Goal: Transaction & Acquisition: Purchase product/service

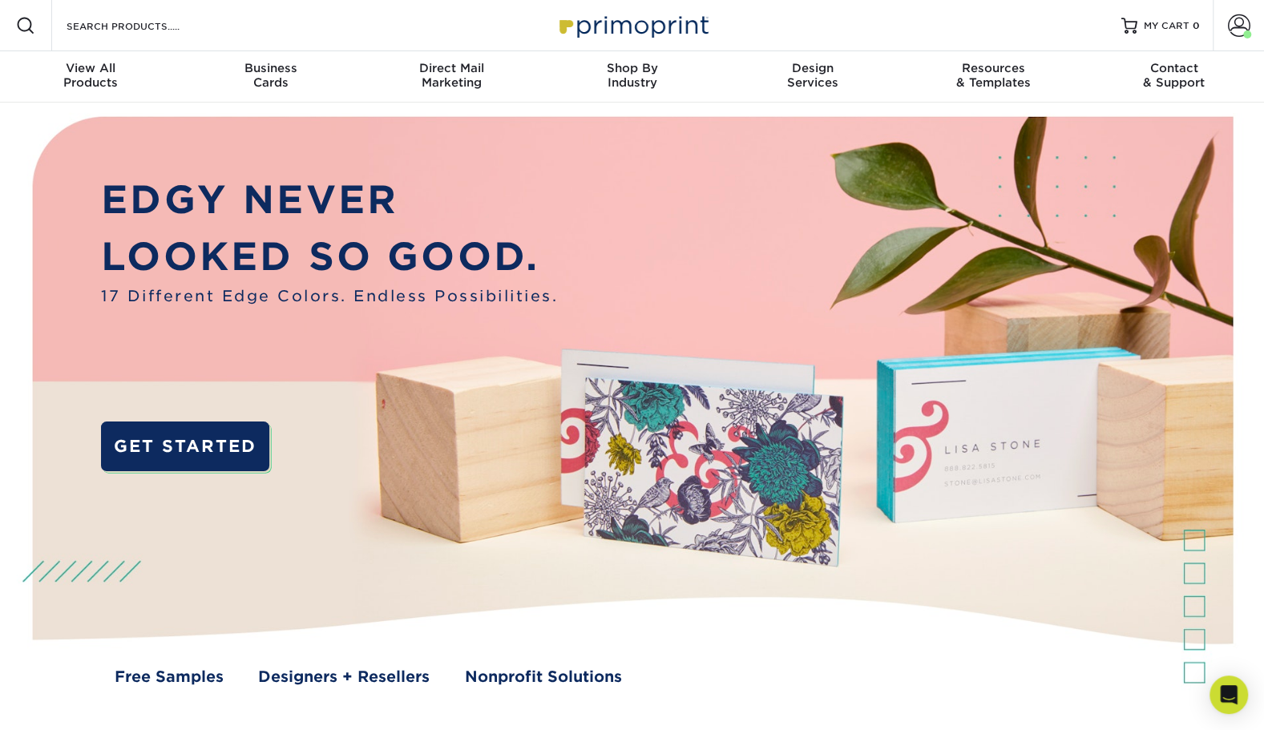
click at [261, 69] on span "Business" at bounding box center [270, 68] width 180 height 14
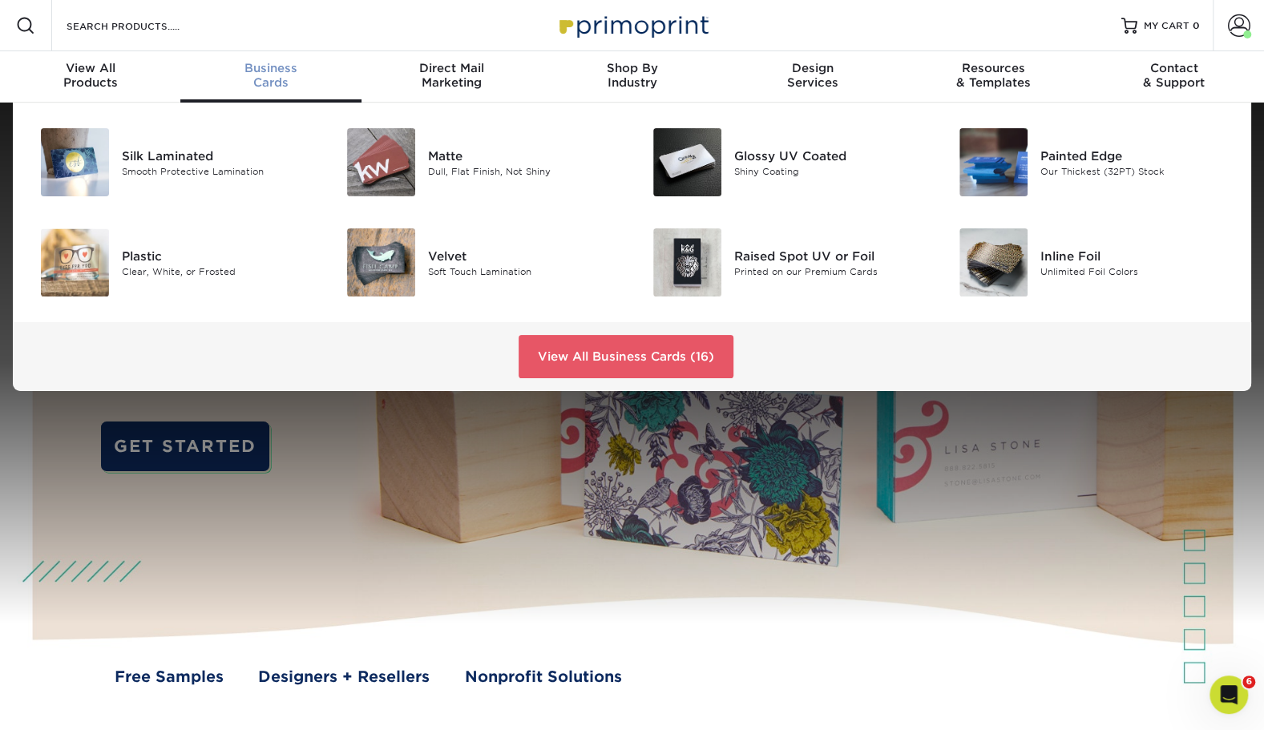
click at [170, 156] on div "Silk Laminated" at bounding box center [218, 156] width 192 height 18
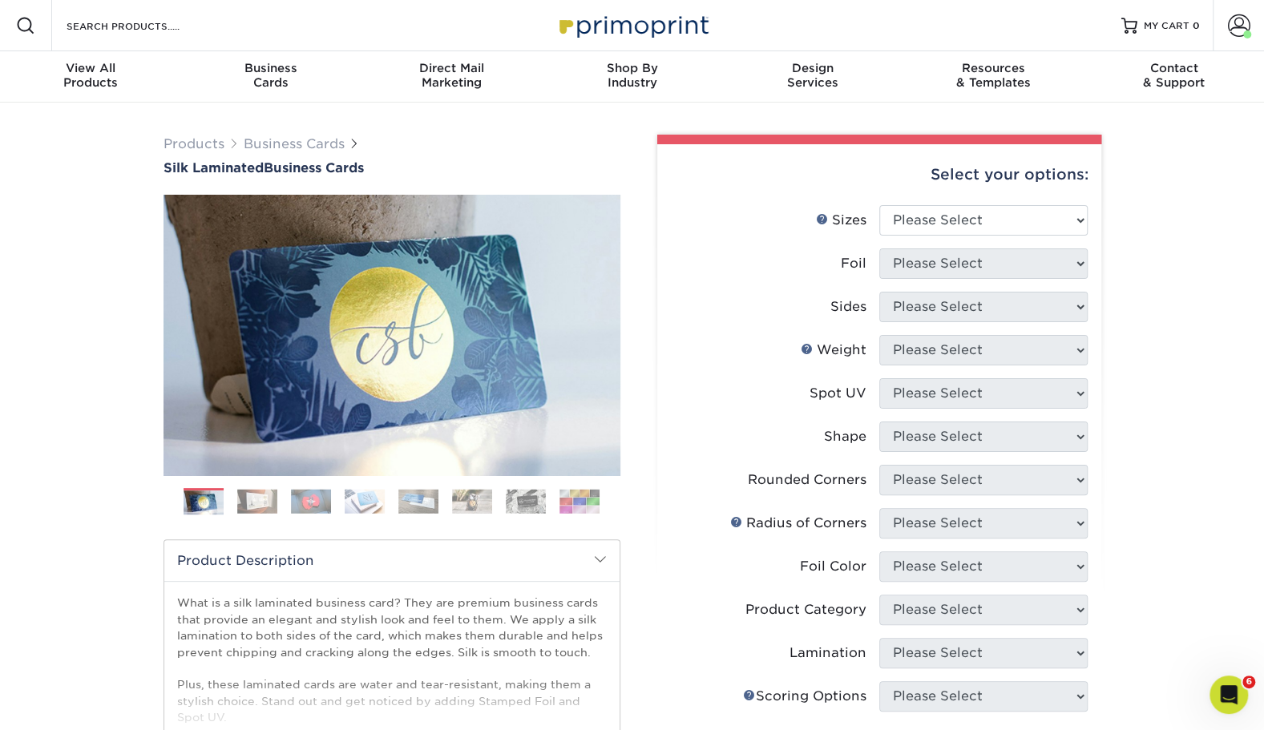
click at [927, 200] on div "Select your options:" at bounding box center [879, 174] width 418 height 61
click at [928, 216] on select "Please Select 1.5" x 3.5" - Mini 1.75" x 3.5" - Mini 2" x 2" - Square 2" x 3" -…" at bounding box center [983, 220] width 208 height 30
select select "2.00x3.50"
click at [879, 205] on select "Please Select 1.5" x 3.5" - Mini 1.75" x 3.5" - Mini 2" x 2" - Square 2" x 3" -…" at bounding box center [983, 220] width 208 height 30
click at [900, 261] on select "Please Select Yes No" at bounding box center [983, 264] width 208 height 30
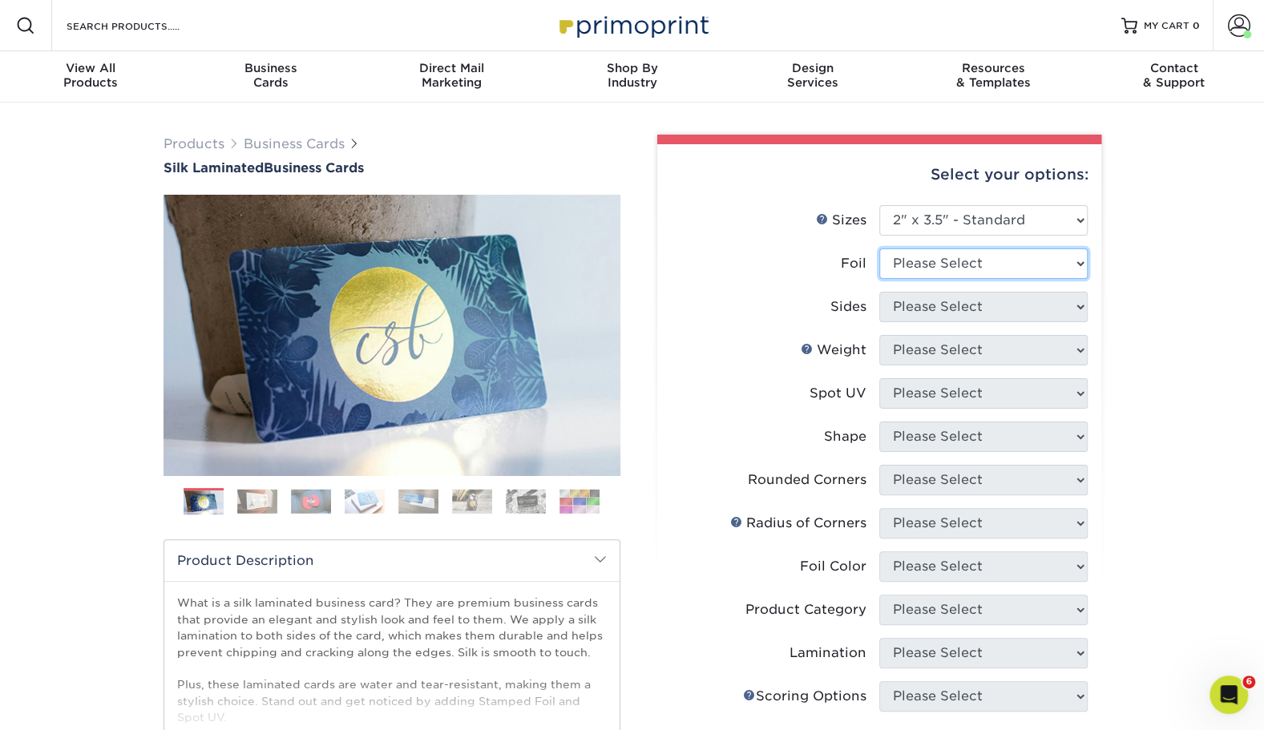
select select "0"
click at [879, 249] on select "Please Select Yes No" at bounding box center [983, 264] width 208 height 30
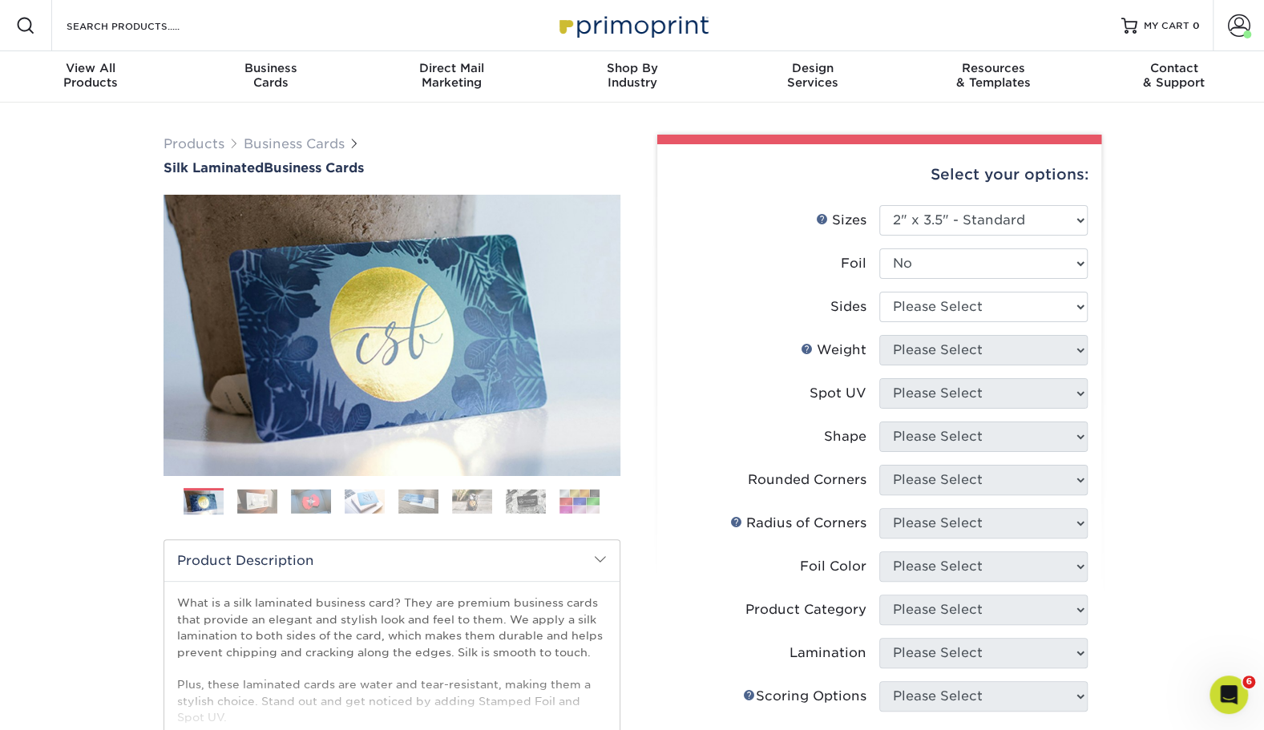
click at [916, 326] on li "Sides Please Select Print Both Sides Print Front Only" at bounding box center [879, 313] width 417 height 43
click at [915, 324] on li "Sides Please Select Print Both Sides Print Front Only" at bounding box center [879, 313] width 417 height 43
click at [911, 320] on select "Please Select Print Both Sides Print Front Only" at bounding box center [983, 307] width 208 height 30
click at [879, 292] on select "Please Select Print Both Sides Print Front Only" at bounding box center [983, 307] width 208 height 30
click at [906, 318] on select "Please Select Print Both Sides Print Front Only" at bounding box center [983, 307] width 208 height 30
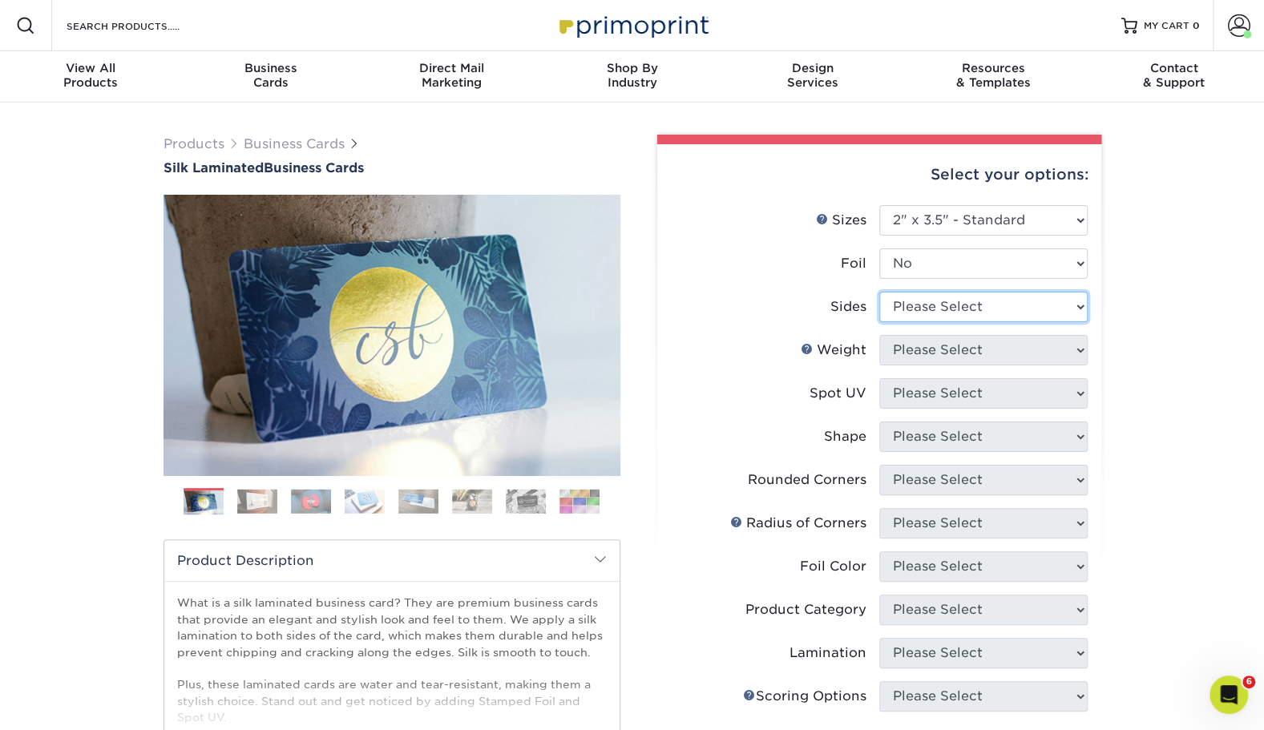
select select "13abbda7-1d64-4f25-8bb2-c179b224825d"
click at [879, 292] on select "Please Select Print Both Sides Print Front Only" at bounding box center [983, 307] width 208 height 30
click at [925, 356] on select "Please Select 16PT" at bounding box center [983, 350] width 208 height 30
click at [879, 335] on select "Please Select 16PT" at bounding box center [983, 350] width 208 height 30
click at [909, 351] on select "Please Select 16PT" at bounding box center [983, 350] width 208 height 30
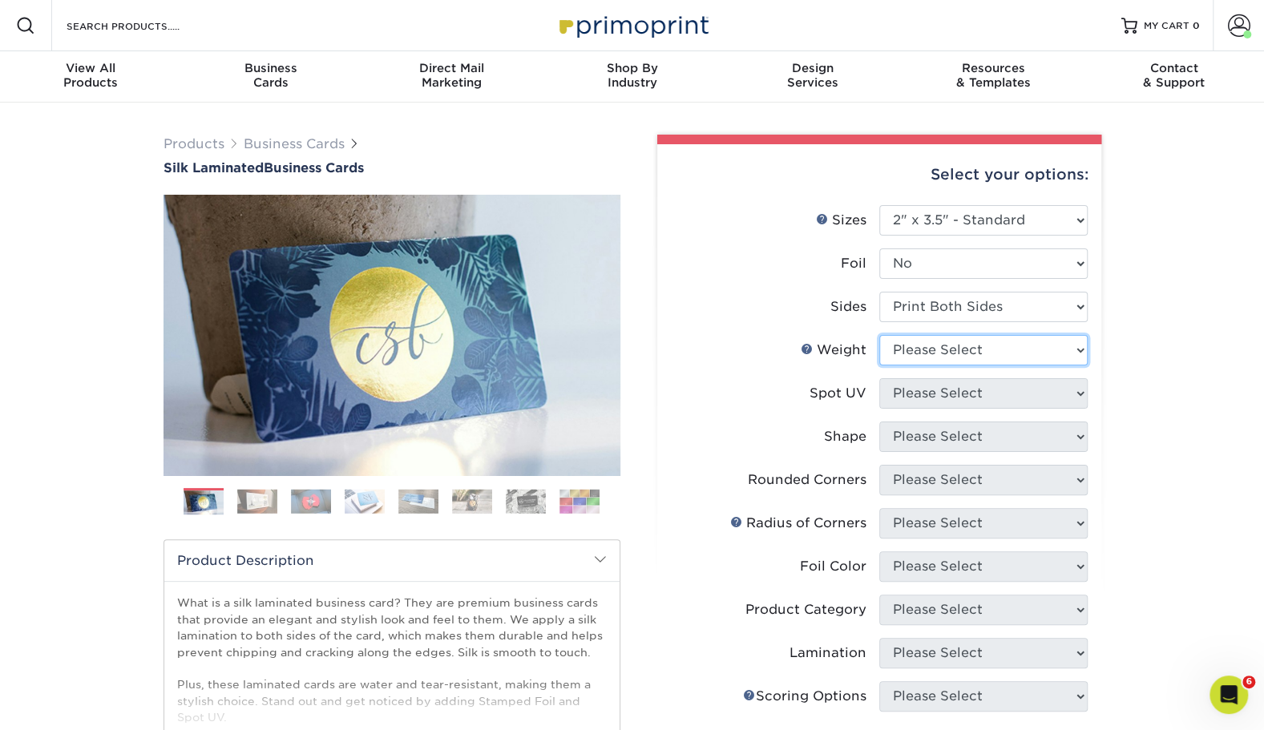
select select "16PT"
click at [879, 335] on select "Please Select 16PT" at bounding box center [983, 350] width 208 height 30
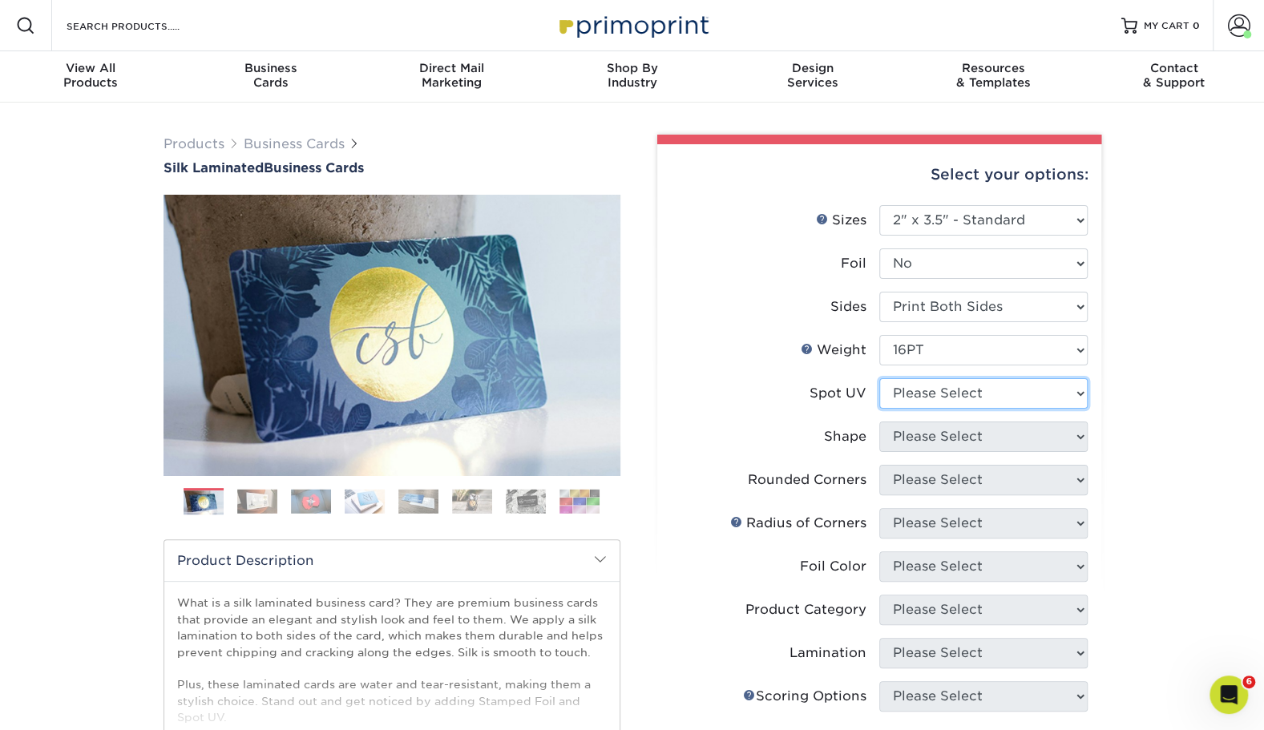
click at [956, 398] on select "Please Select No Spot UV Front and Back (Both Sides) Front Only Back Only" at bounding box center [983, 393] width 208 height 30
select select "0"
click at [879, 378] on select "Please Select No Spot UV Front and Back (Both Sides) Front Only Back Only" at bounding box center [983, 393] width 208 height 30
click at [1015, 438] on select "Please Select Standard" at bounding box center [983, 437] width 208 height 30
select select "standard"
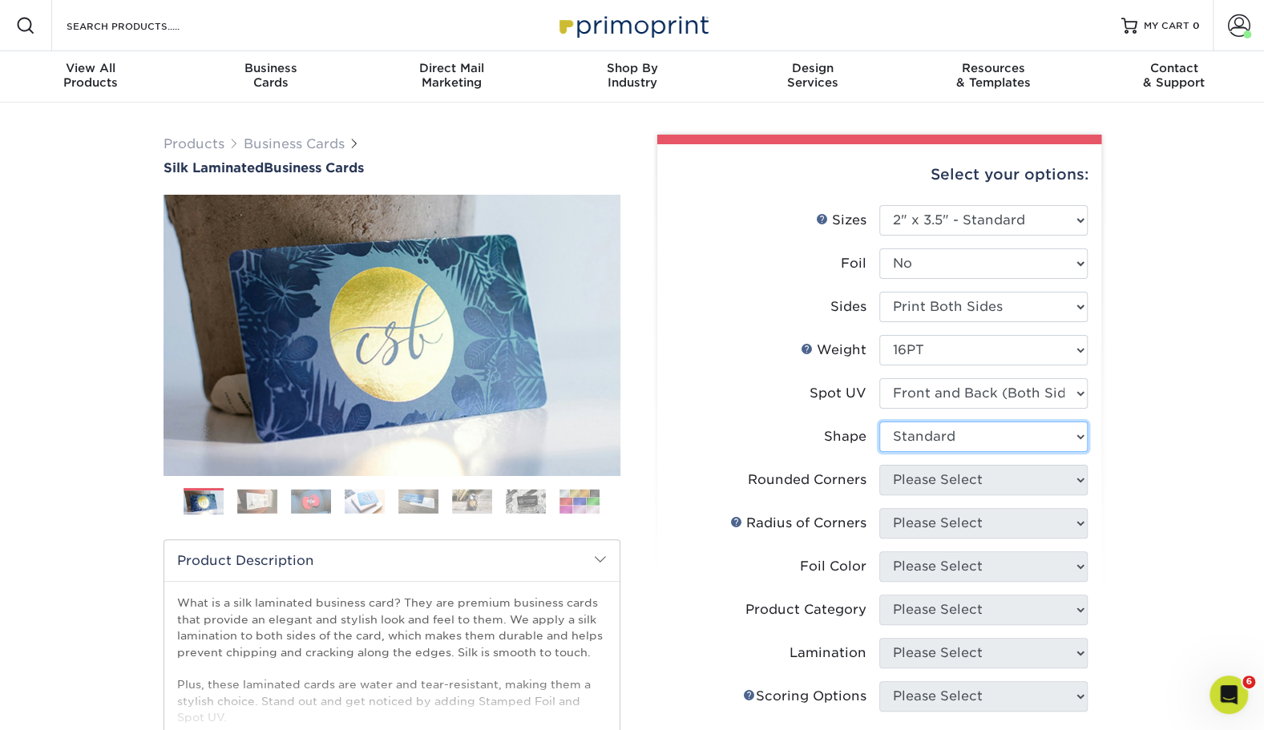
click at [879, 422] on select "Please Select Standard" at bounding box center [983, 437] width 208 height 30
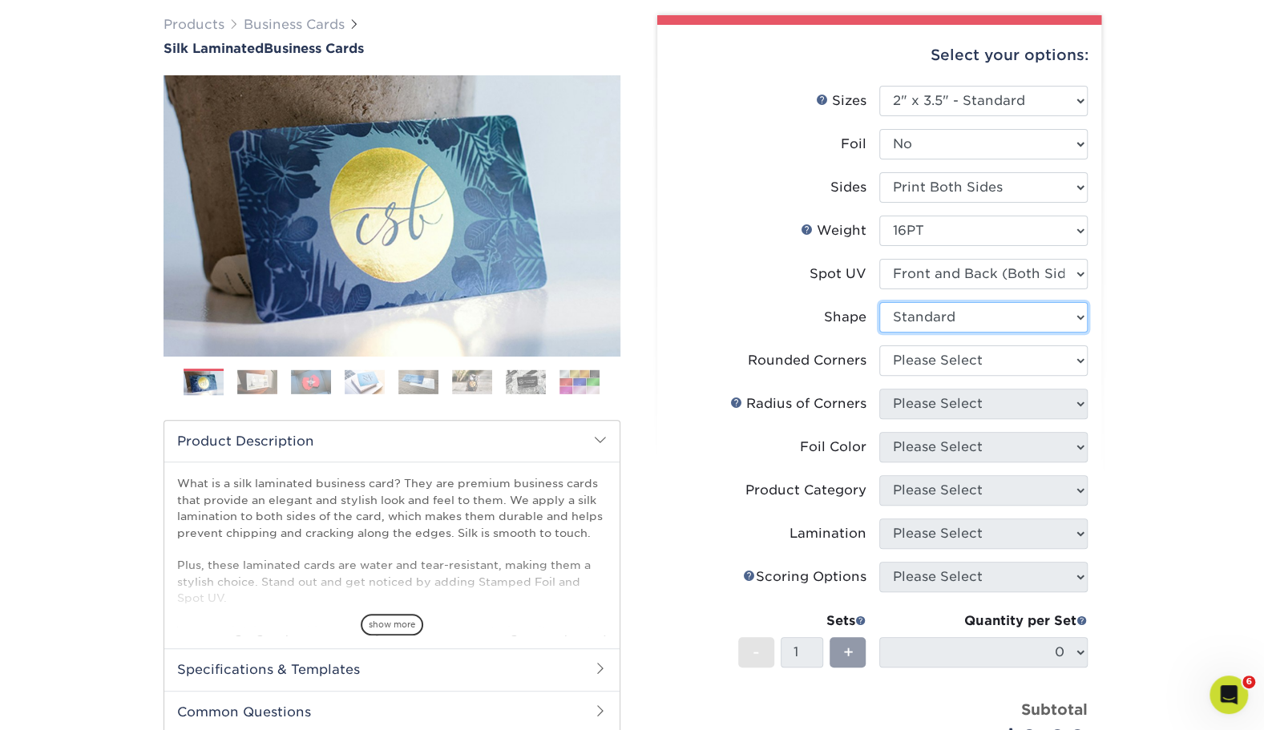
scroll to position [123, 0]
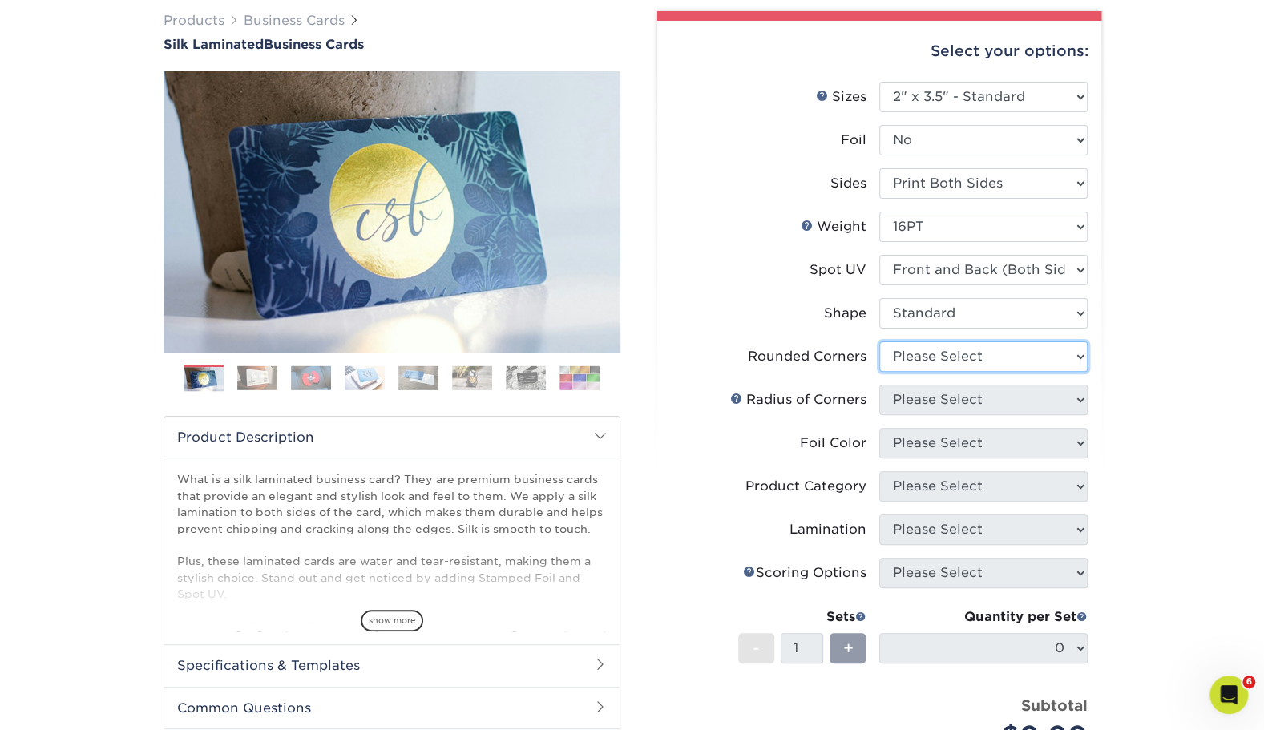
click at [1024, 366] on select "Please Select Yes - Round 2 Corners Yes - Round 4 Corners No" at bounding box center [983, 357] width 208 height 30
select select "0"
click at [879, 342] on select "Please Select Yes - Round 2 Corners Yes - Round 4 Corners No" at bounding box center [983, 357] width 208 height 30
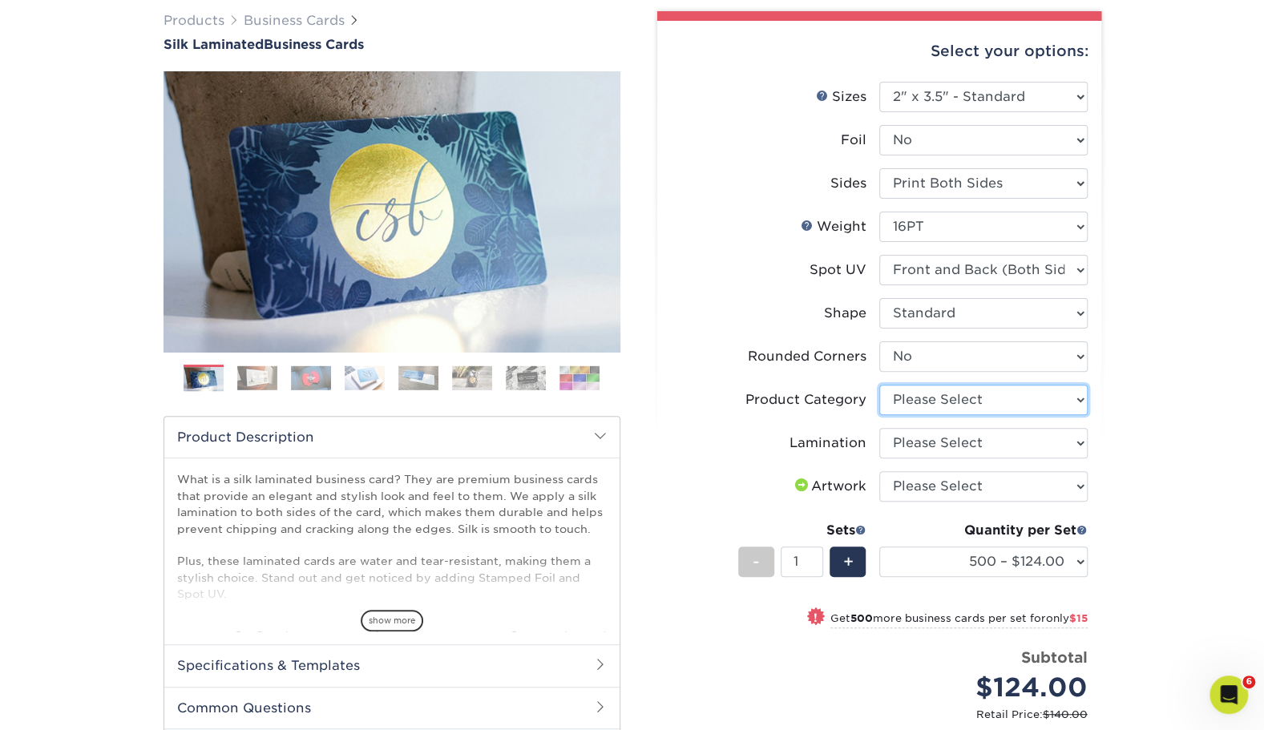
click at [998, 410] on select "Please Select Business Cards" at bounding box center [983, 400] width 208 height 30
select select "3b5148f1-0588-4f88-a218-97bcfdce65c1"
click at [879, 385] on select "Please Select Business Cards" at bounding box center [983, 400] width 208 height 30
click at [998, 447] on select "Please Select Silk" at bounding box center [983, 443] width 208 height 30
select select "ccacb42f-45f7-42d3-bbd3-7c8421cf37f0"
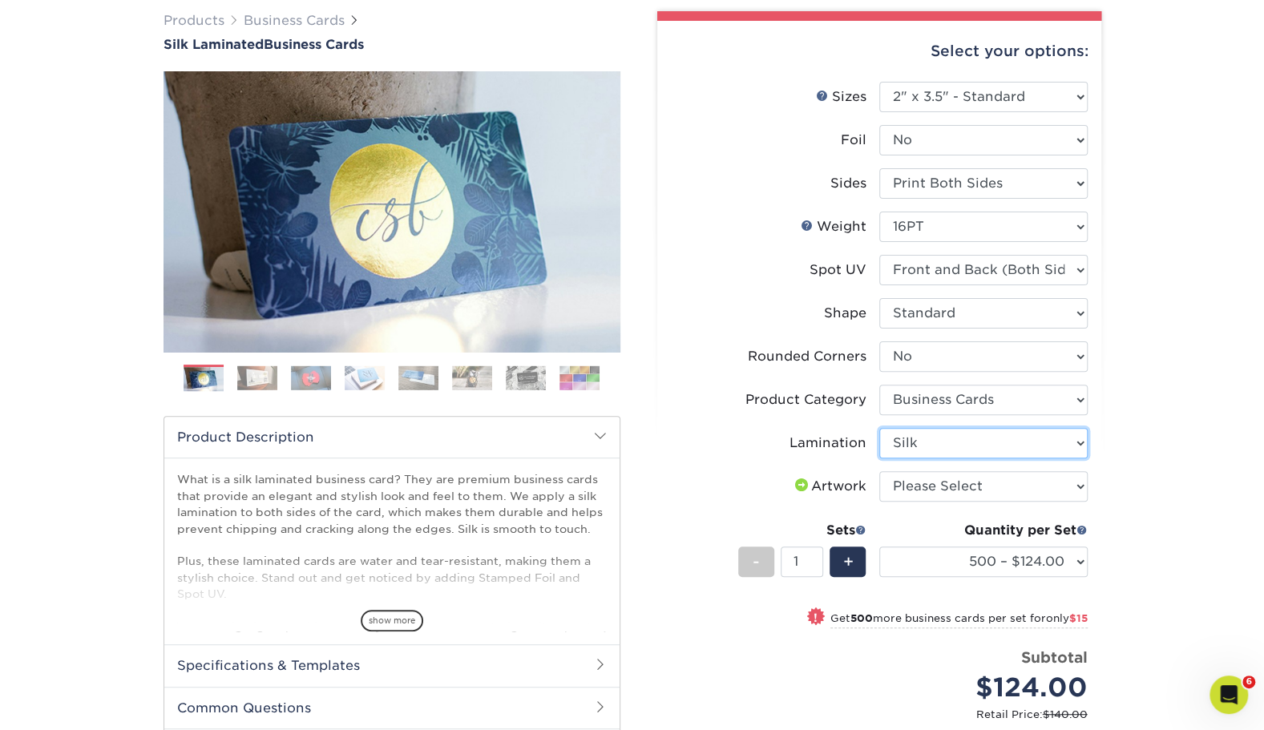
click at [879, 428] on select "Please Select Silk" at bounding box center [983, 443] width 208 height 30
click at [1000, 492] on select "Please Select I will upload files I need a design - $100" at bounding box center [983, 486] width 208 height 30
select select "upload"
click at [879, 471] on select "Please Select I will upload files I need a design - $100" at bounding box center [983, 486] width 208 height 30
click at [1003, 564] on select "500 – $124.00 1000 – $139.00 2500 – $341.00 5000 – $571.00 10000 – $1028.00" at bounding box center [983, 562] width 208 height 30
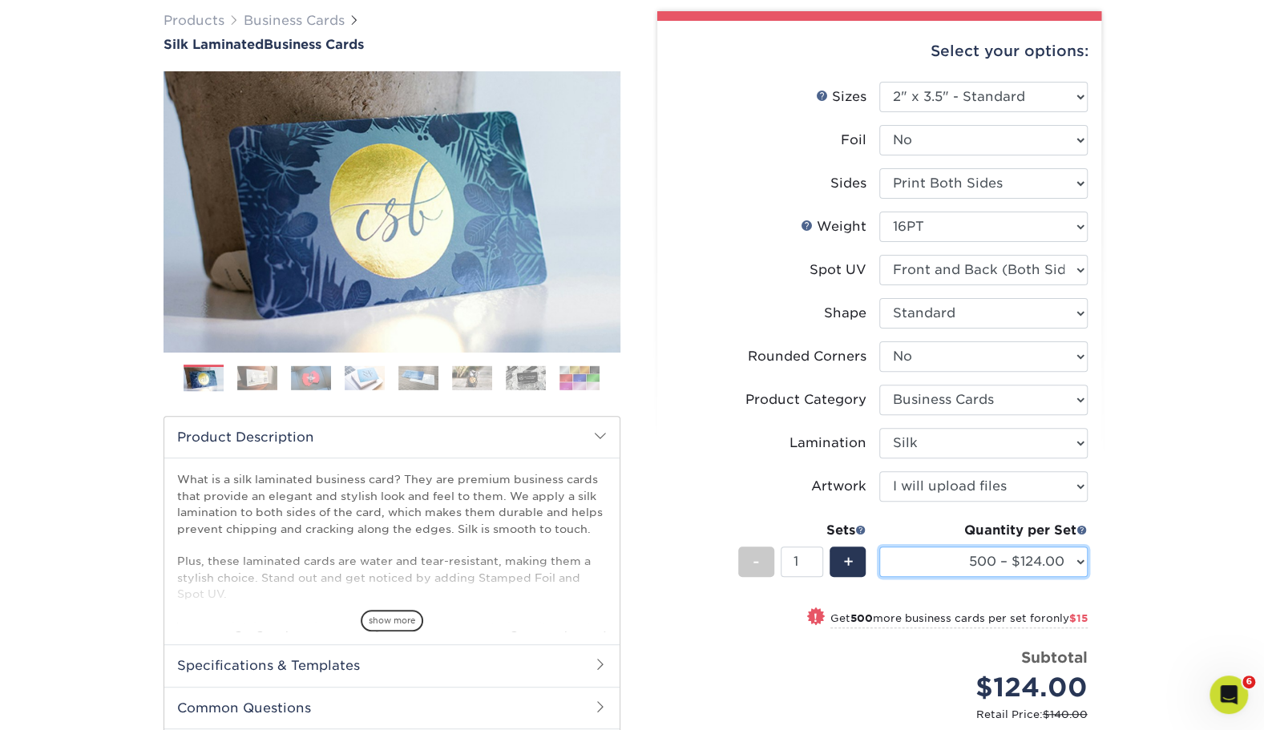
select select "1000 – $139.00"
click at [879, 547] on select "500 – $124.00 1000 – $139.00 2500 – $341.00 5000 – $571.00 10000 – $1028.00" at bounding box center [983, 562] width 208 height 30
click at [1163, 597] on div "Products Business Cards Silk Laminated Business Cards Previous Next" at bounding box center [632, 469] width 1264 height 981
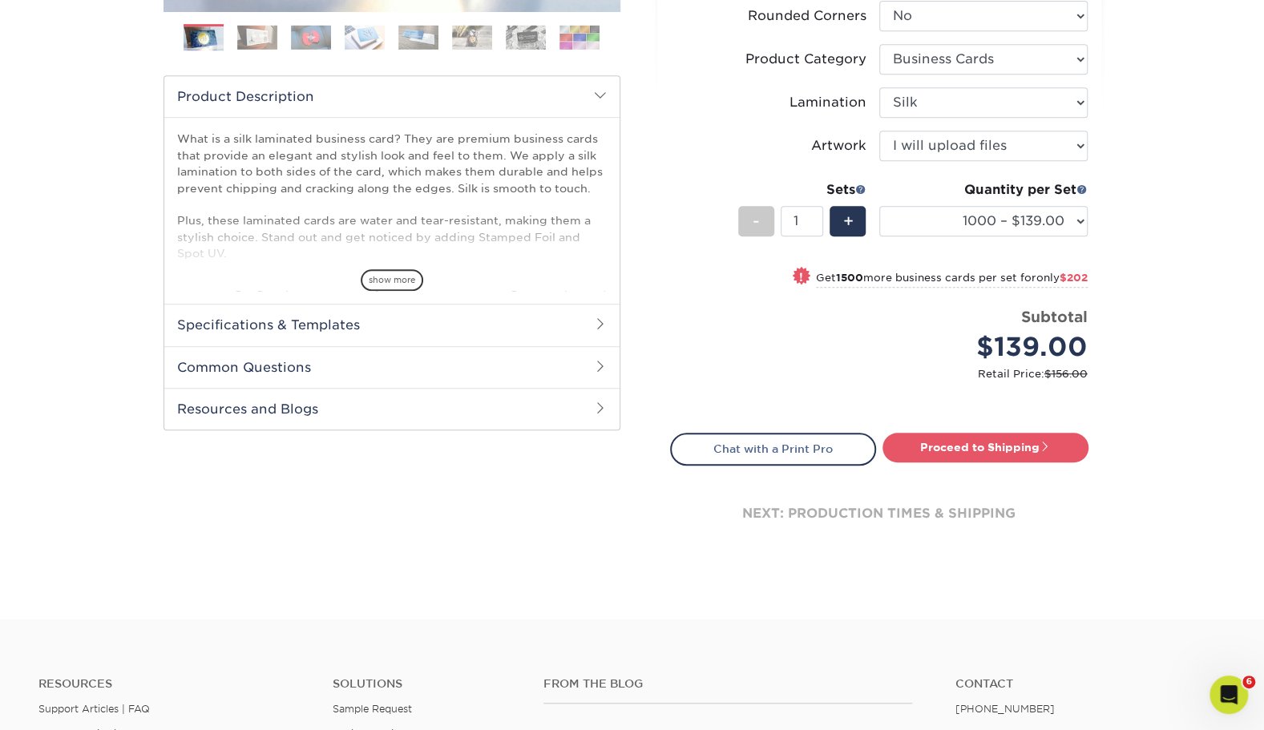
scroll to position [472, 0]
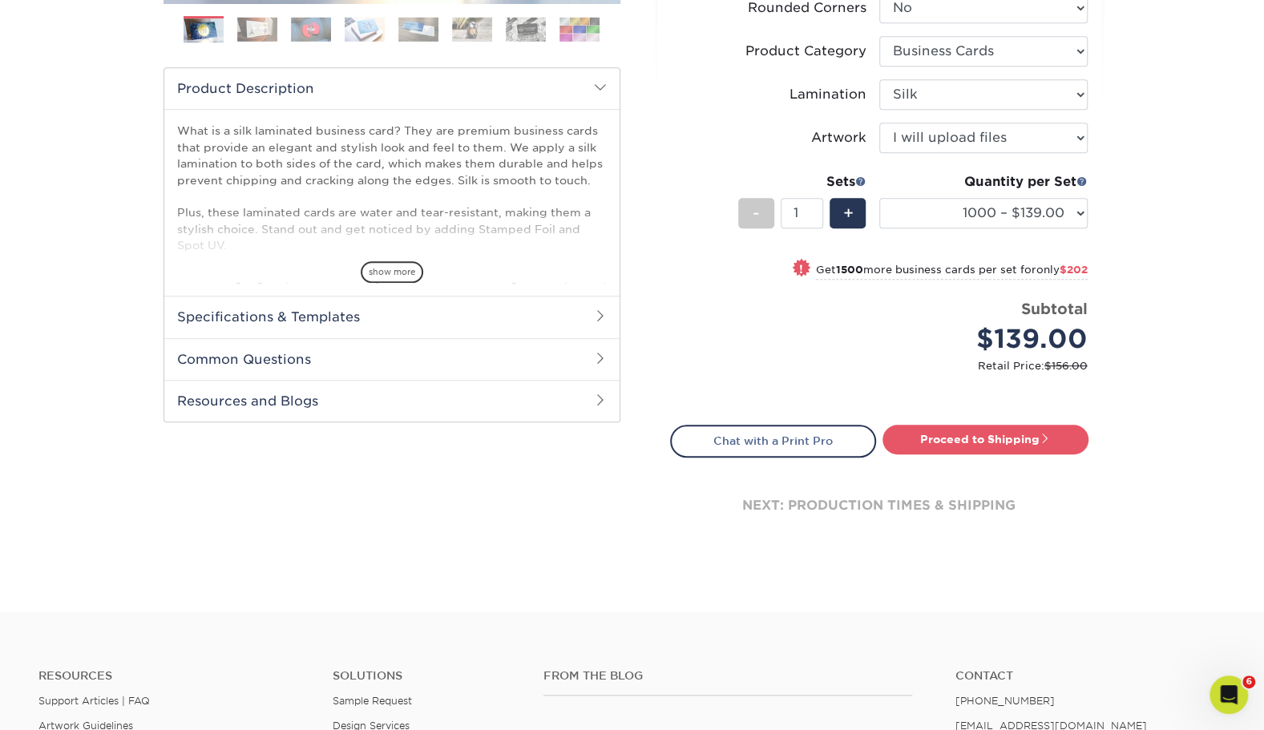
click at [989, 443] on link "Proceed to Shipping" at bounding box center [986, 439] width 206 height 29
type input "Set 1"
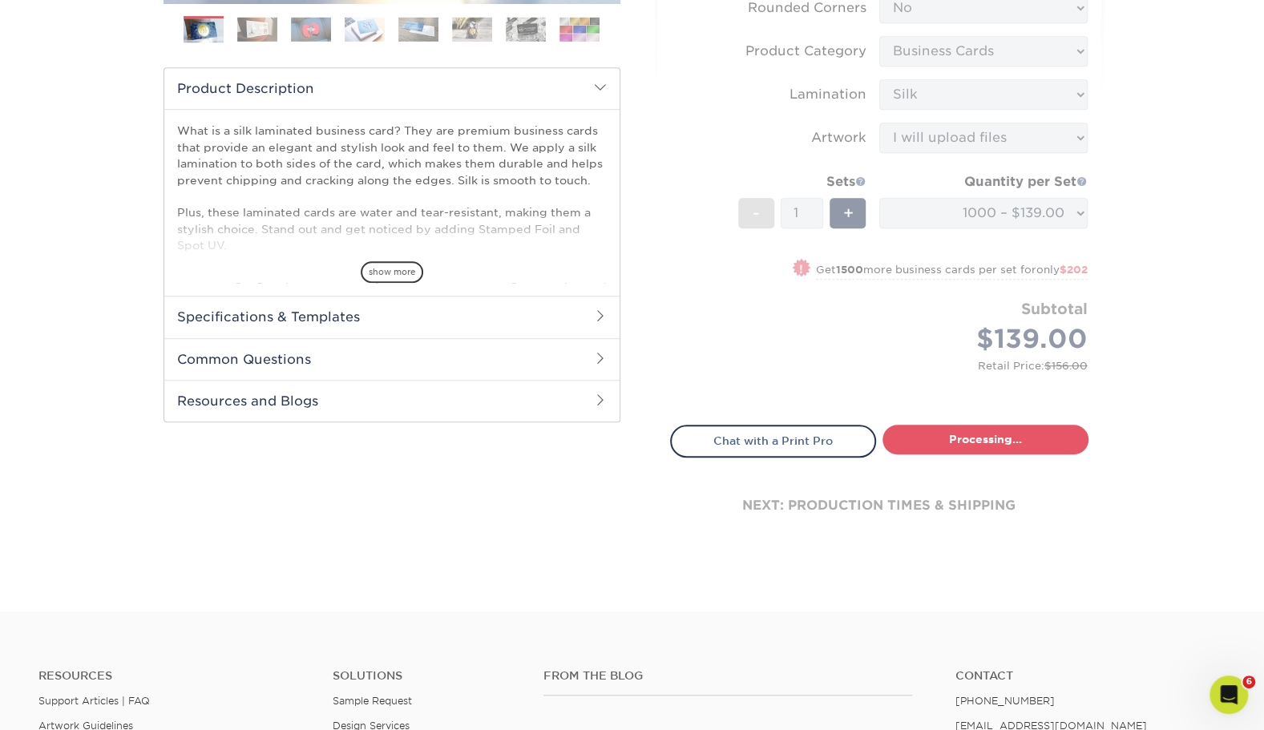
select select "cb454609-49fa-4780-9579-c9522ab991d3"
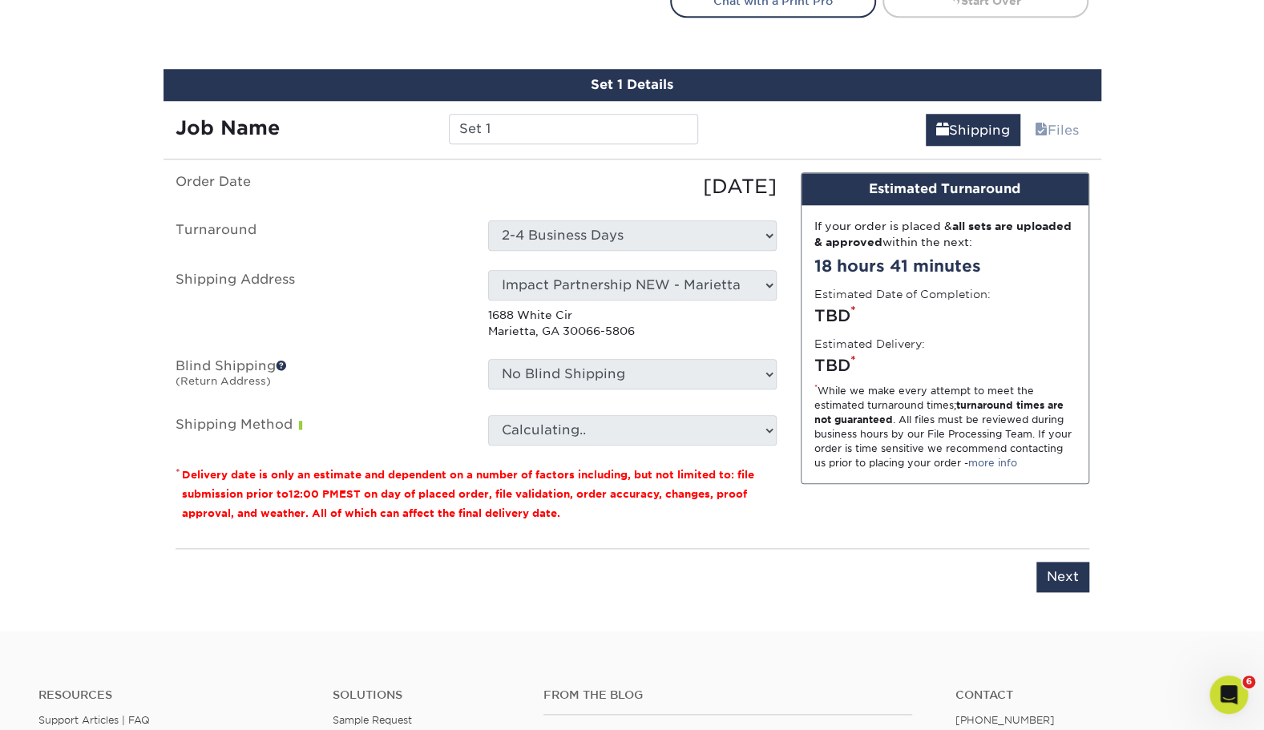
scroll to position [940, 0]
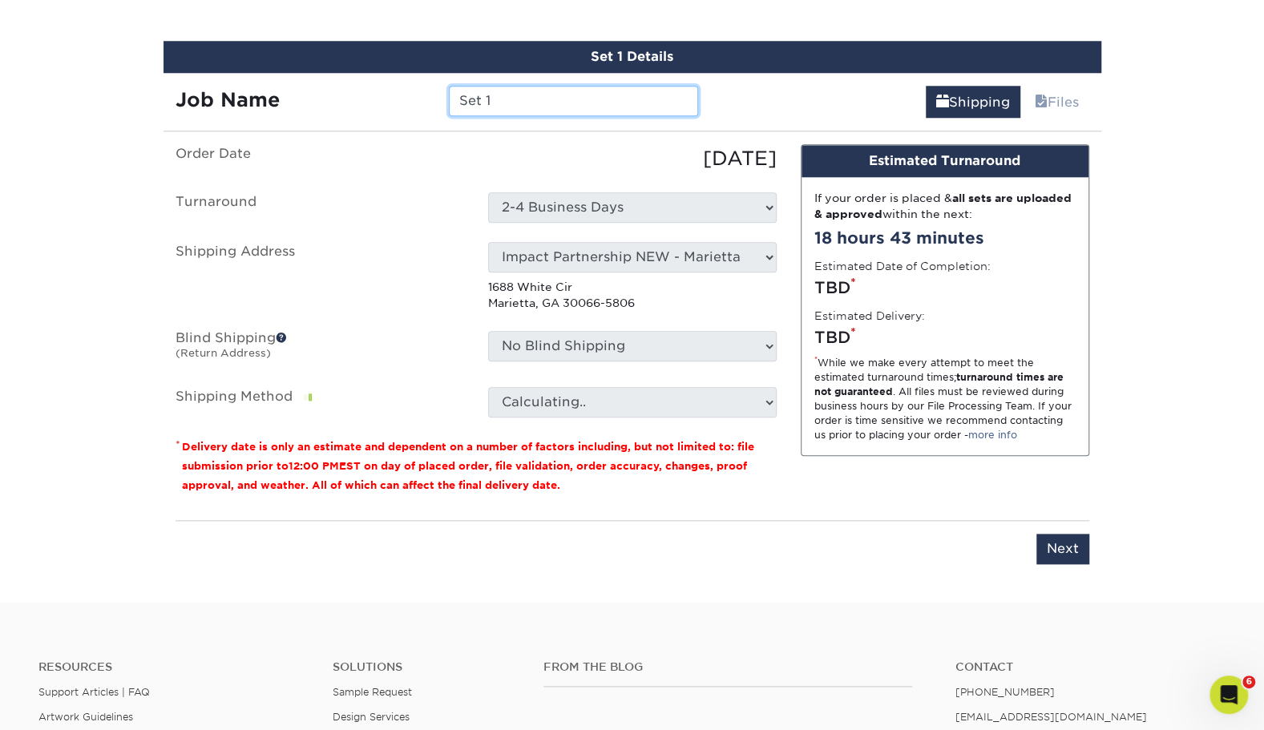
drag, startPoint x: 495, startPoint y: 99, endPoint x: 370, endPoint y: 90, distance: 125.4
click at [370, 90] on div "Job Name Set 1" at bounding box center [438, 101] width 548 height 30
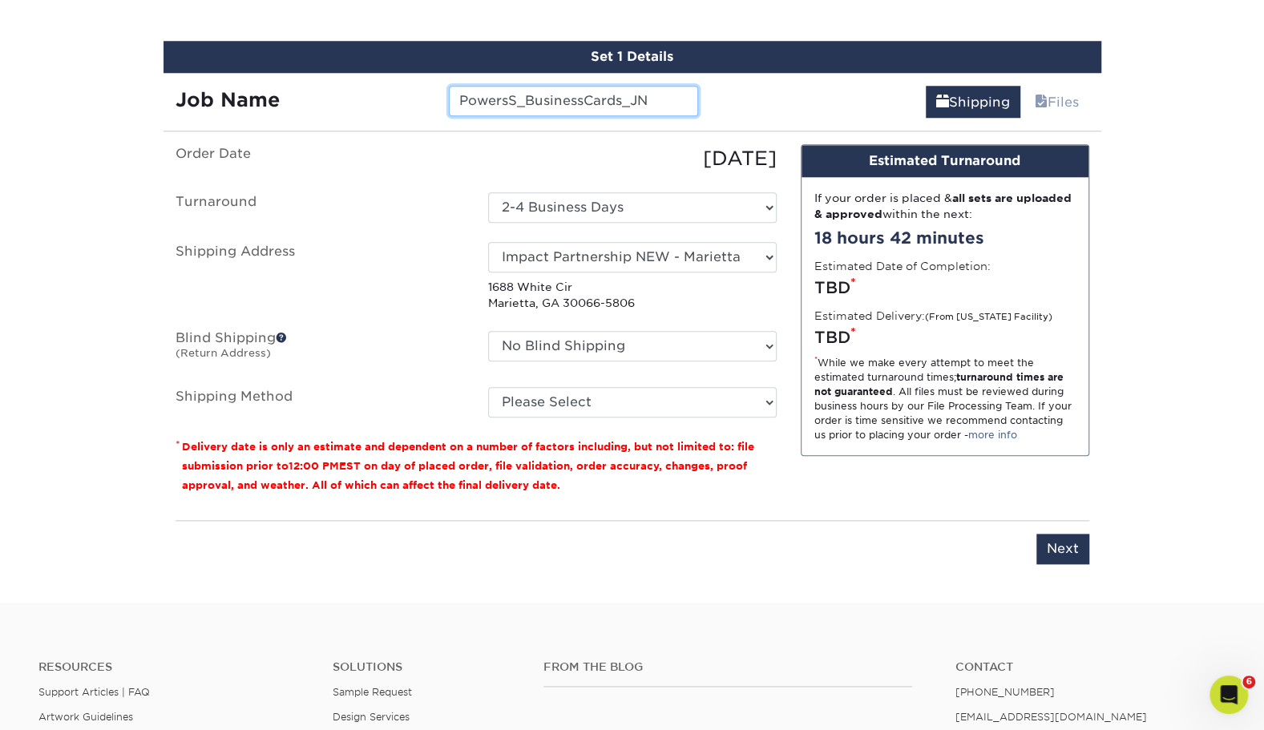
type input "PowersS_BusinessCards_JN"
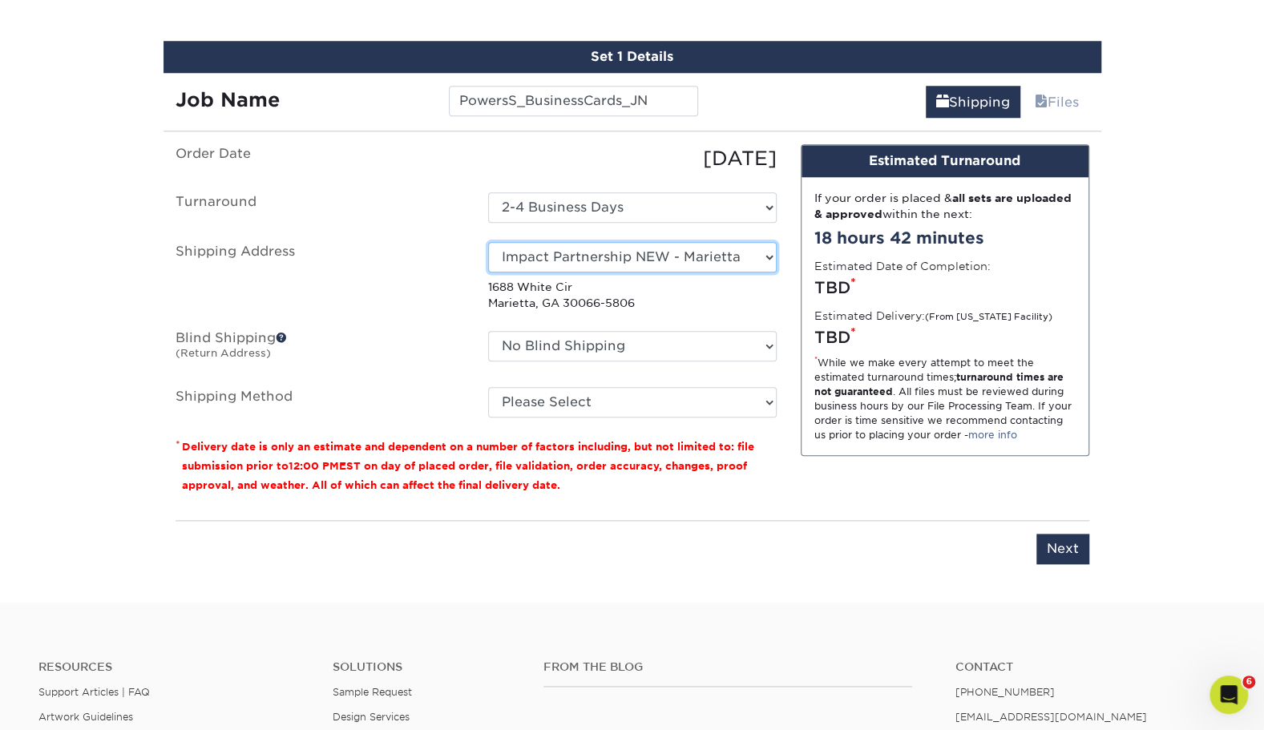
click at [609, 268] on select "Select One Andrew Hansen - Palm Spring, Suite 3 John McNamara - 7350 W. College…" at bounding box center [632, 257] width 289 height 30
click at [604, 255] on select "Select One Andrew Hansen - Palm Spring, Suite 3 John McNamara - 7350 W. College…" at bounding box center [632, 257] width 289 height 30
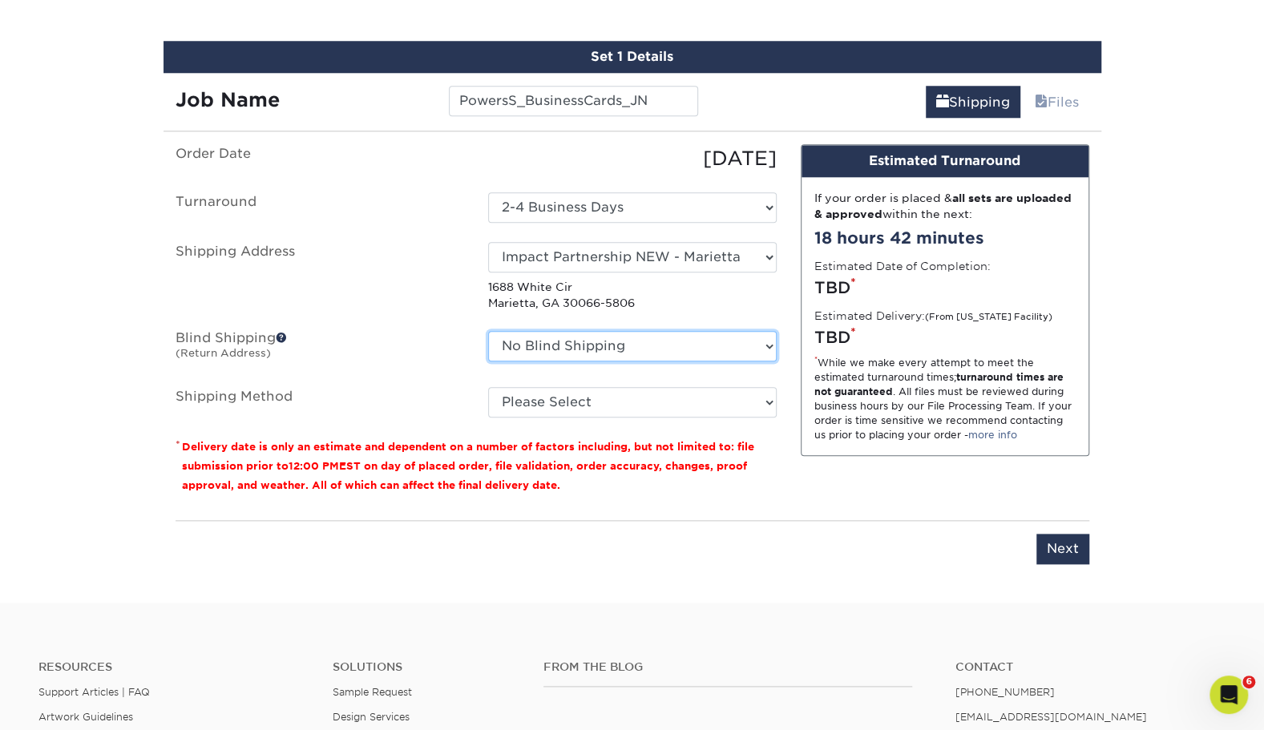
click at [601, 350] on select "No Blind Shipping Andrew Hansen - Palm Spring, Suite 3 John McNamara - 7350 W. …" at bounding box center [632, 346] width 289 height 30
click at [488, 331] on select "No Blind Shipping Andrew Hansen - Palm Spring, Suite 3 John McNamara - 7350 W. …" at bounding box center [632, 346] width 289 height 30
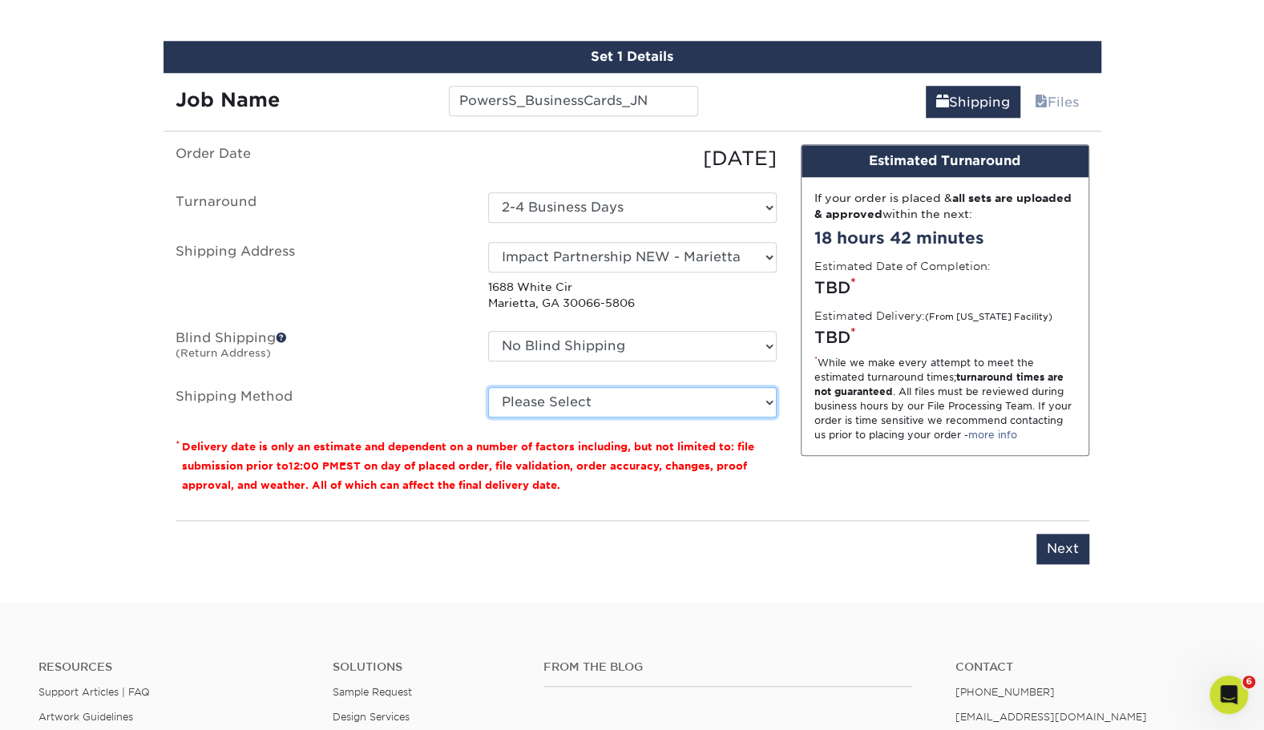
click at [559, 398] on select "Please Select Ground Shipping (+$8.96) 3 Day Shipping Service (+$16.56) 2 Day A…" at bounding box center [632, 402] width 289 height 30
select select "03"
click at [488, 387] on select "Please Select Ground Shipping (+$8.96) 3 Day Shipping Service (+$16.56) 2 Day A…" at bounding box center [632, 402] width 289 height 30
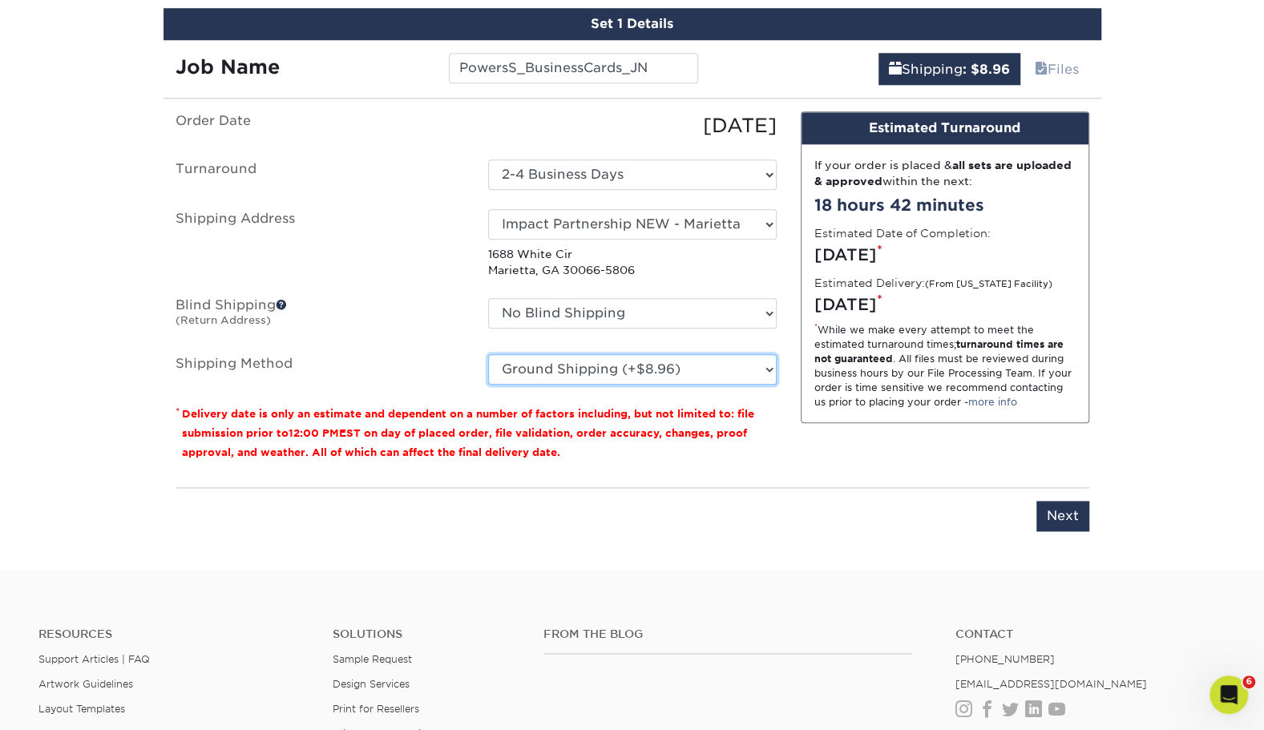
scroll to position [1004, 0]
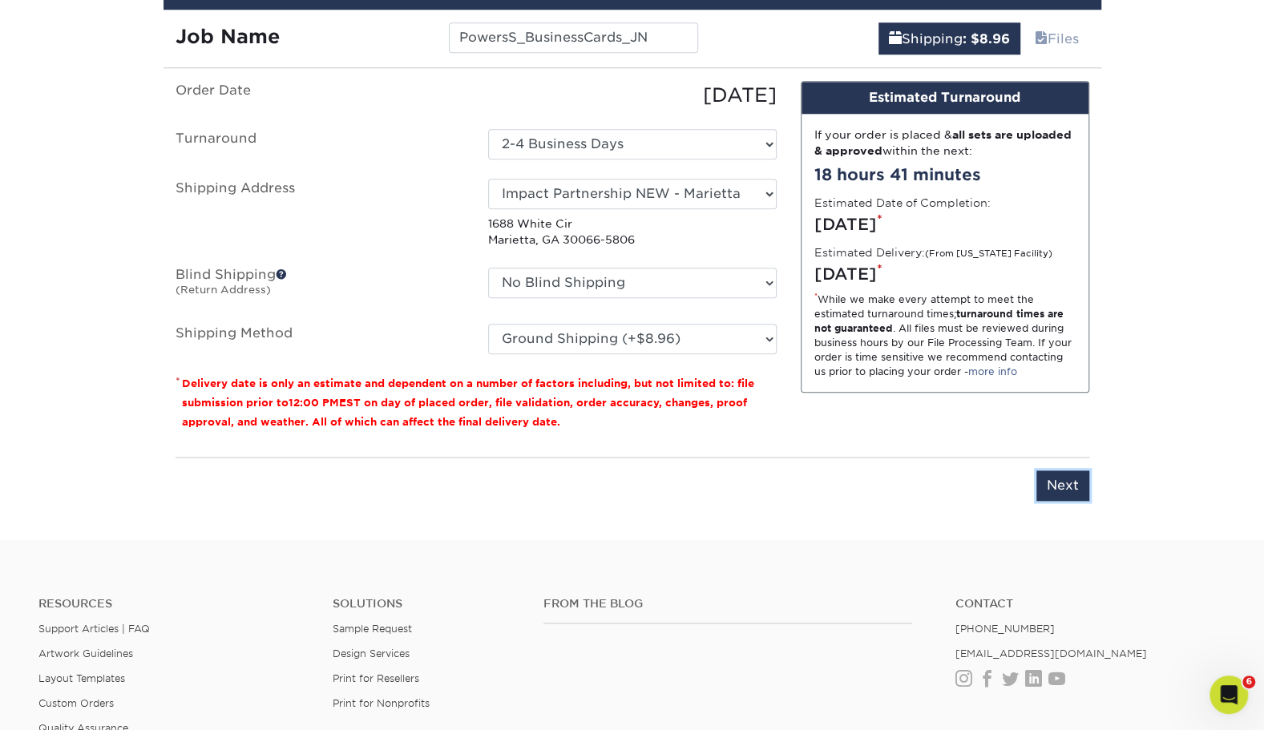
click at [1072, 483] on input "Next" at bounding box center [1063, 486] width 53 height 30
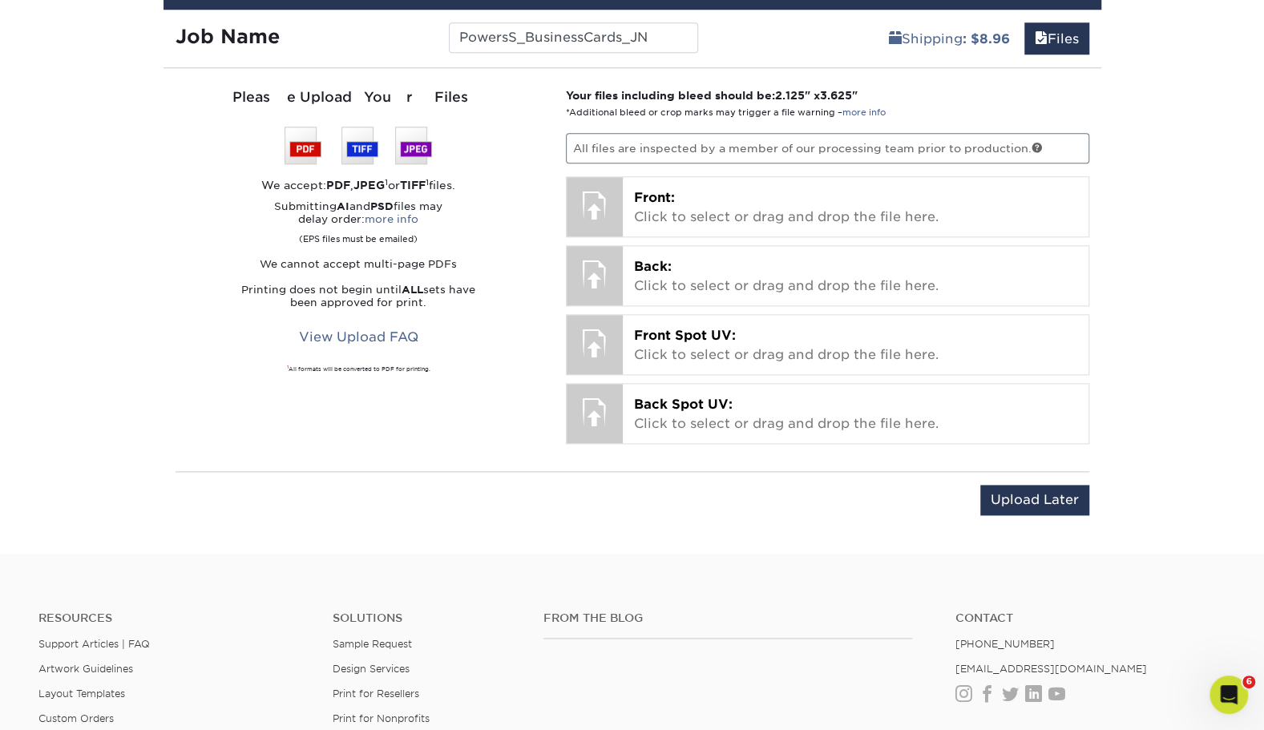
click at [799, 213] on p "Front: Click to select or drag and drop the file here." at bounding box center [855, 207] width 443 height 38
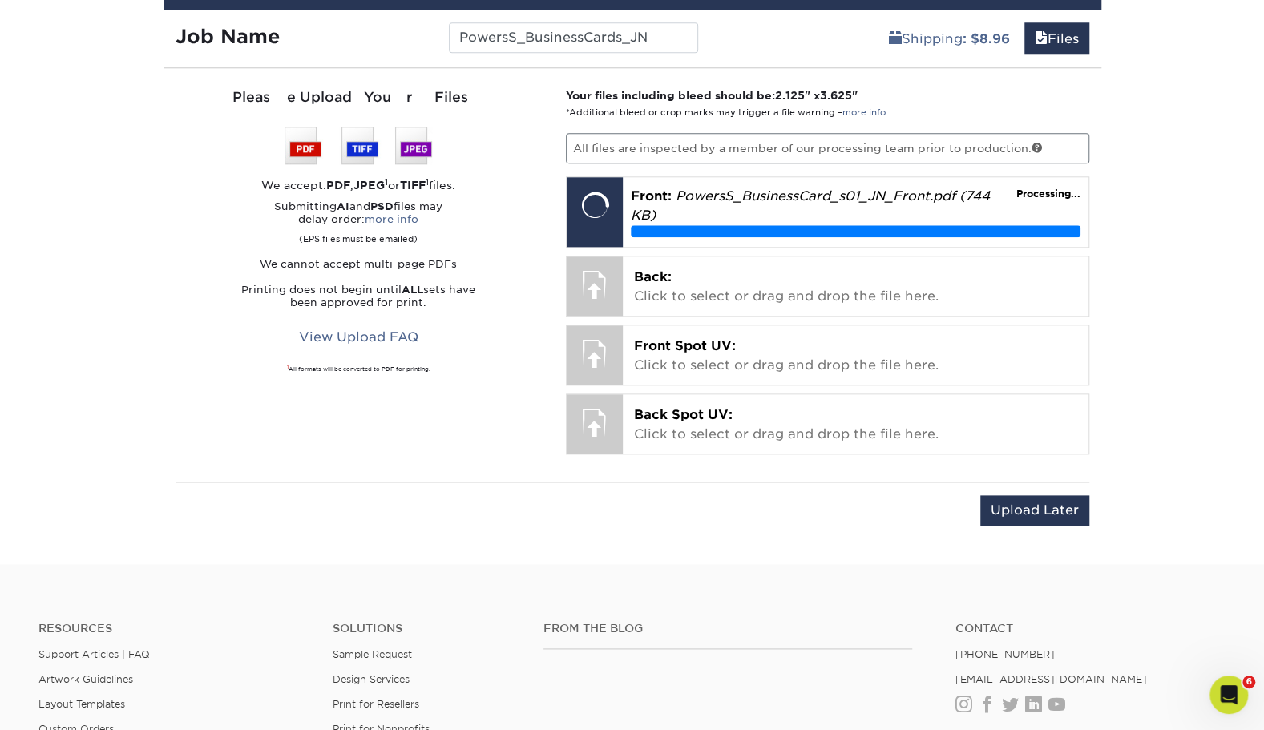
click at [676, 269] on p "Back: Click to select or drag and drop the file here." at bounding box center [855, 287] width 443 height 38
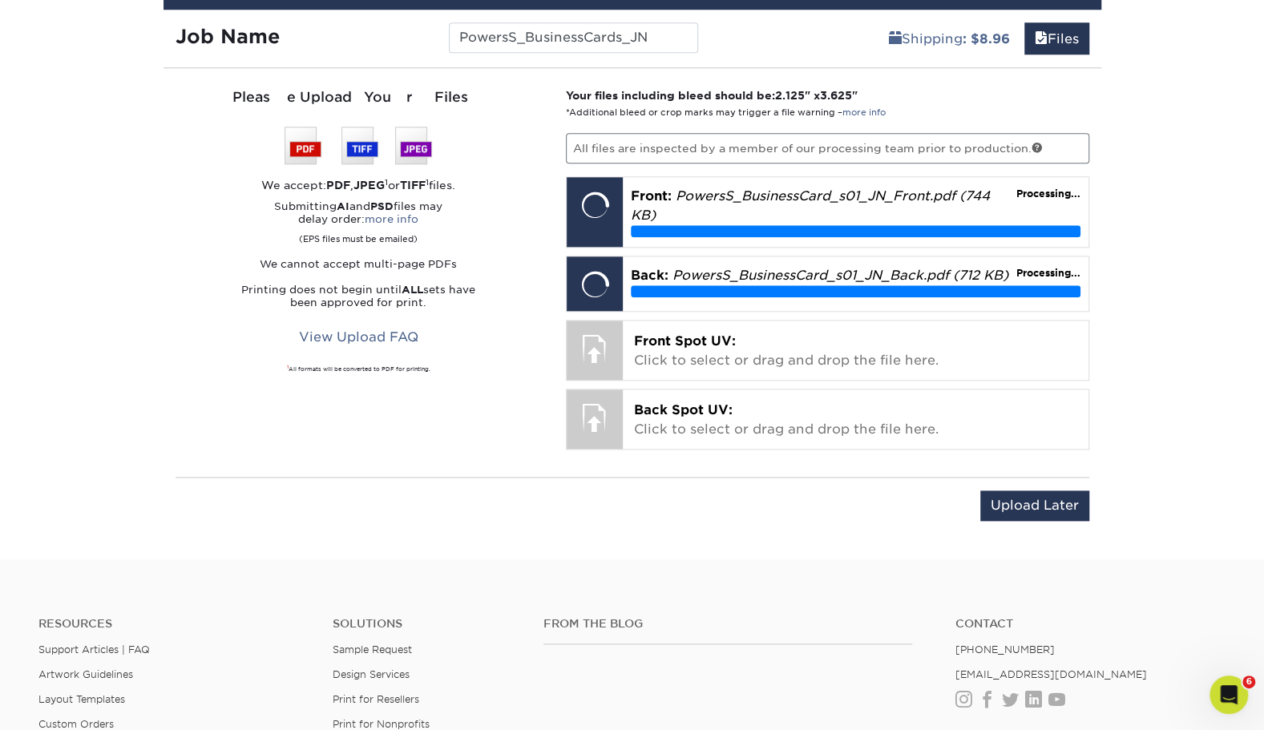
click at [827, 342] on p "Front Spot UV: Click to select or drag and drop the file here." at bounding box center [855, 351] width 443 height 38
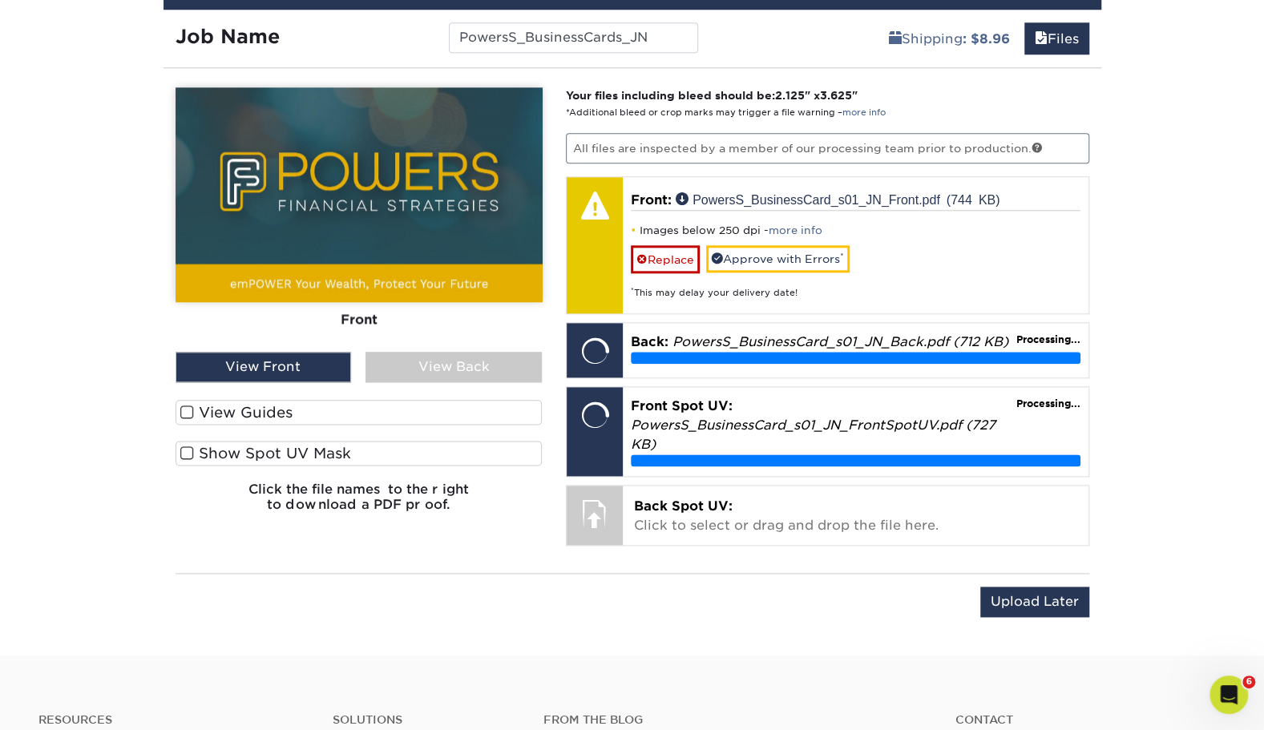
click at [810, 486] on div "Back Spot UV: Click to select or drag and drop the file here. Choose file" at bounding box center [856, 515] width 466 height 59
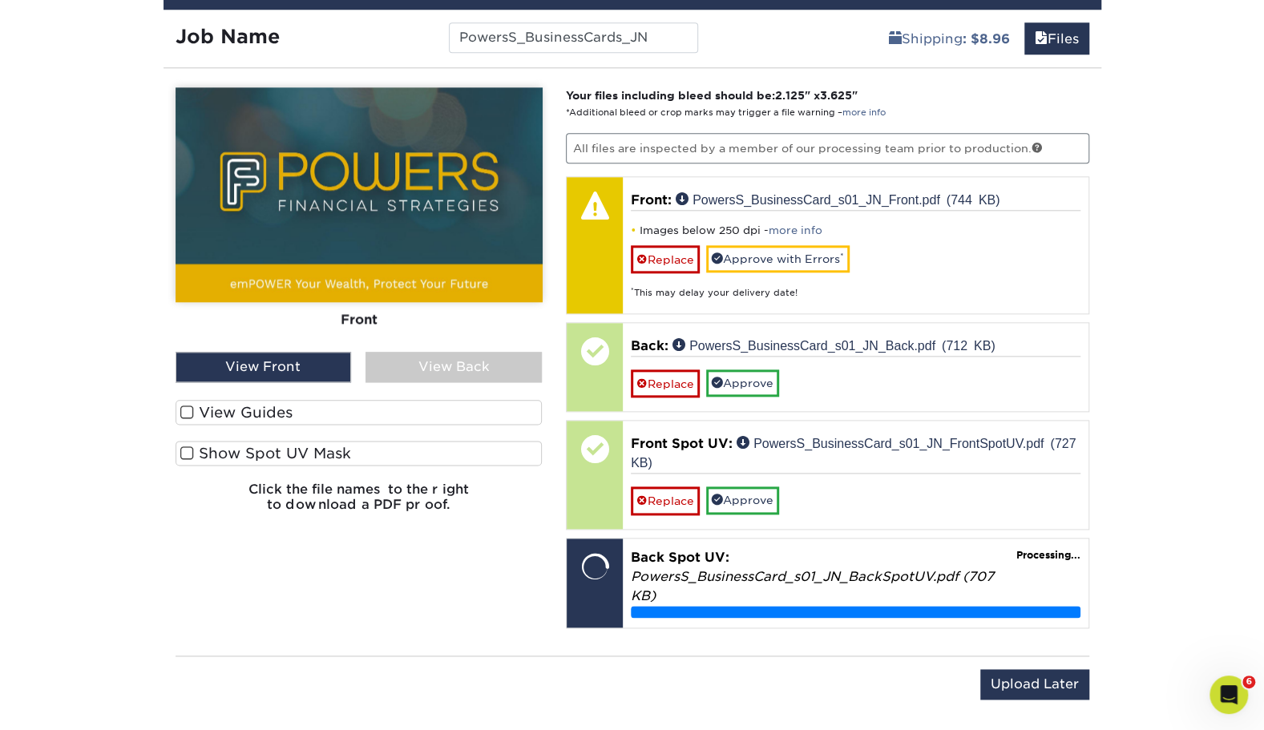
click at [295, 404] on label "View Guides" at bounding box center [359, 412] width 367 height 25
click at [0, 0] on input "View Guides" at bounding box center [0, 0] width 0 height 0
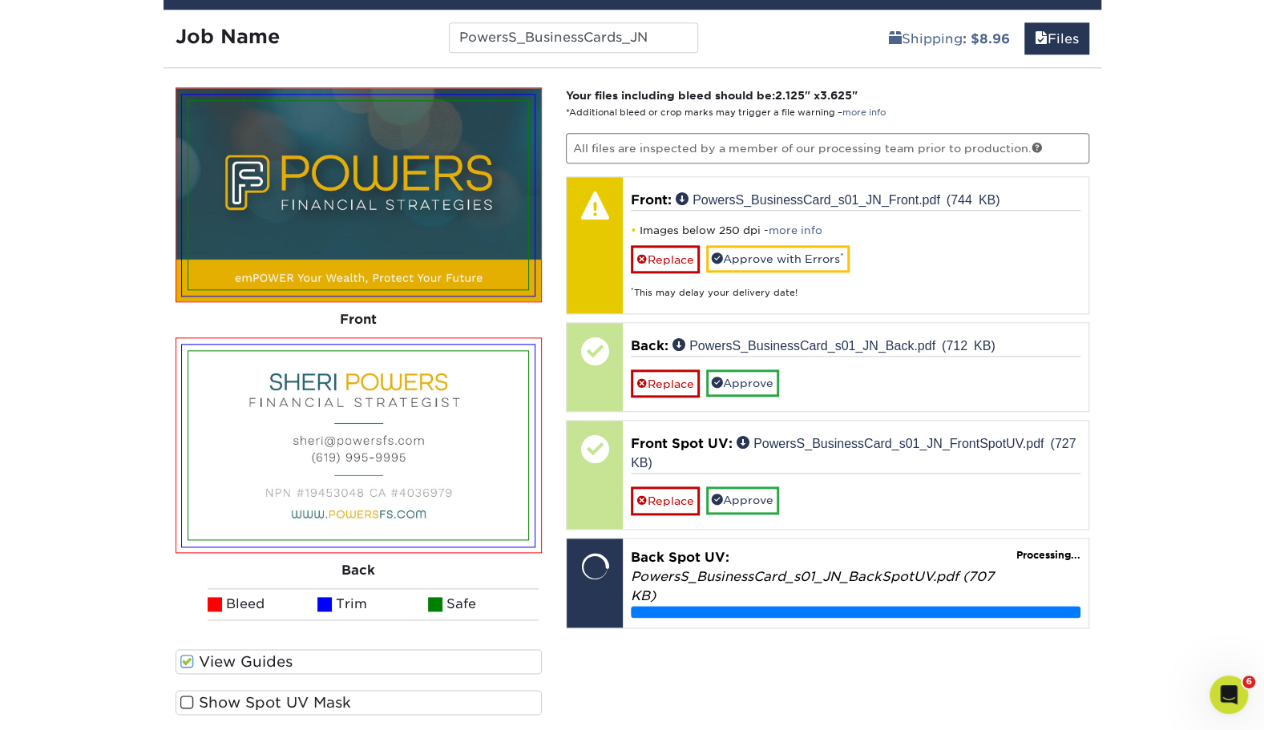
click at [201, 693] on label "Show Spot UV Mask" at bounding box center [359, 702] width 367 height 25
click at [0, 0] on input "Show Spot UV Mask" at bounding box center [0, 0] width 0 height 0
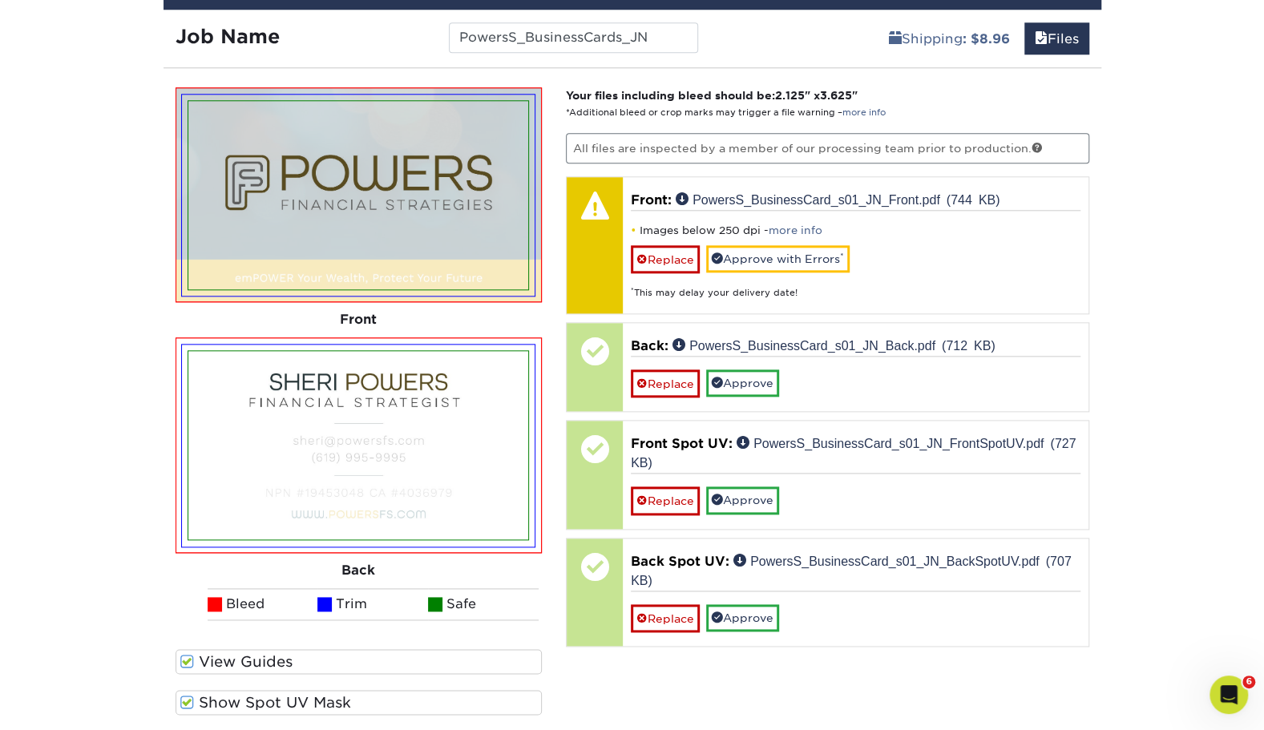
click at [188, 705] on span at bounding box center [187, 702] width 14 height 15
click at [0, 0] on input "Show Spot UV Mask" at bounding box center [0, 0] width 0 height 0
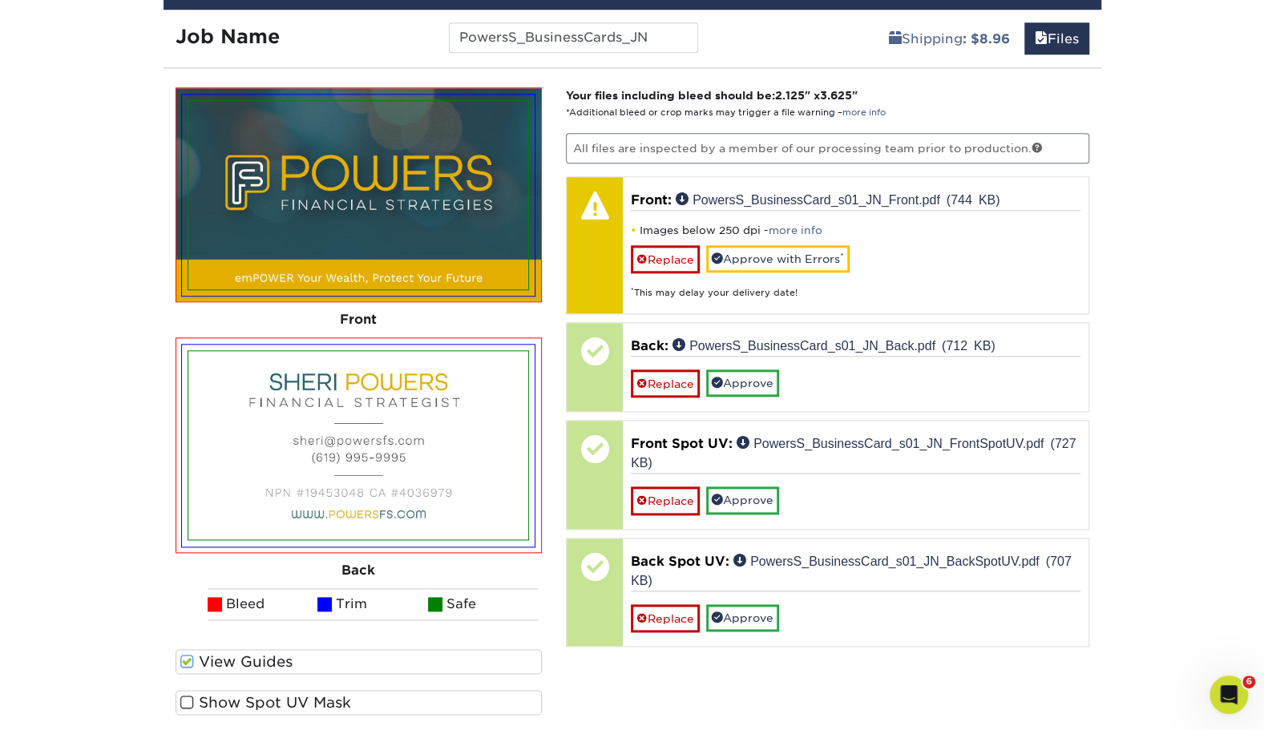
click at [188, 705] on span at bounding box center [187, 702] width 14 height 15
click at [0, 0] on input "Show Spot UV Mask" at bounding box center [0, 0] width 0 height 0
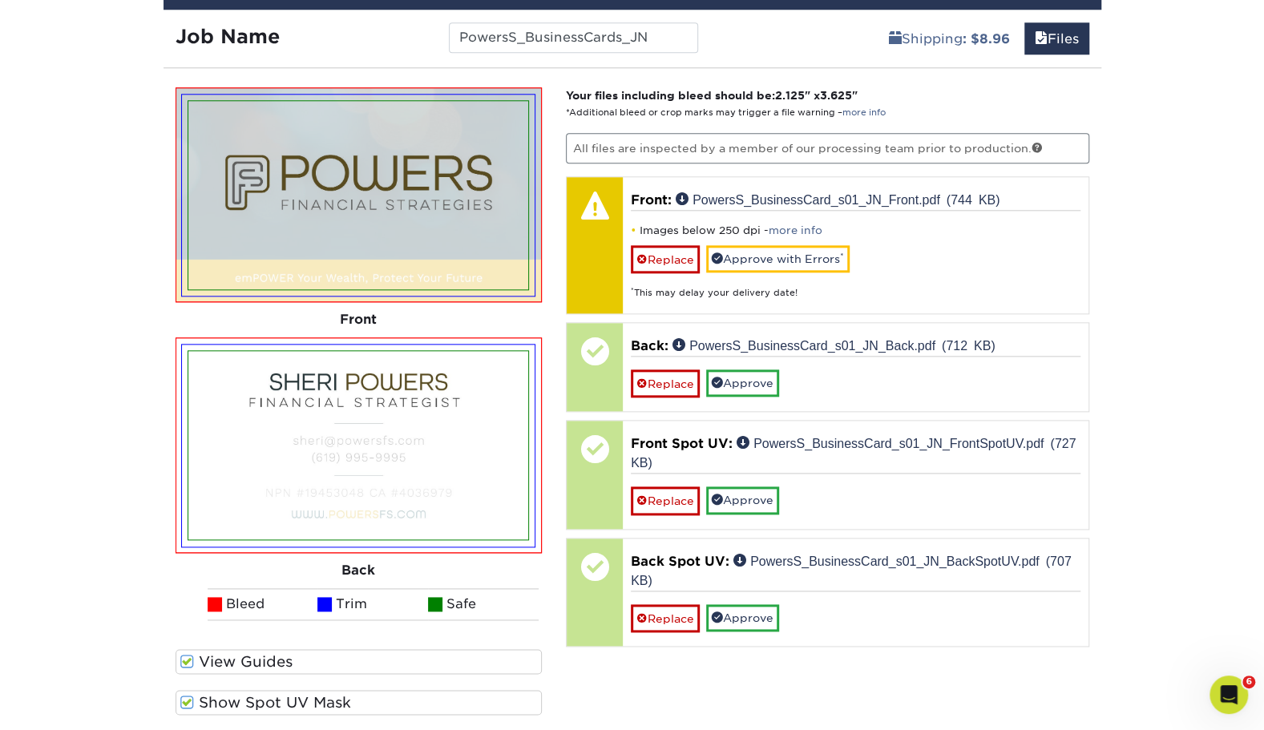
click at [188, 705] on span at bounding box center [187, 702] width 14 height 15
click at [0, 0] on input "Show Spot UV Mask" at bounding box center [0, 0] width 0 height 0
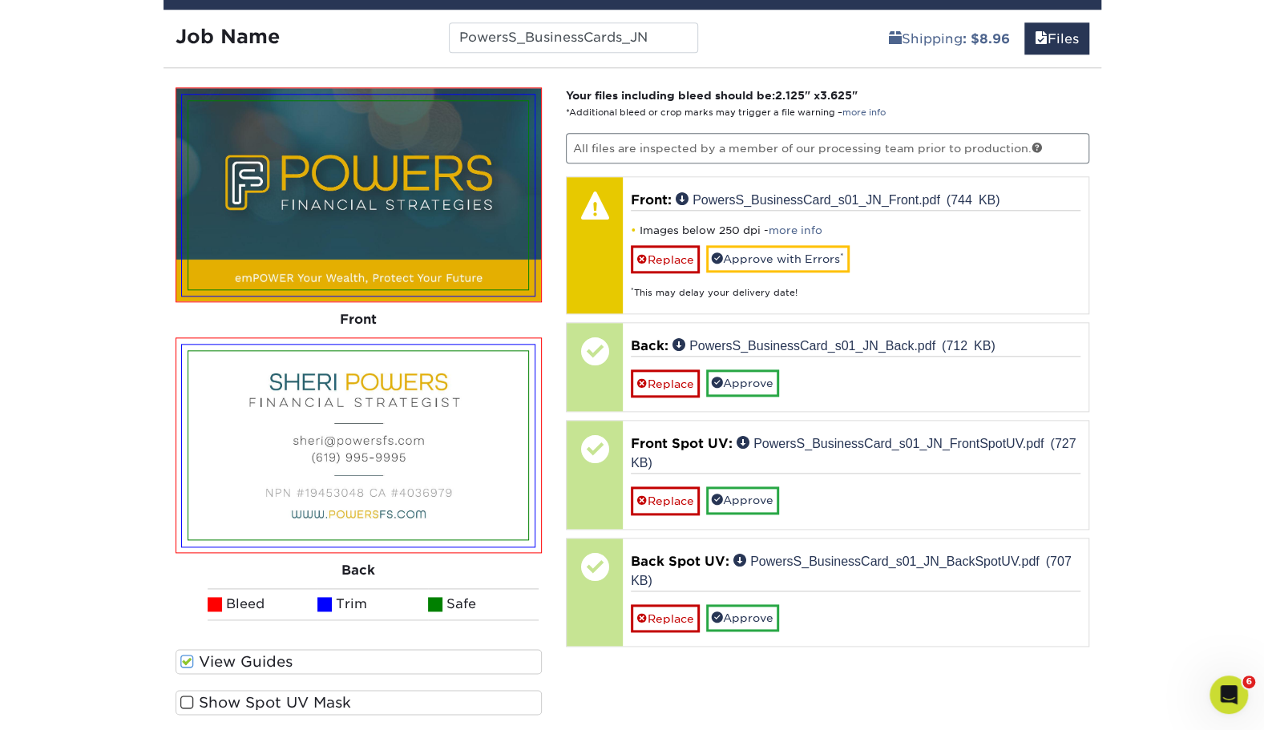
click at [188, 705] on span at bounding box center [187, 702] width 14 height 15
click at [0, 0] on input "Show Spot UV Mask" at bounding box center [0, 0] width 0 height 0
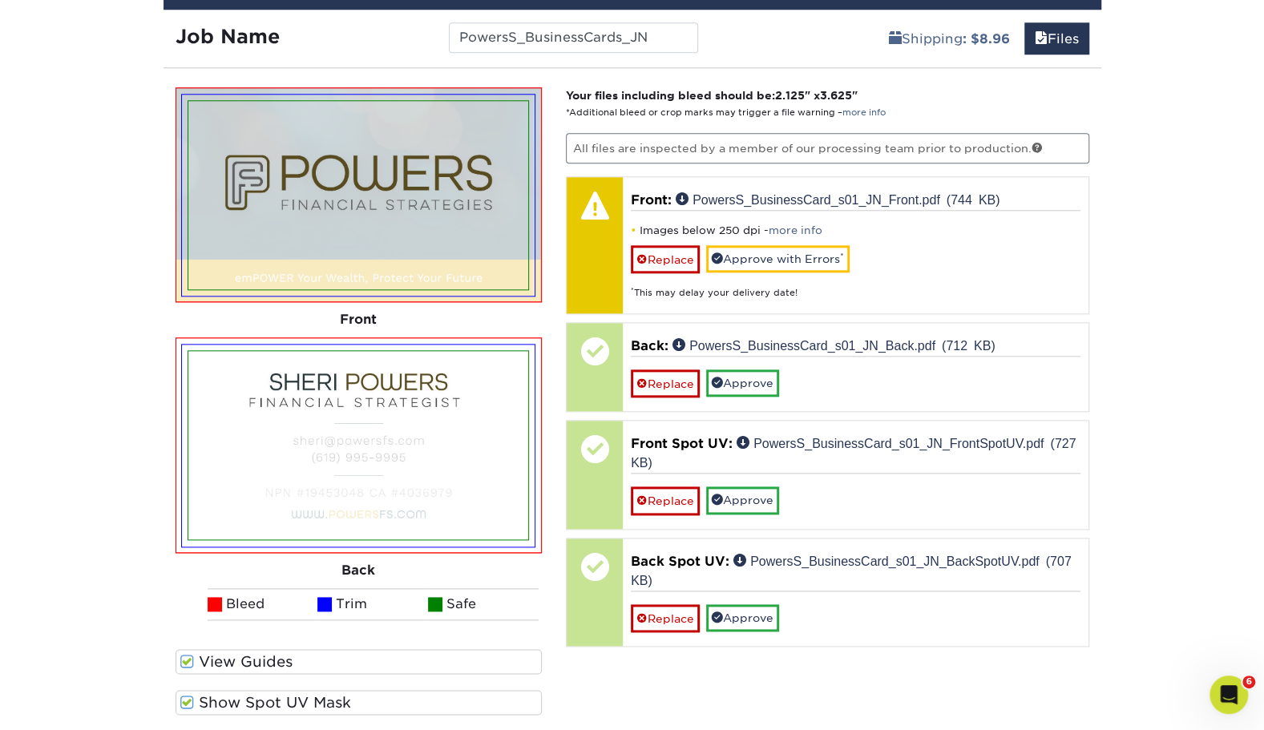
click at [188, 705] on span at bounding box center [187, 702] width 14 height 15
click at [0, 0] on input "Show Spot UV Mask" at bounding box center [0, 0] width 0 height 0
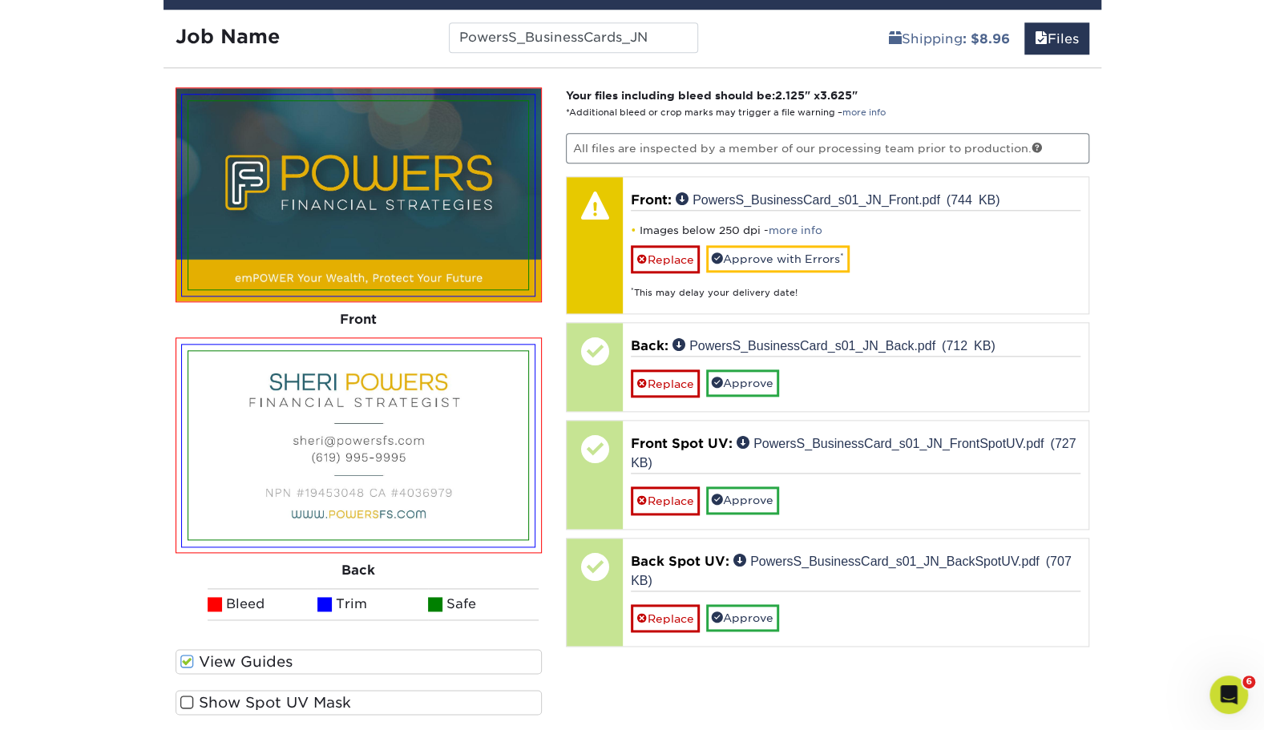
click at [186, 699] on span at bounding box center [187, 702] width 14 height 15
click at [0, 0] on input "Show Spot UV Mask" at bounding box center [0, 0] width 0 height 0
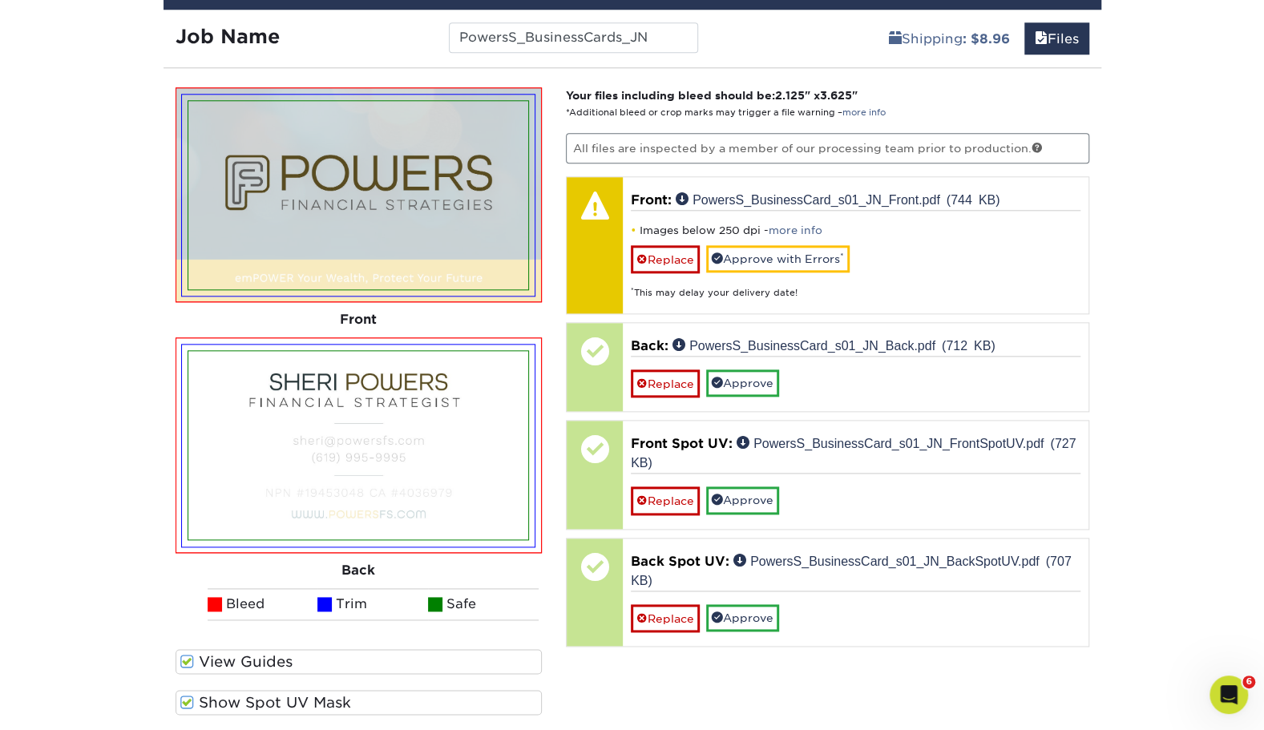
click at [186, 699] on span at bounding box center [187, 702] width 14 height 15
click at [0, 0] on input "Show Spot UV Mask" at bounding box center [0, 0] width 0 height 0
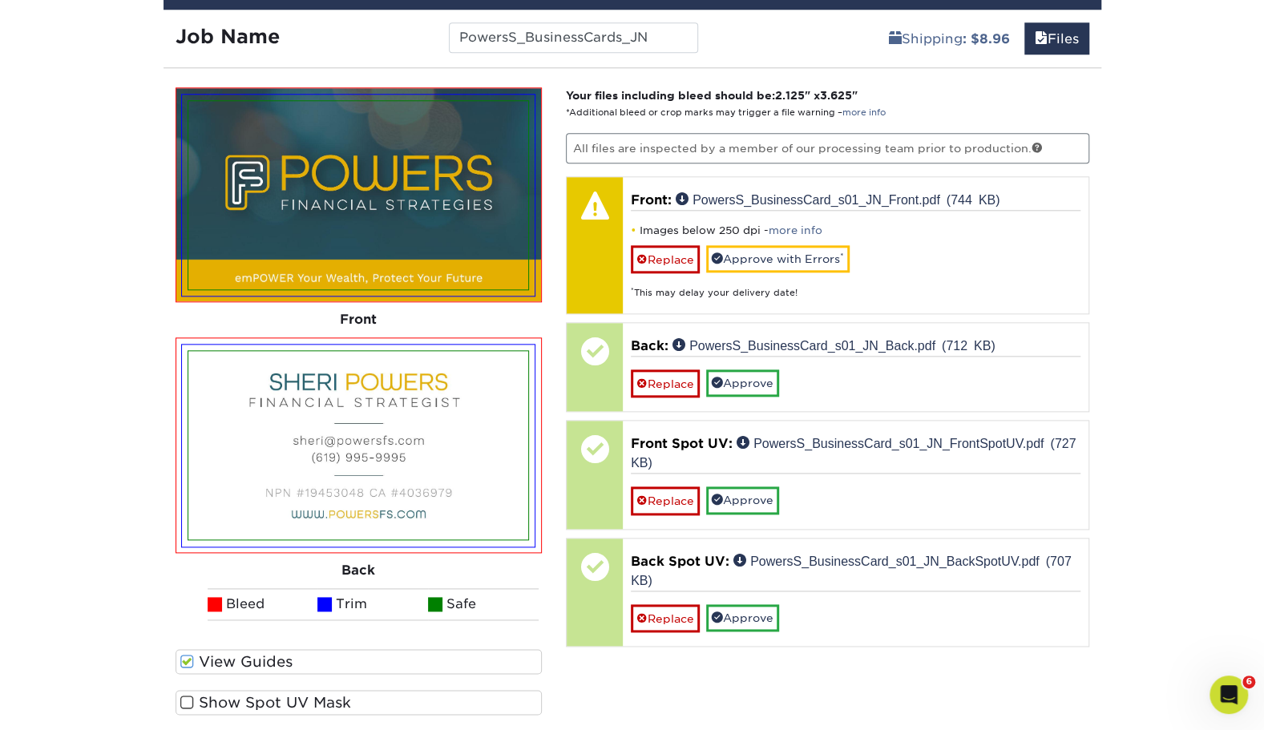
click at [186, 699] on span at bounding box center [187, 702] width 14 height 15
click at [0, 0] on input "Show Spot UV Mask" at bounding box center [0, 0] width 0 height 0
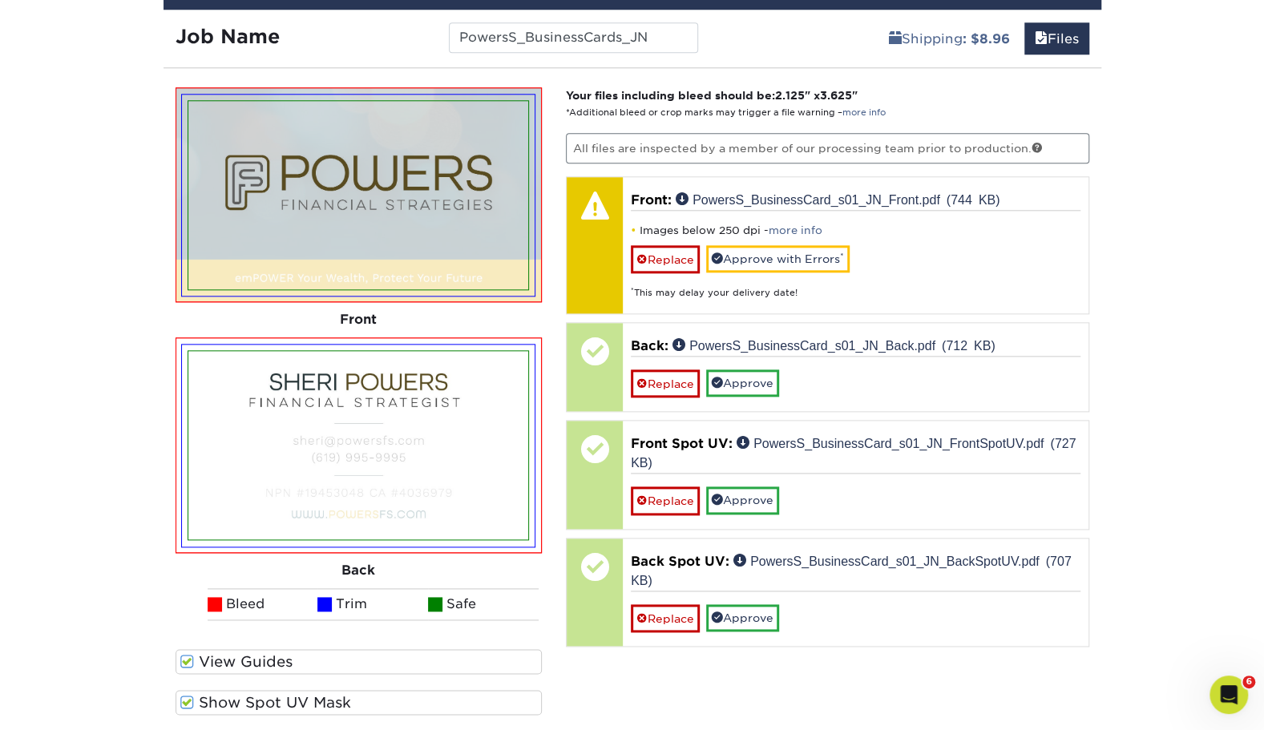
click at [186, 699] on span at bounding box center [187, 702] width 14 height 15
click at [0, 0] on input "Show Spot UV Mask" at bounding box center [0, 0] width 0 height 0
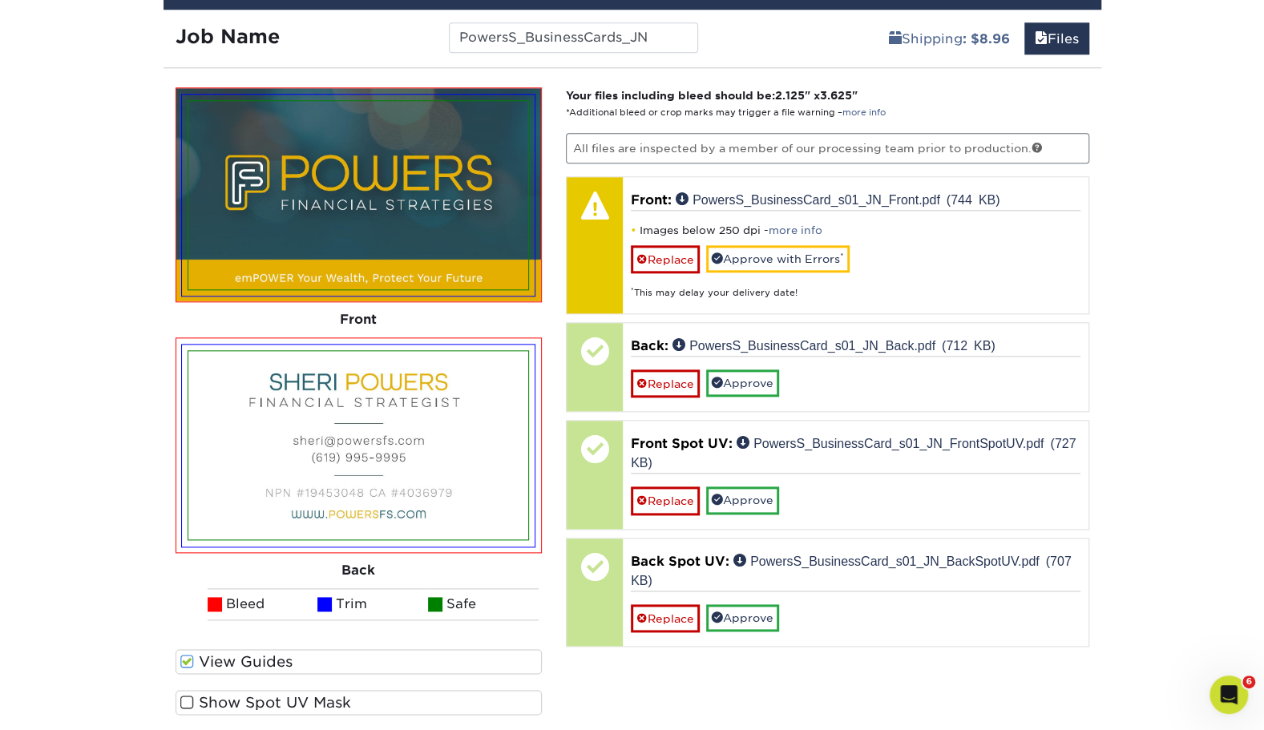
click at [186, 699] on span at bounding box center [187, 702] width 14 height 15
click at [0, 0] on input "Show Spot UV Mask" at bounding box center [0, 0] width 0 height 0
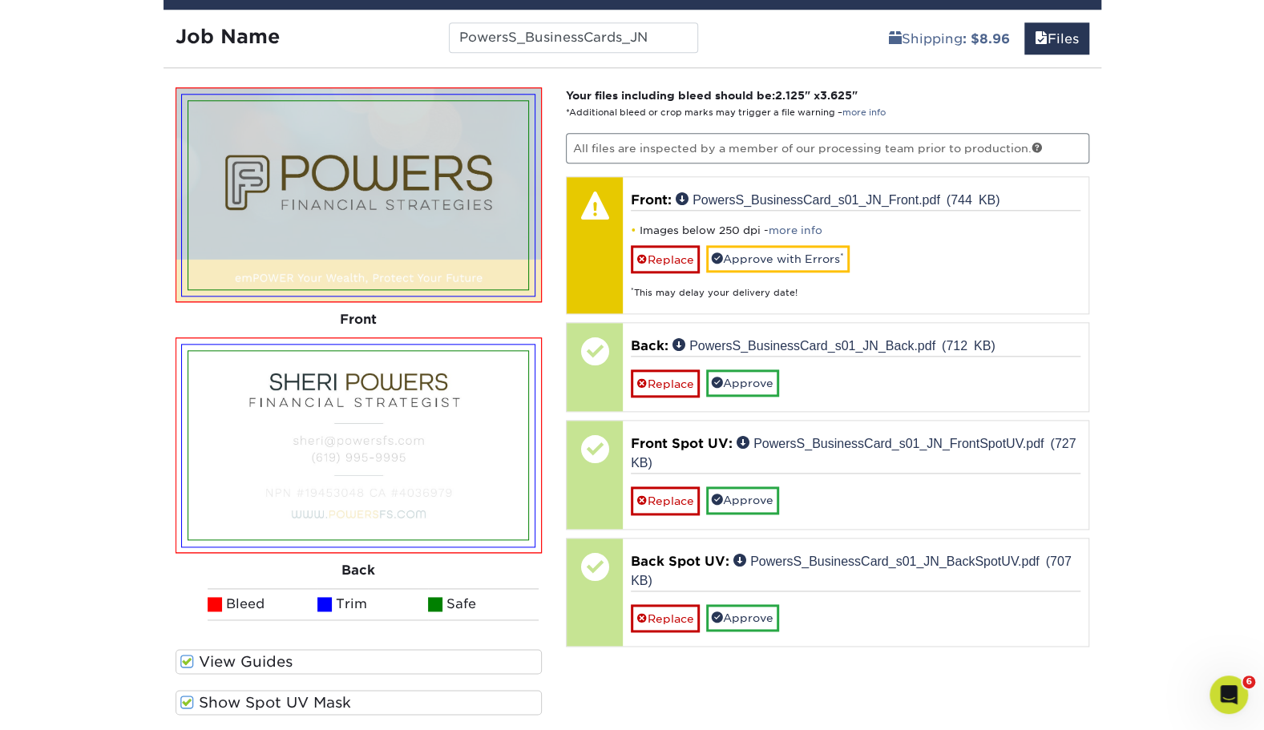
click at [186, 699] on span at bounding box center [187, 702] width 14 height 15
click at [0, 0] on input "Show Spot UV Mask" at bounding box center [0, 0] width 0 height 0
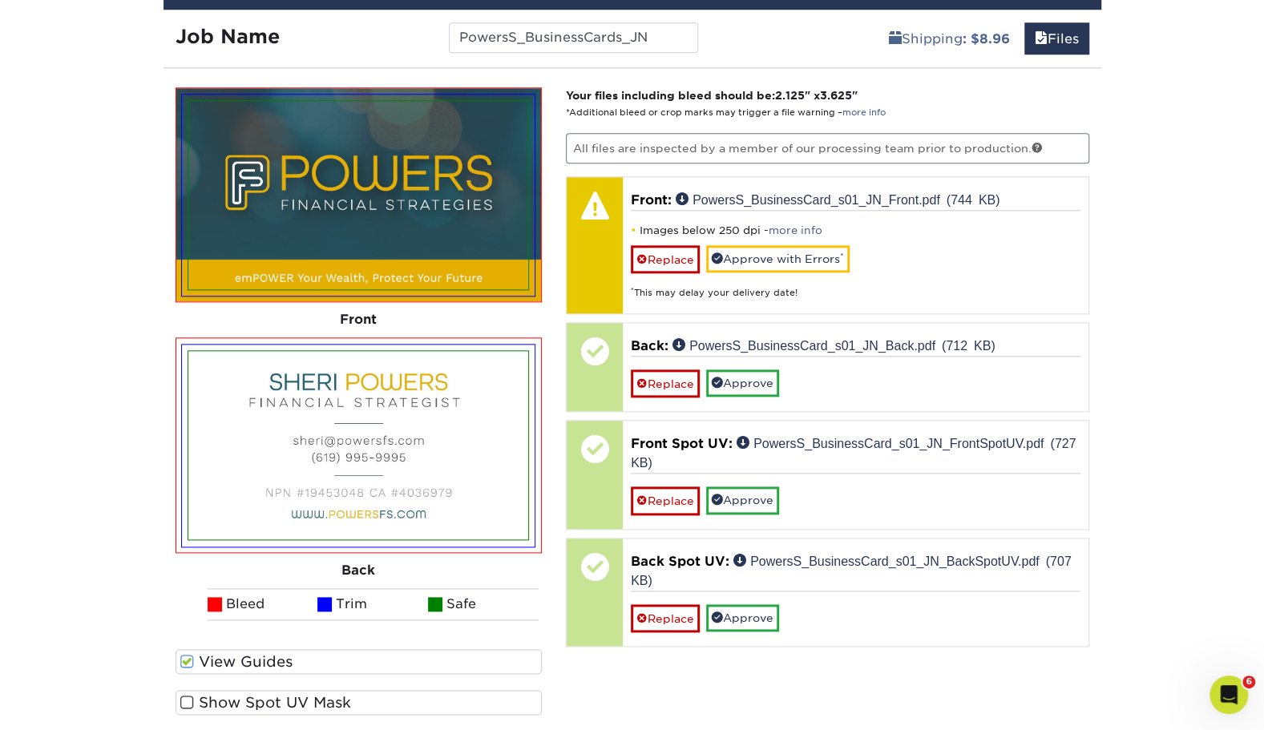
click at [186, 699] on span at bounding box center [187, 702] width 14 height 15
click at [0, 0] on input "Show Spot UV Mask" at bounding box center [0, 0] width 0 height 0
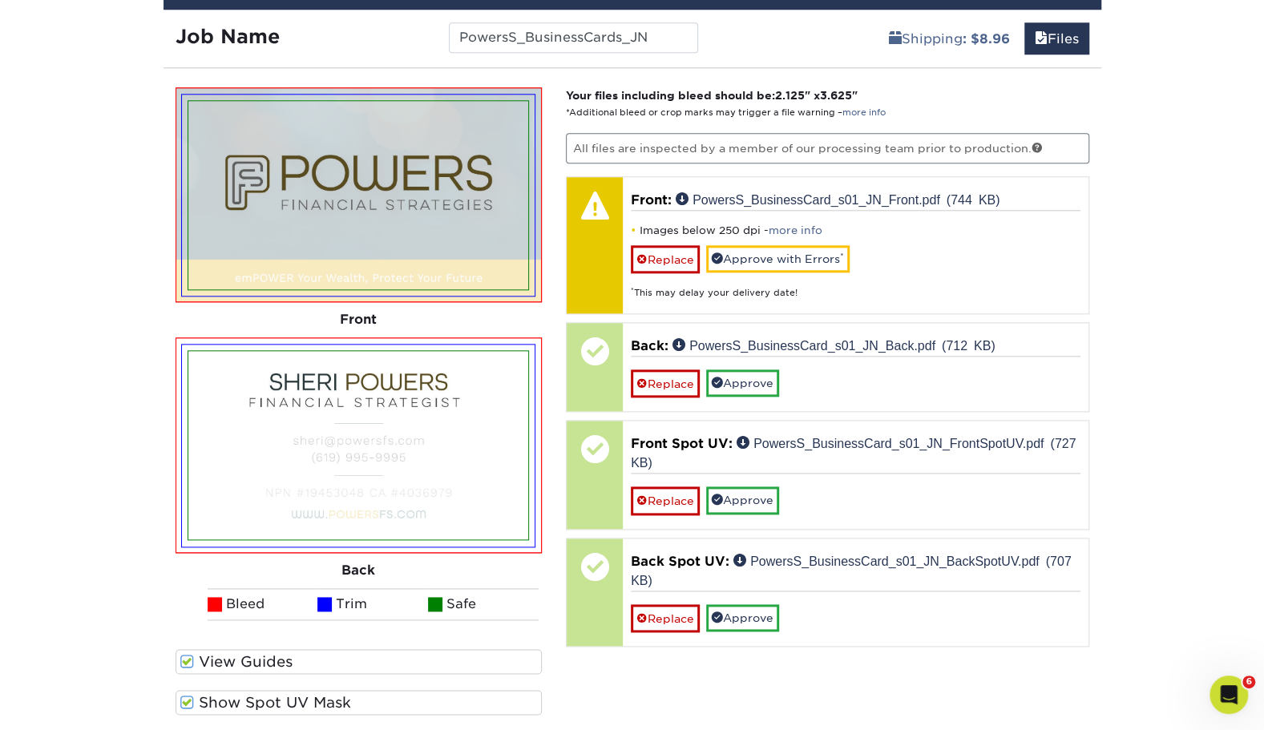
click at [186, 699] on span at bounding box center [187, 702] width 14 height 15
click at [0, 0] on input "Show Spot UV Mask" at bounding box center [0, 0] width 0 height 0
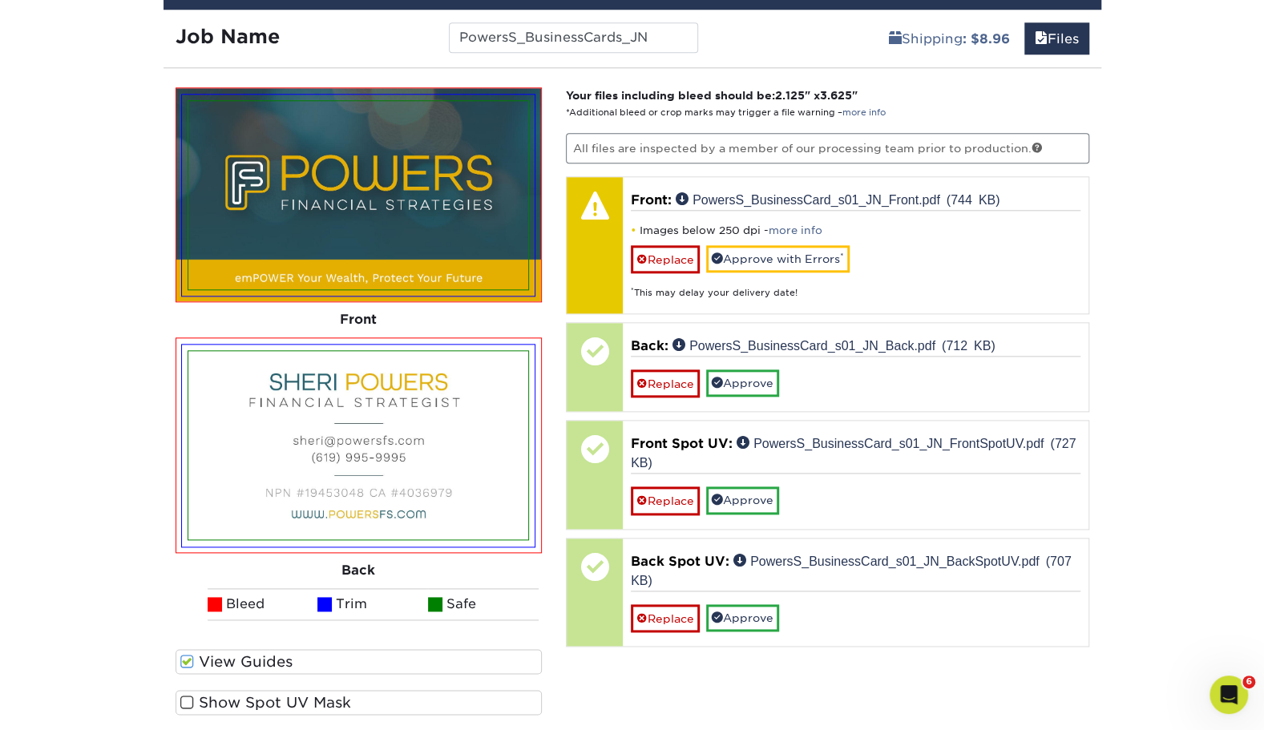
click at [186, 699] on span at bounding box center [187, 702] width 14 height 15
click at [0, 0] on input "Show Spot UV Mask" at bounding box center [0, 0] width 0 height 0
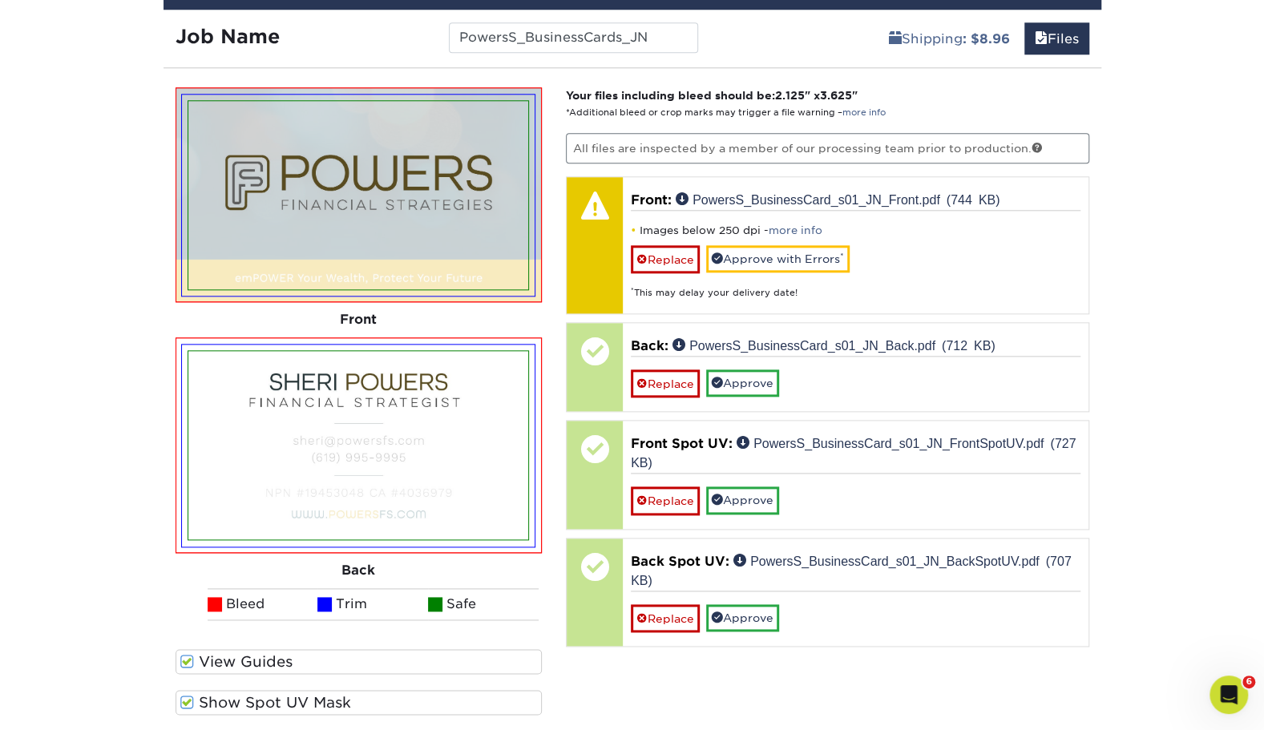
click at [186, 699] on span at bounding box center [187, 702] width 14 height 15
click at [0, 0] on input "Show Spot UV Mask" at bounding box center [0, 0] width 0 height 0
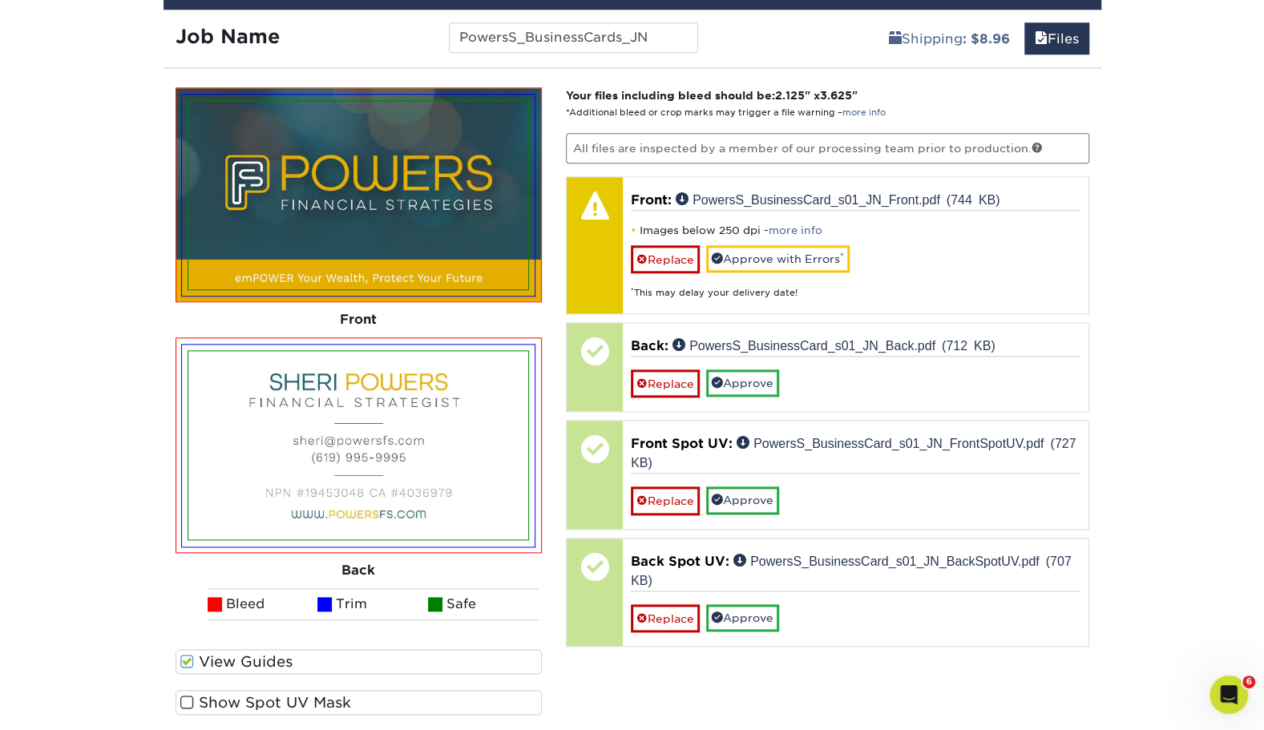
click at [186, 699] on span at bounding box center [187, 702] width 14 height 15
click at [0, 0] on input "Show Spot UV Mask" at bounding box center [0, 0] width 0 height 0
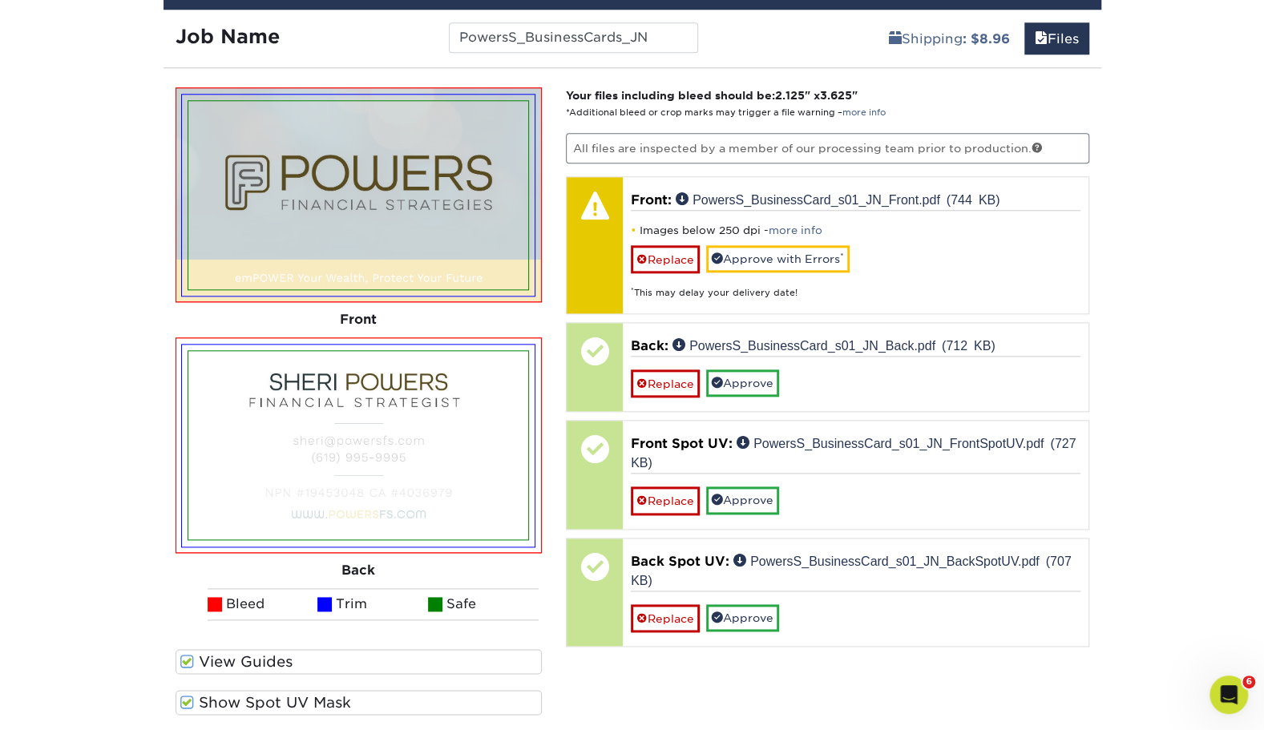
click at [186, 699] on span at bounding box center [187, 702] width 14 height 15
click at [0, 0] on input "Show Spot UV Mask" at bounding box center [0, 0] width 0 height 0
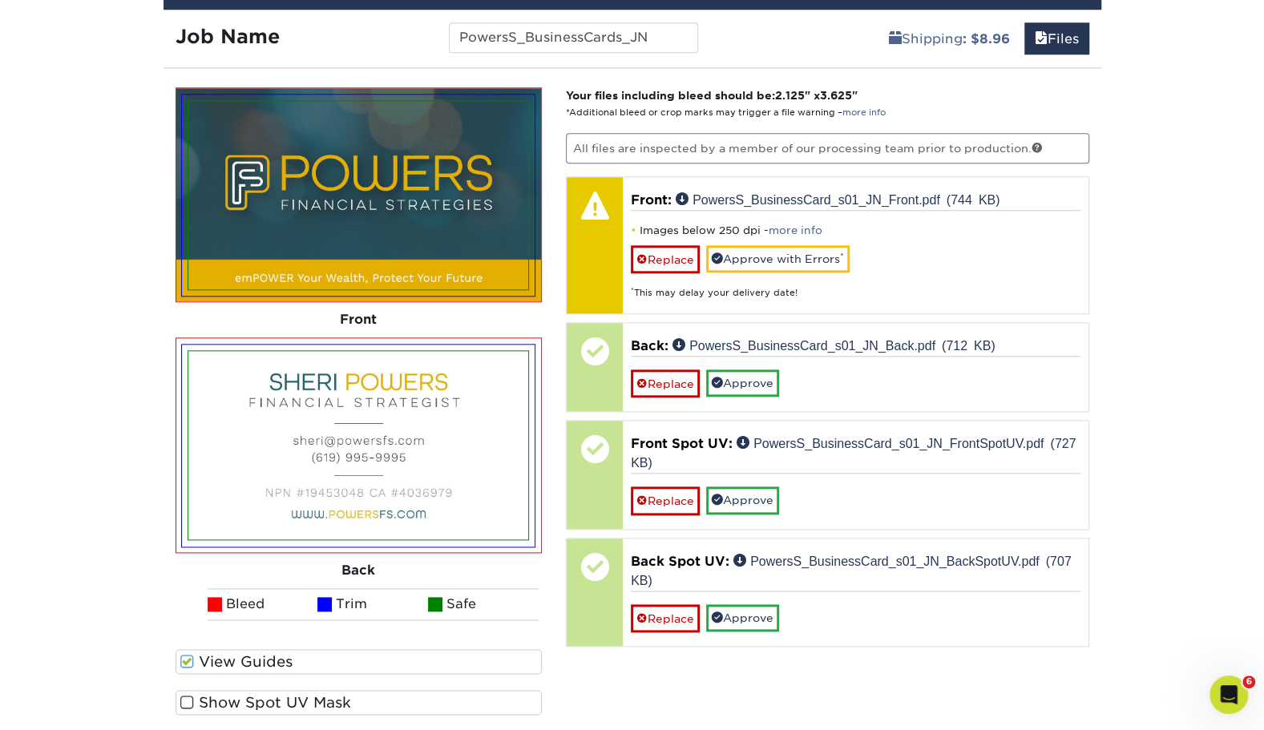
click at [186, 699] on span at bounding box center [187, 702] width 14 height 15
click at [0, 0] on input "Show Spot UV Mask" at bounding box center [0, 0] width 0 height 0
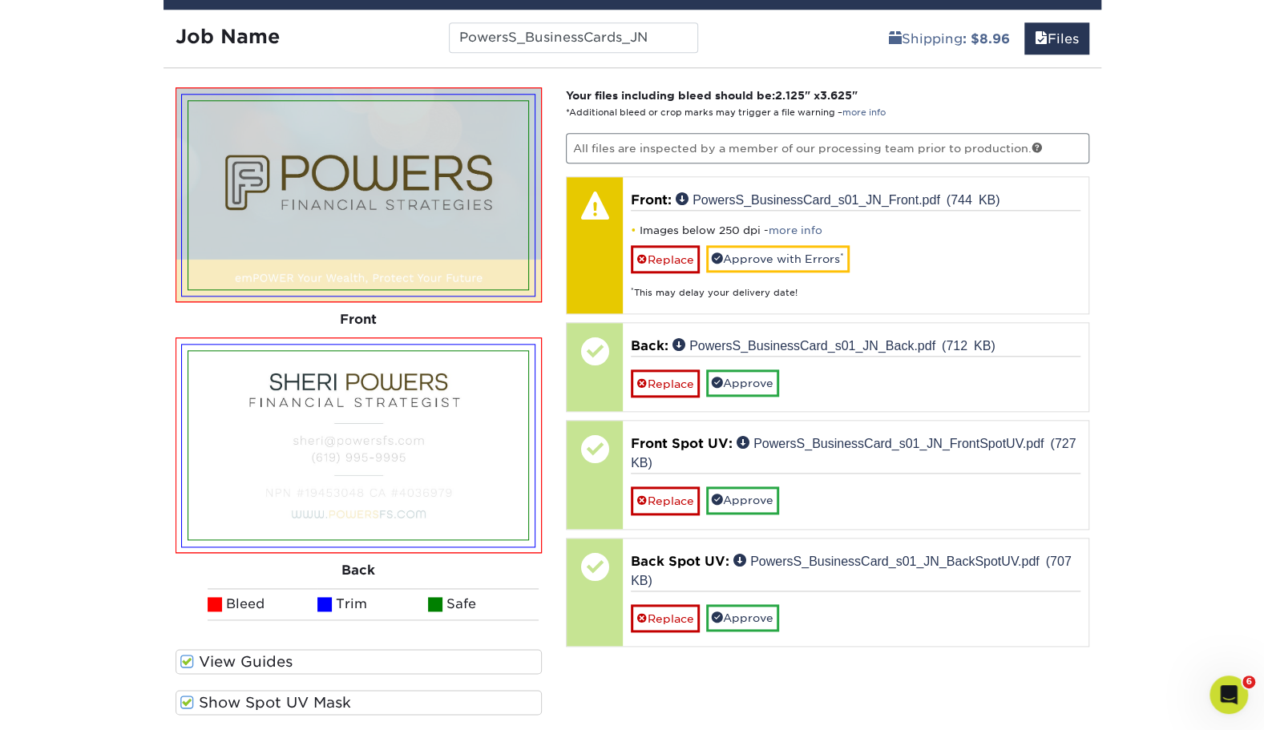
click at [186, 699] on span at bounding box center [187, 702] width 14 height 15
click at [0, 0] on input "Show Spot UV Mask" at bounding box center [0, 0] width 0 height 0
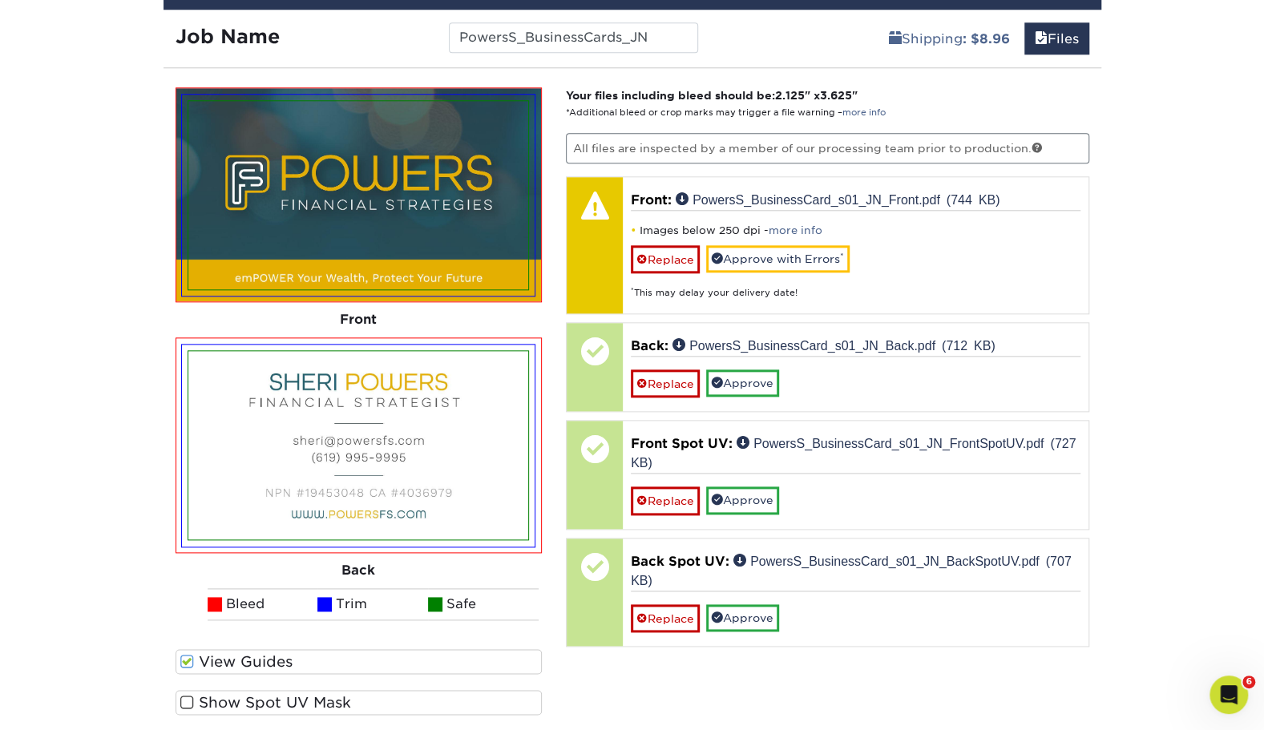
click at [186, 699] on span at bounding box center [187, 702] width 14 height 15
click at [0, 0] on input "Show Spot UV Mask" at bounding box center [0, 0] width 0 height 0
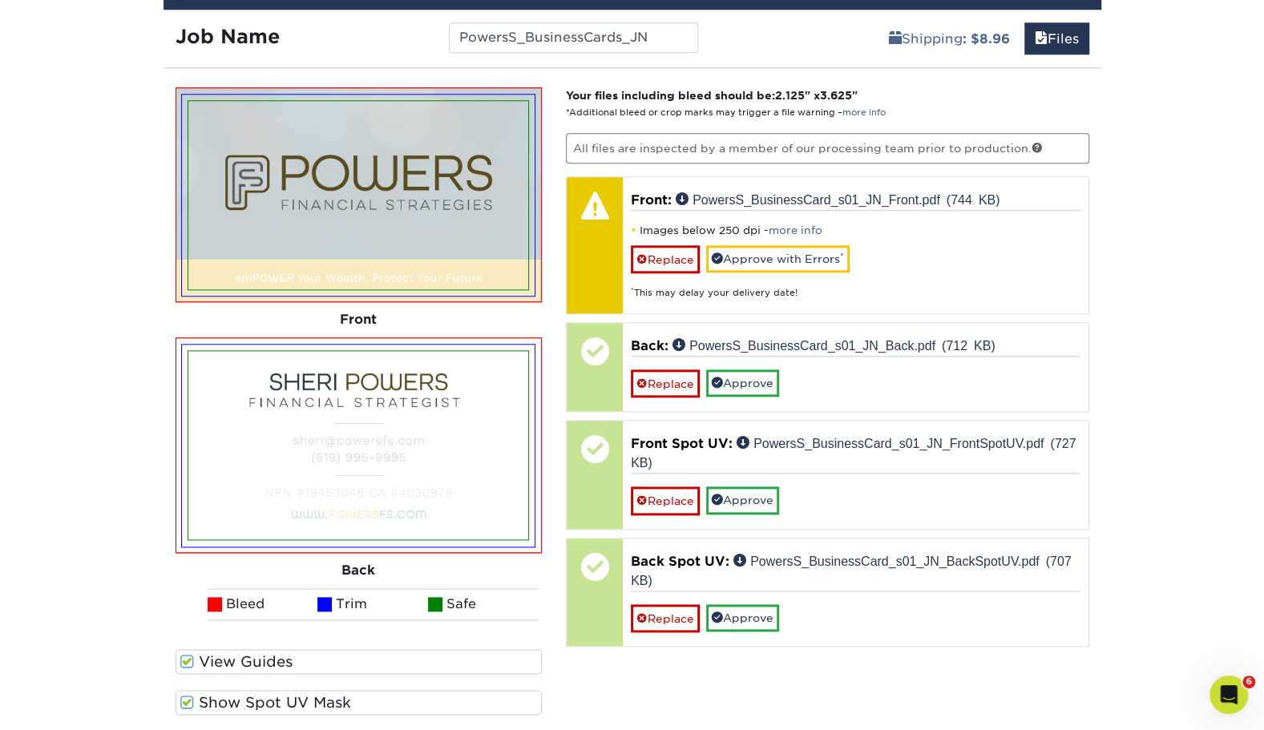
click at [186, 699] on span at bounding box center [187, 702] width 14 height 15
click at [0, 0] on input "Show Spot UV Mask" at bounding box center [0, 0] width 0 height 0
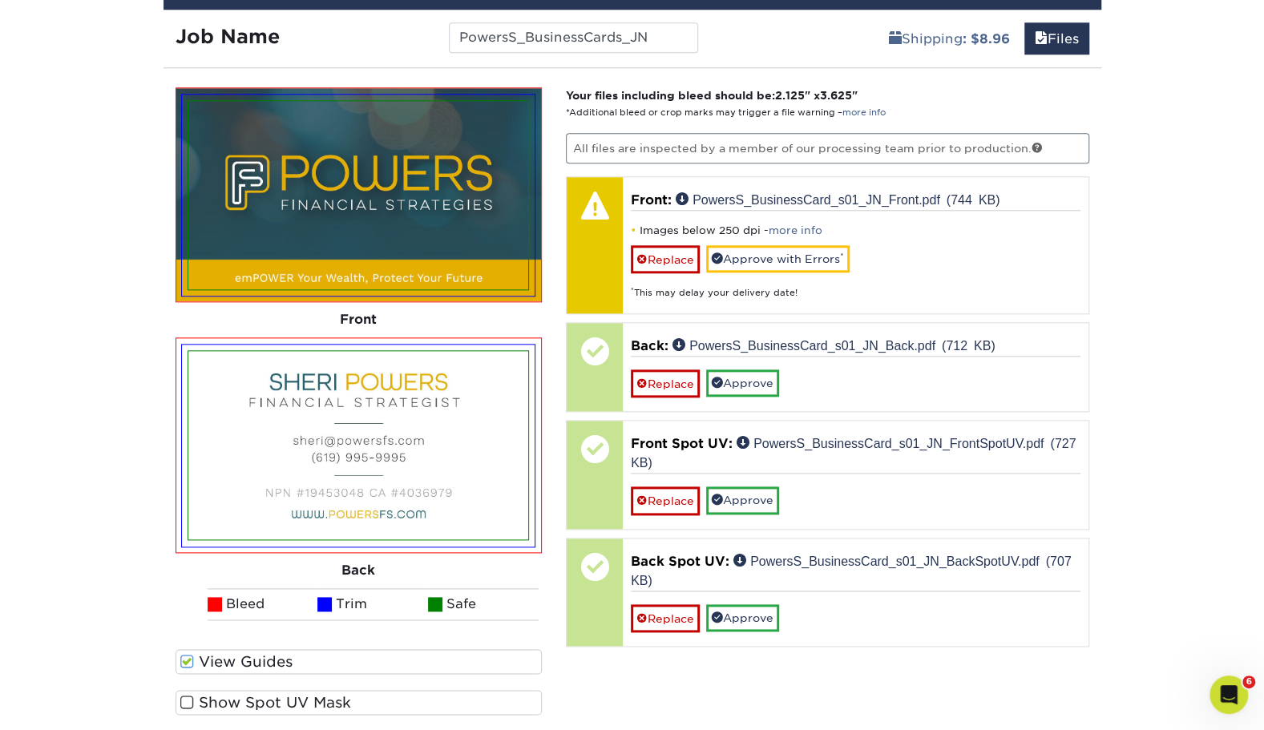
click at [180, 667] on span at bounding box center [187, 661] width 14 height 15
click at [0, 0] on input "View Guides" at bounding box center [0, 0] width 0 height 0
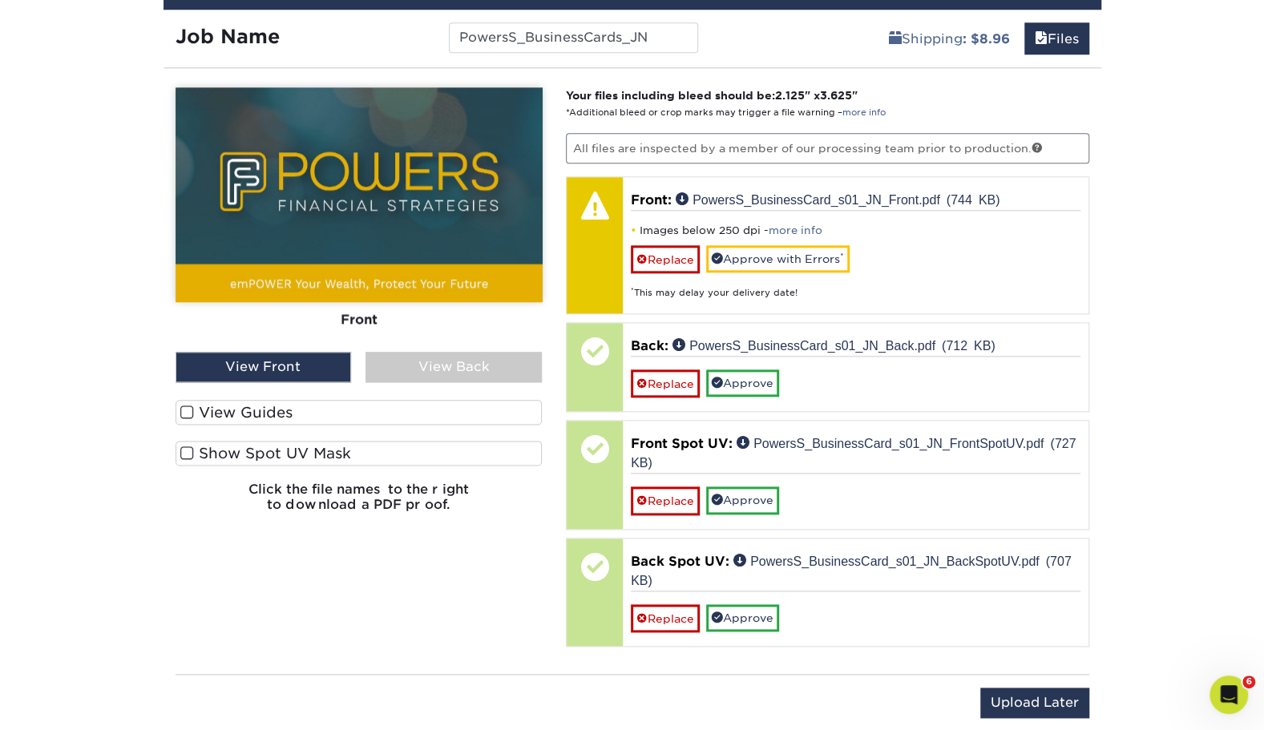
click at [297, 409] on label "View Guides" at bounding box center [359, 412] width 367 height 25
click at [0, 0] on input "View Guides" at bounding box center [0, 0] width 0 height 0
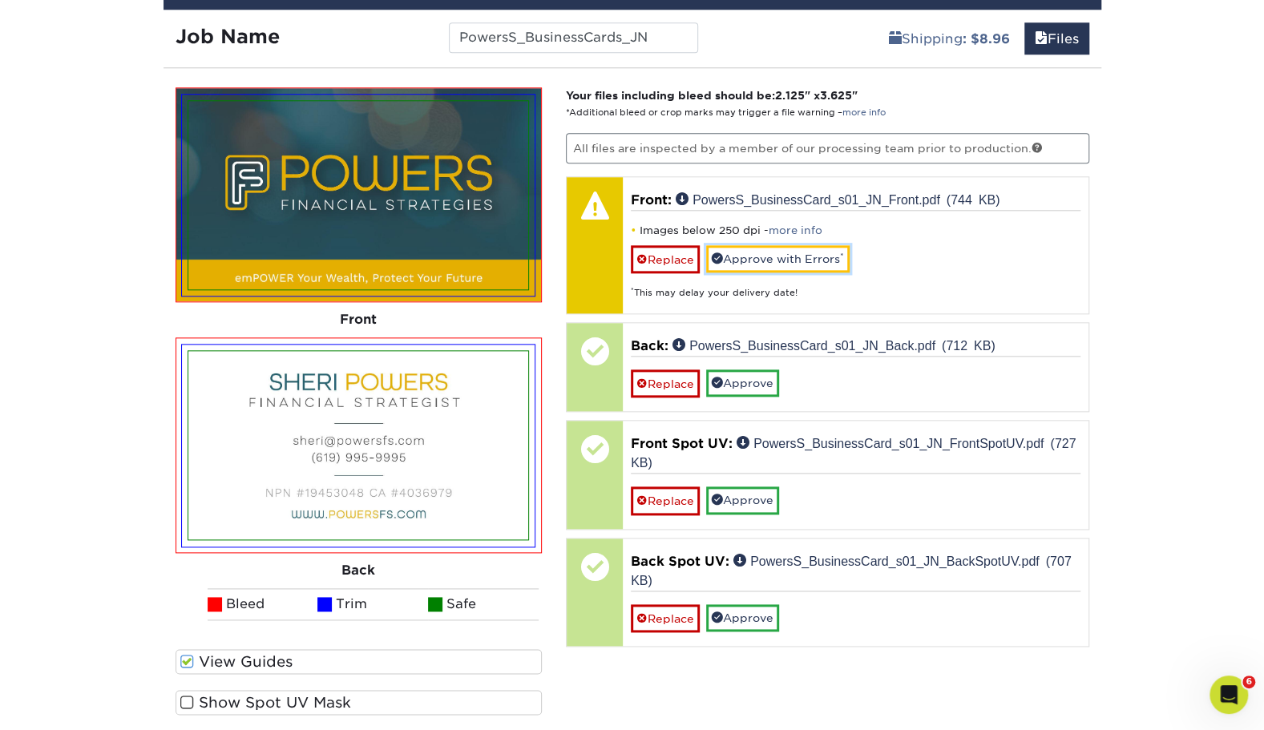
click at [755, 249] on link "Approve with Errors *" at bounding box center [778, 258] width 144 height 27
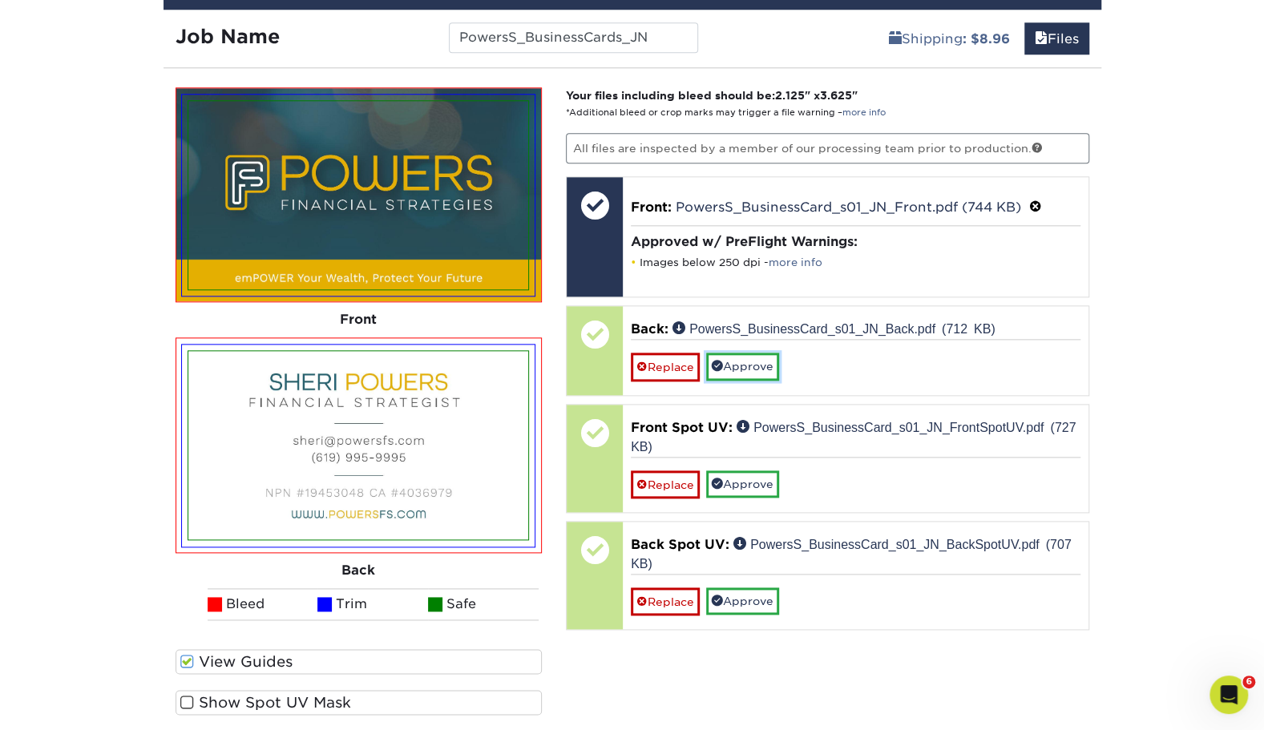
click at [749, 354] on link "Approve" at bounding box center [742, 366] width 73 height 27
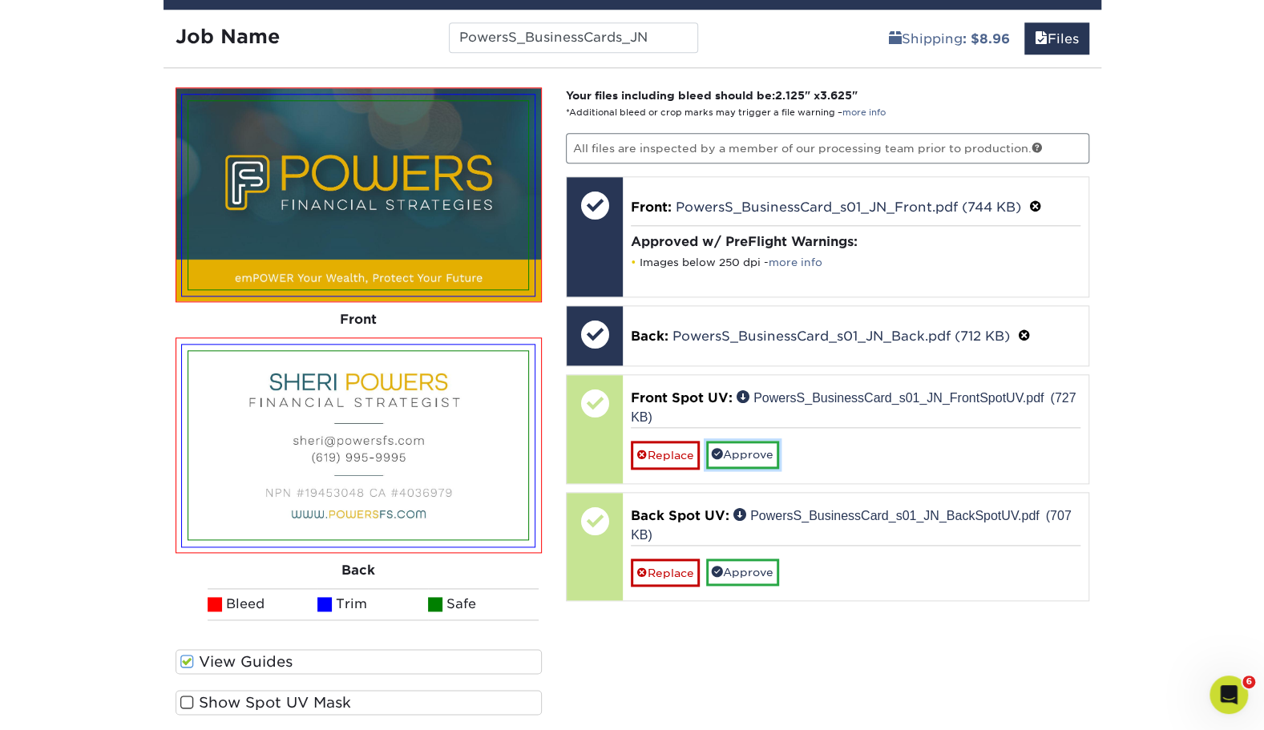
click at [760, 447] on link "Approve" at bounding box center [742, 454] width 73 height 27
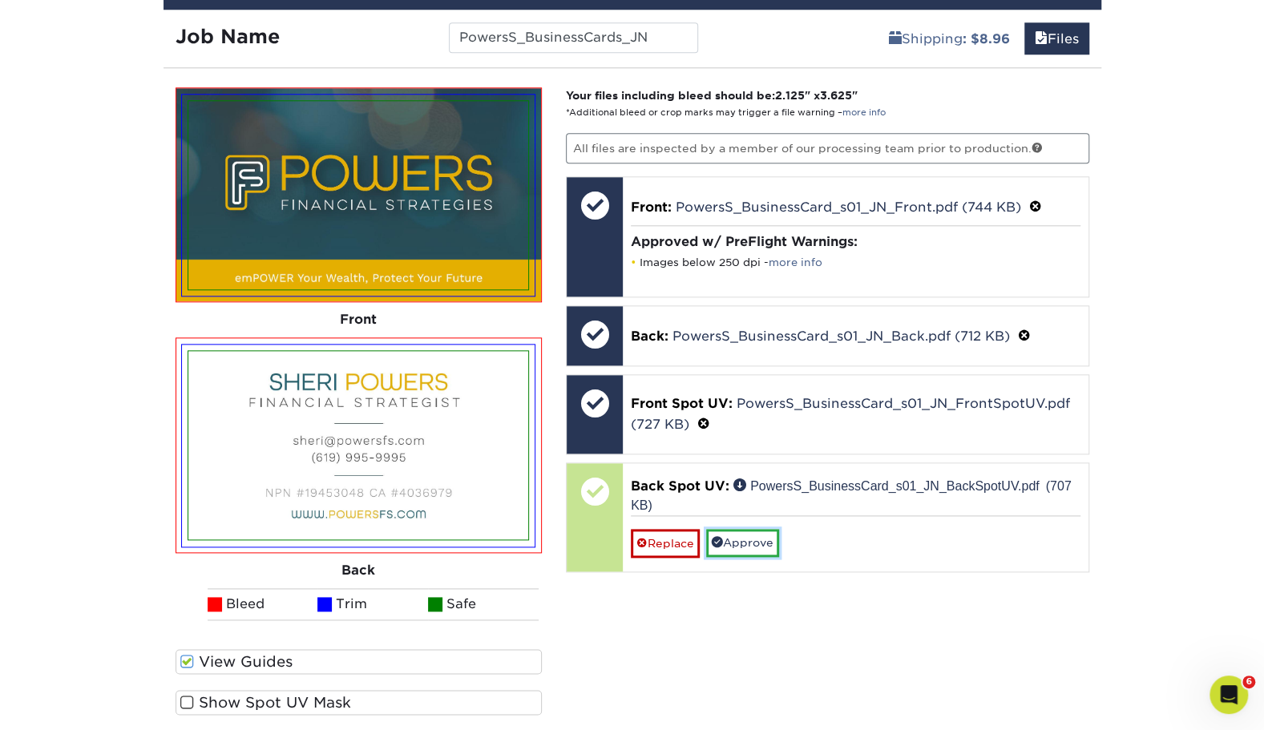
click at [765, 539] on link "Approve" at bounding box center [742, 542] width 73 height 27
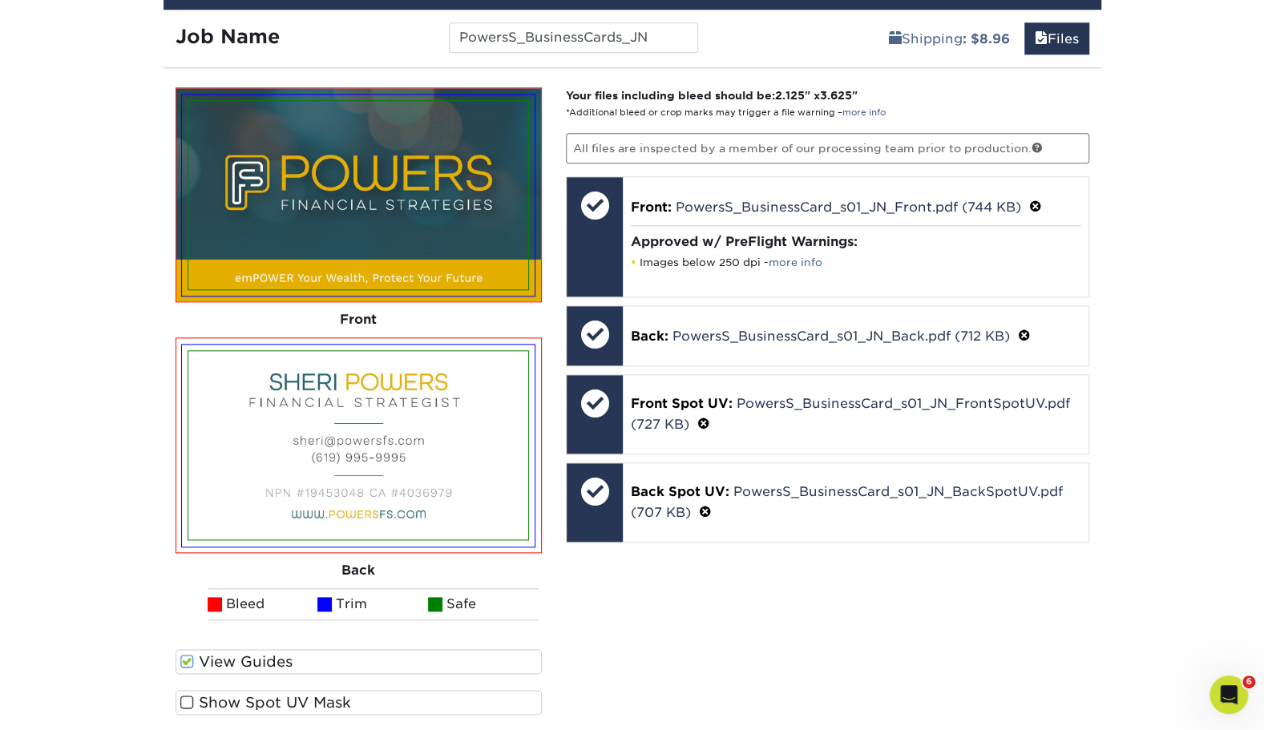
click at [183, 659] on span at bounding box center [187, 661] width 14 height 15
click at [0, 0] on input "View Guides" at bounding box center [0, 0] width 0 height 0
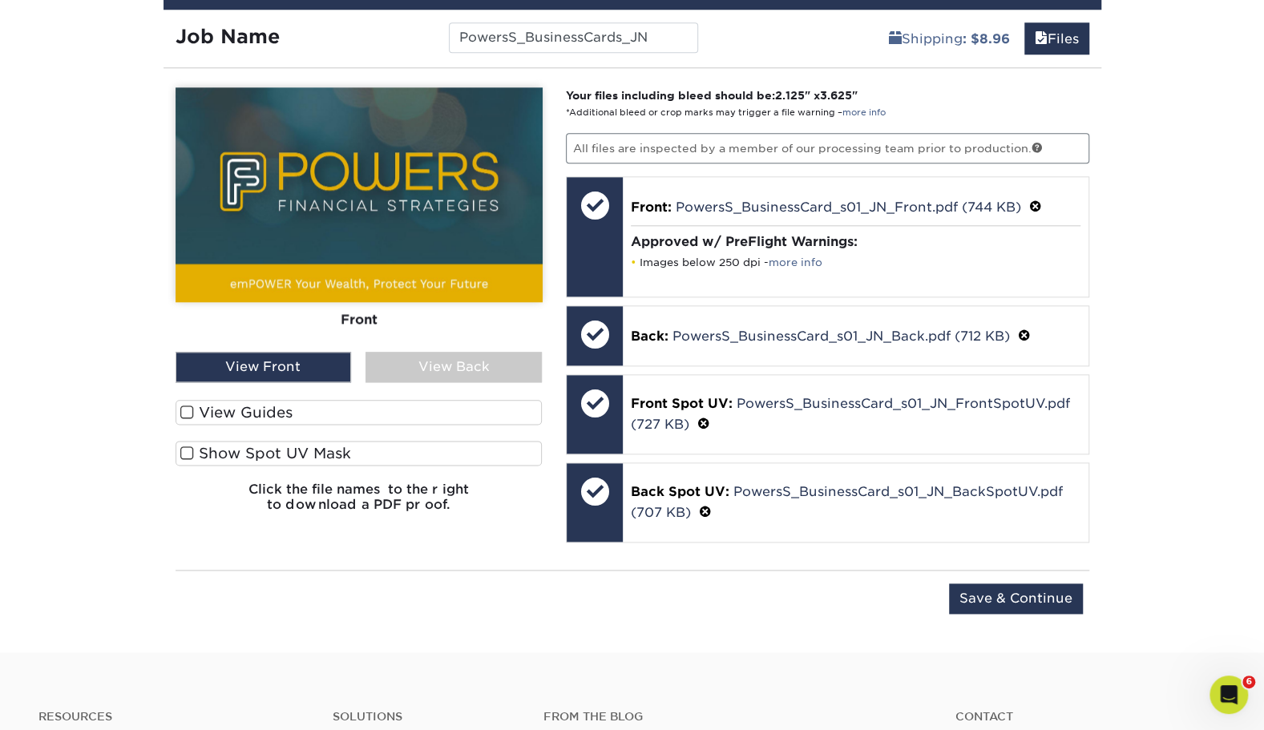
click at [183, 446] on span at bounding box center [187, 453] width 14 height 15
click at [0, 0] on input "Show Spot UV Mask" at bounding box center [0, 0] width 0 height 0
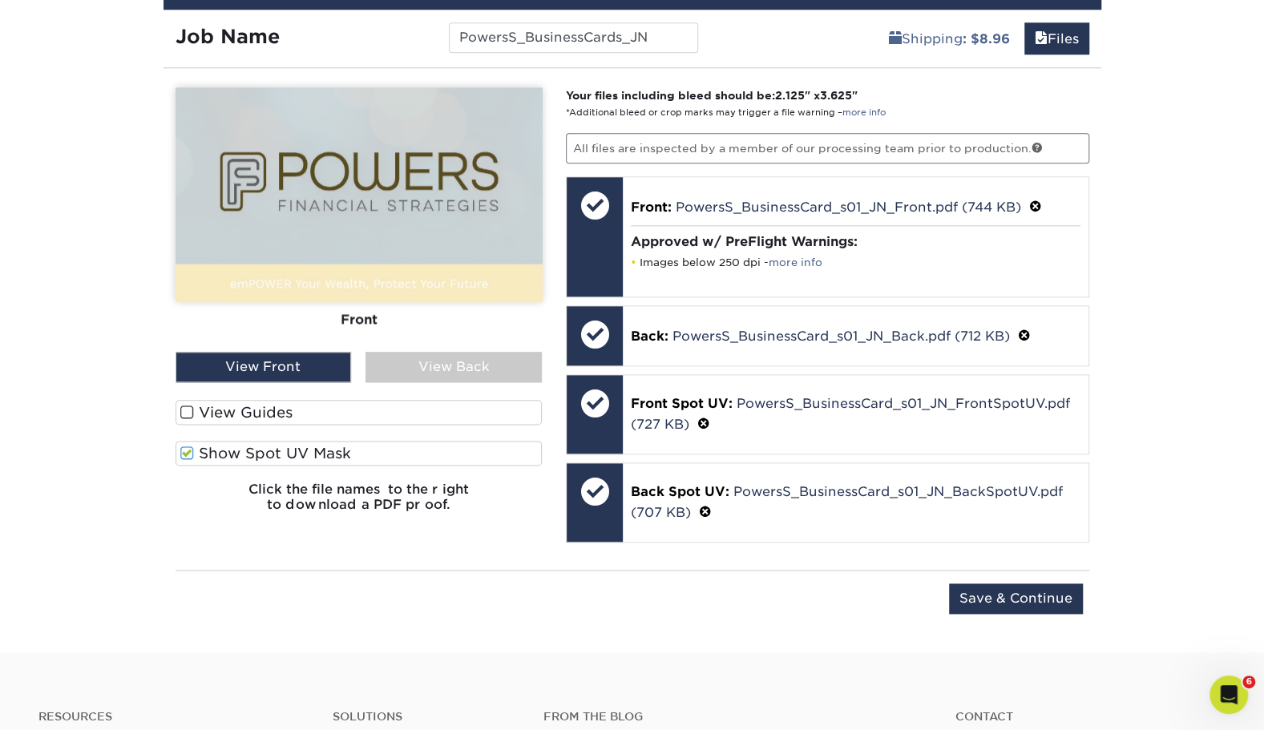
click at [185, 406] on span at bounding box center [187, 412] width 14 height 15
click at [0, 0] on input "View Guides" at bounding box center [0, 0] width 0 height 0
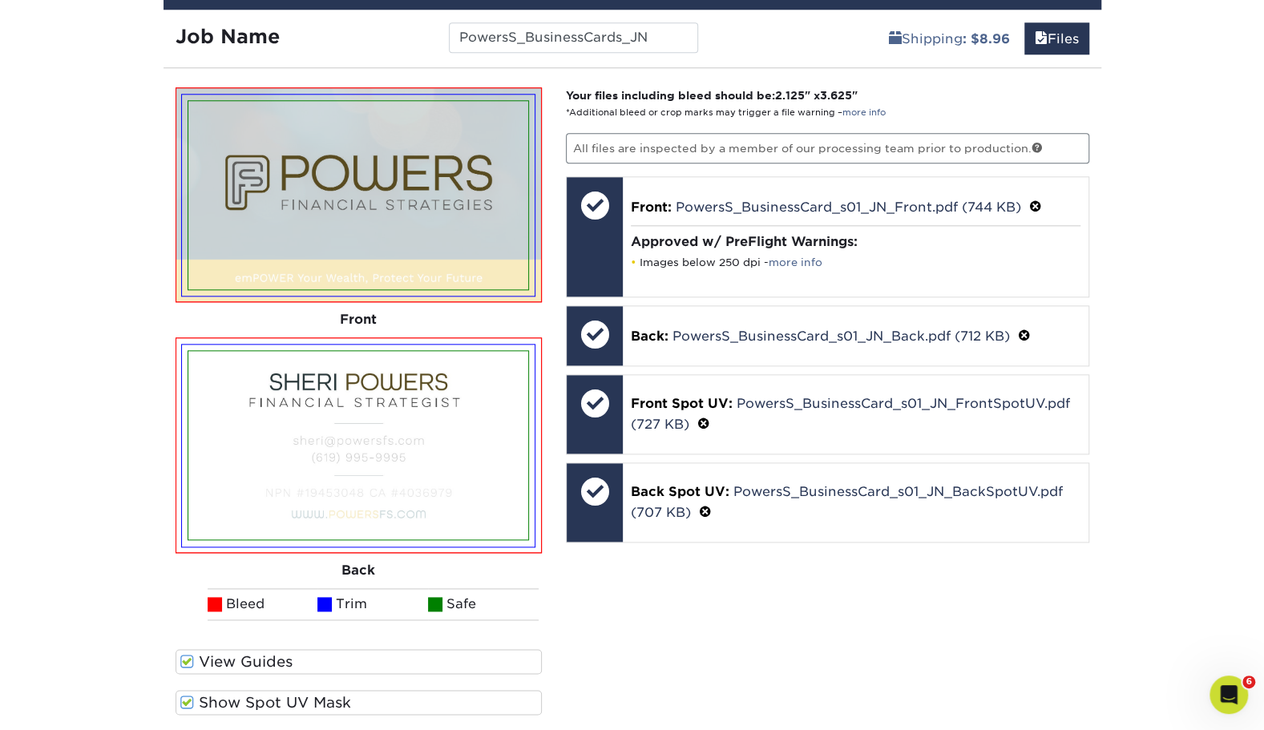
click at [186, 659] on span at bounding box center [187, 661] width 14 height 15
click at [0, 0] on input "View Guides" at bounding box center [0, 0] width 0 height 0
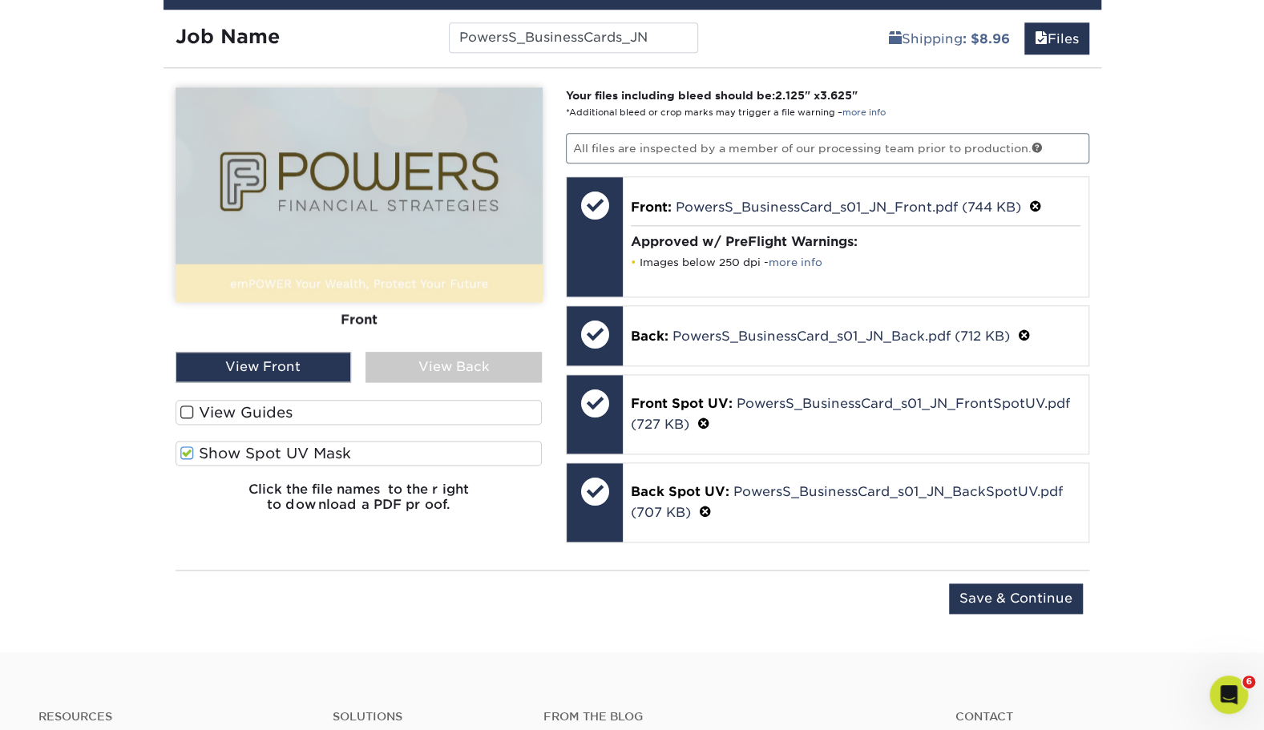
click at [192, 412] on span at bounding box center [187, 412] width 14 height 15
click at [0, 0] on input "View Guides" at bounding box center [0, 0] width 0 height 0
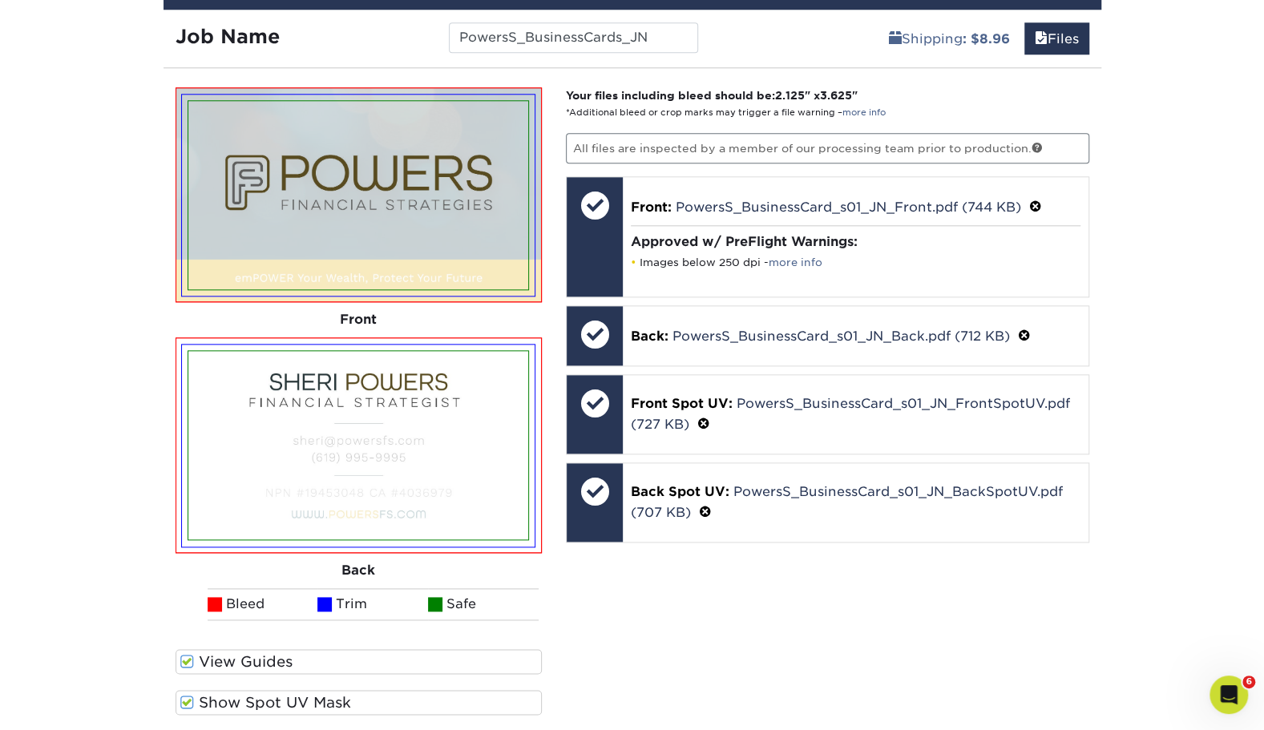
click at [187, 700] on span at bounding box center [187, 702] width 14 height 15
click at [0, 0] on input "Show Spot UV Mask" at bounding box center [0, 0] width 0 height 0
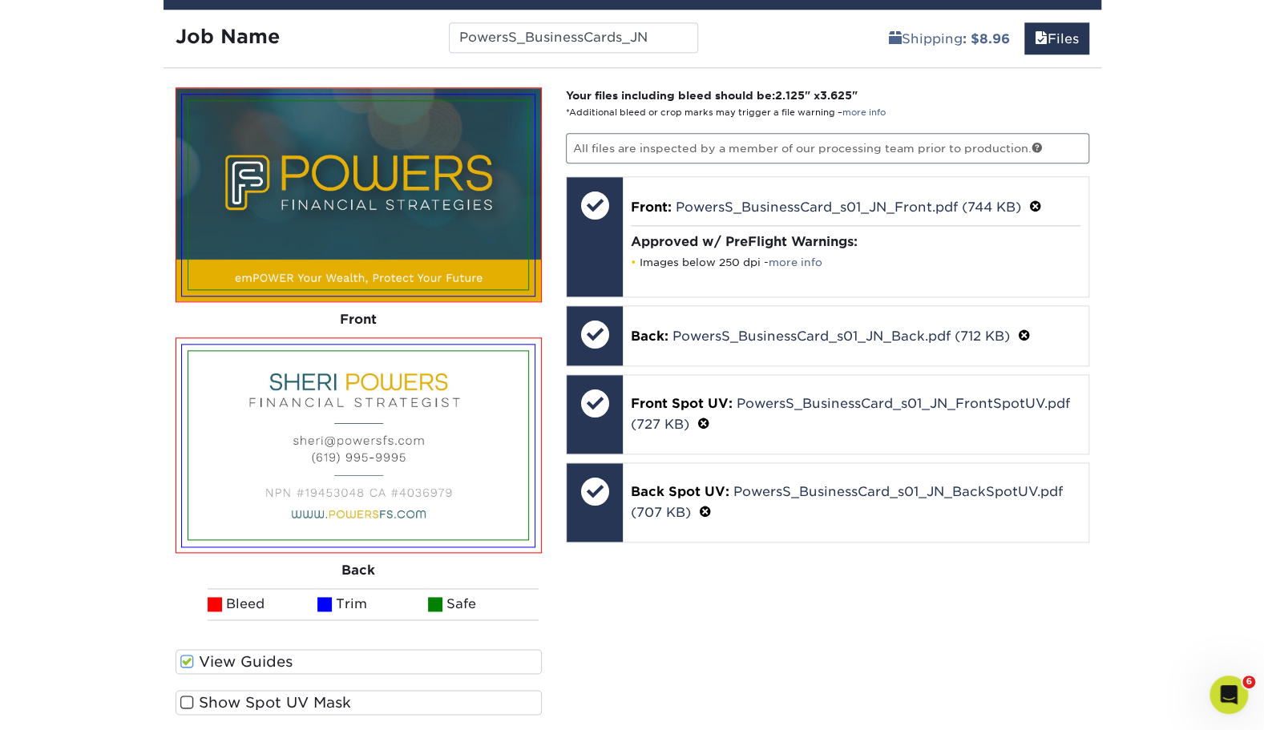
click at [187, 700] on span at bounding box center [187, 702] width 14 height 15
click at [0, 0] on input "Show Spot UV Mask" at bounding box center [0, 0] width 0 height 0
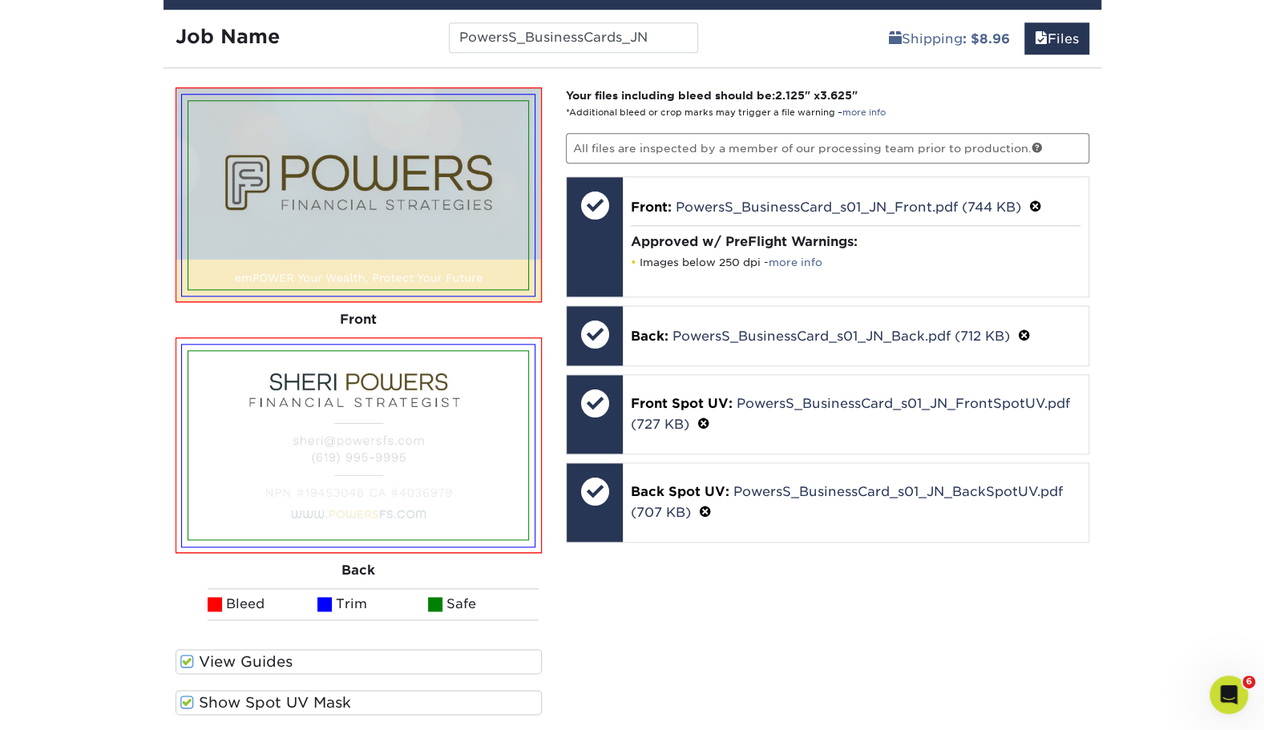
click at [187, 700] on span at bounding box center [187, 702] width 14 height 15
click at [0, 0] on input "Show Spot UV Mask" at bounding box center [0, 0] width 0 height 0
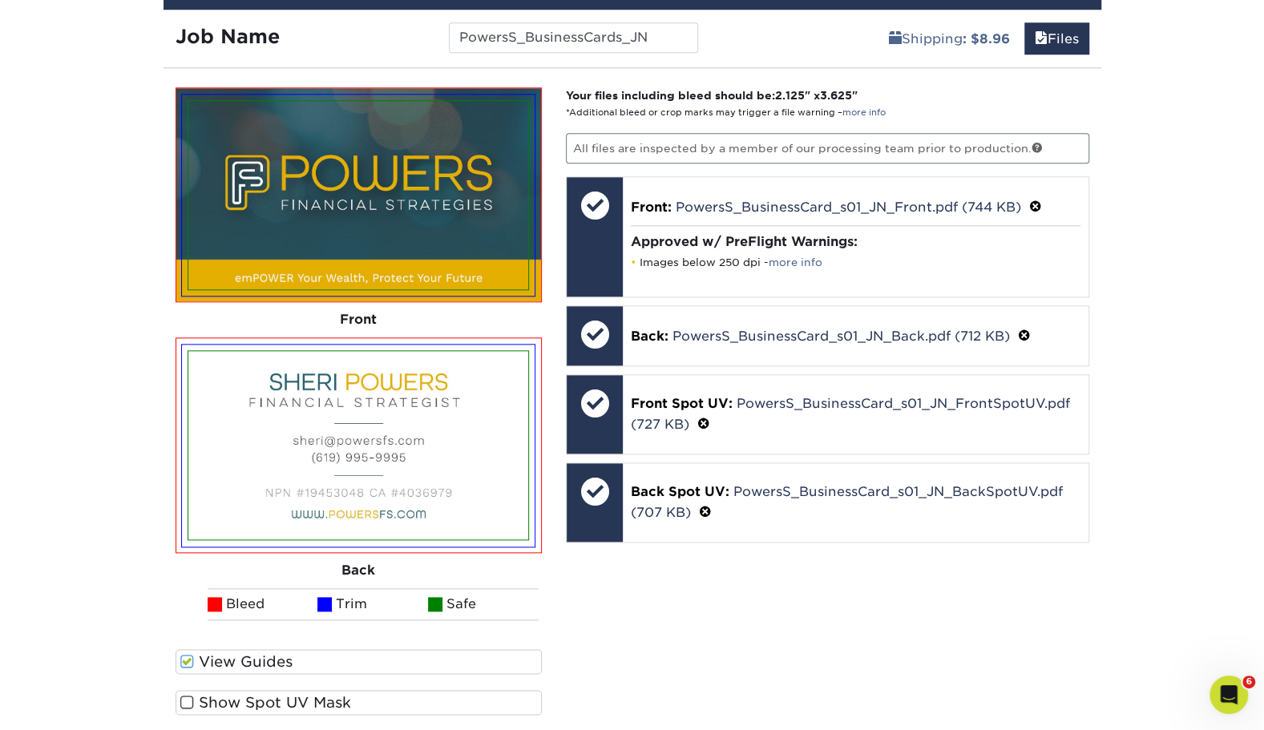
click at [187, 700] on span at bounding box center [187, 702] width 14 height 15
click at [0, 0] on input "Show Spot UV Mask" at bounding box center [0, 0] width 0 height 0
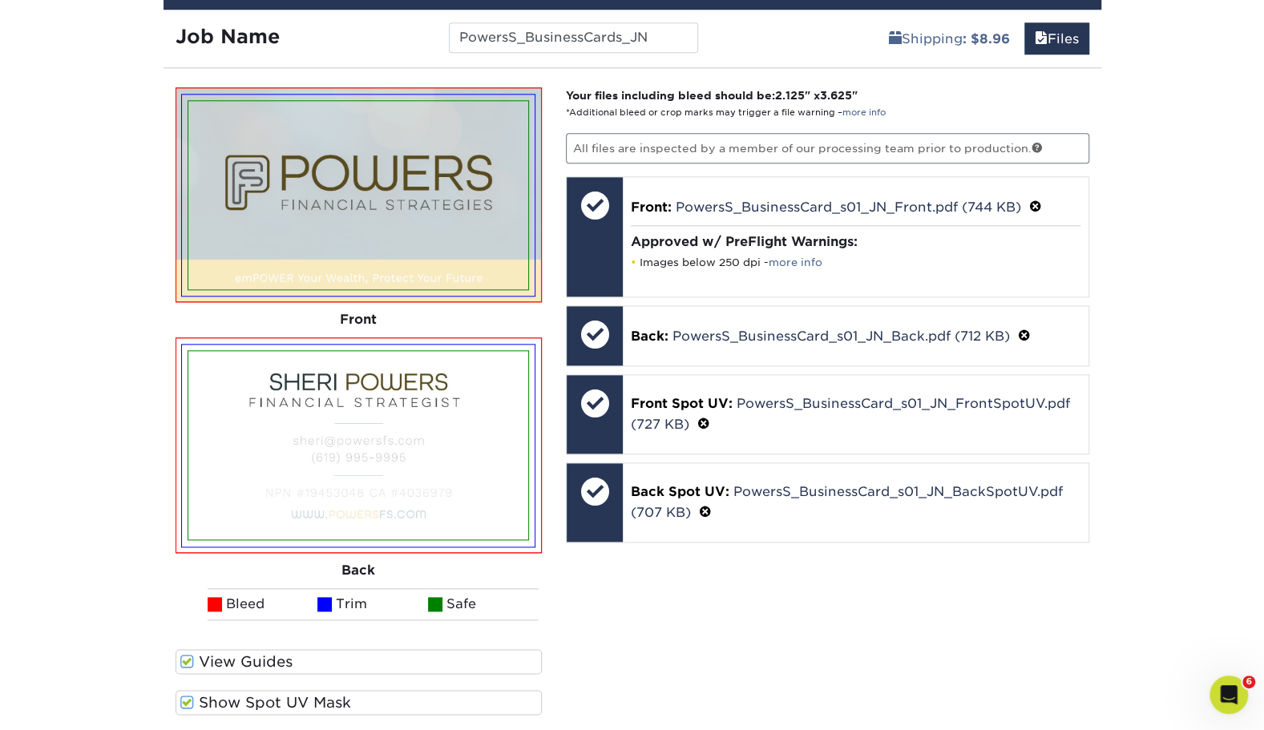
click at [187, 700] on span at bounding box center [187, 702] width 14 height 15
click at [0, 0] on input "Show Spot UV Mask" at bounding box center [0, 0] width 0 height 0
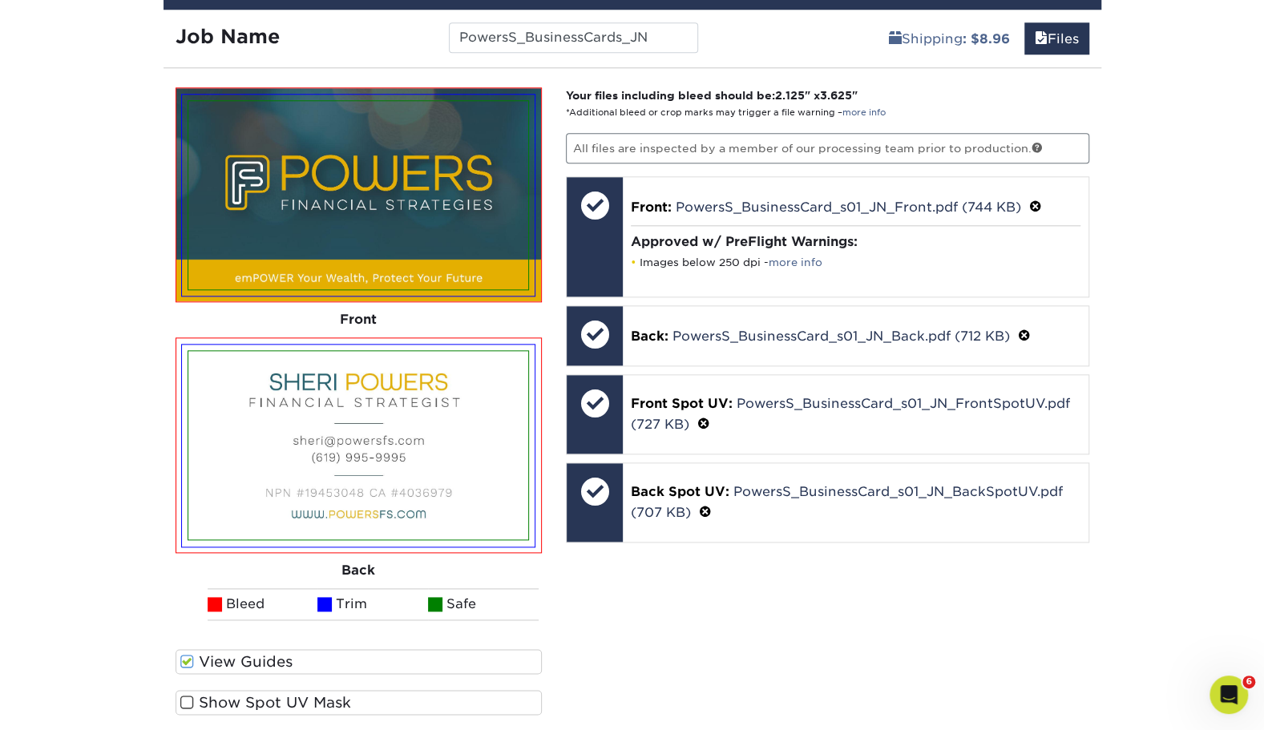
click at [187, 700] on span at bounding box center [187, 702] width 14 height 15
click at [0, 0] on input "Show Spot UV Mask" at bounding box center [0, 0] width 0 height 0
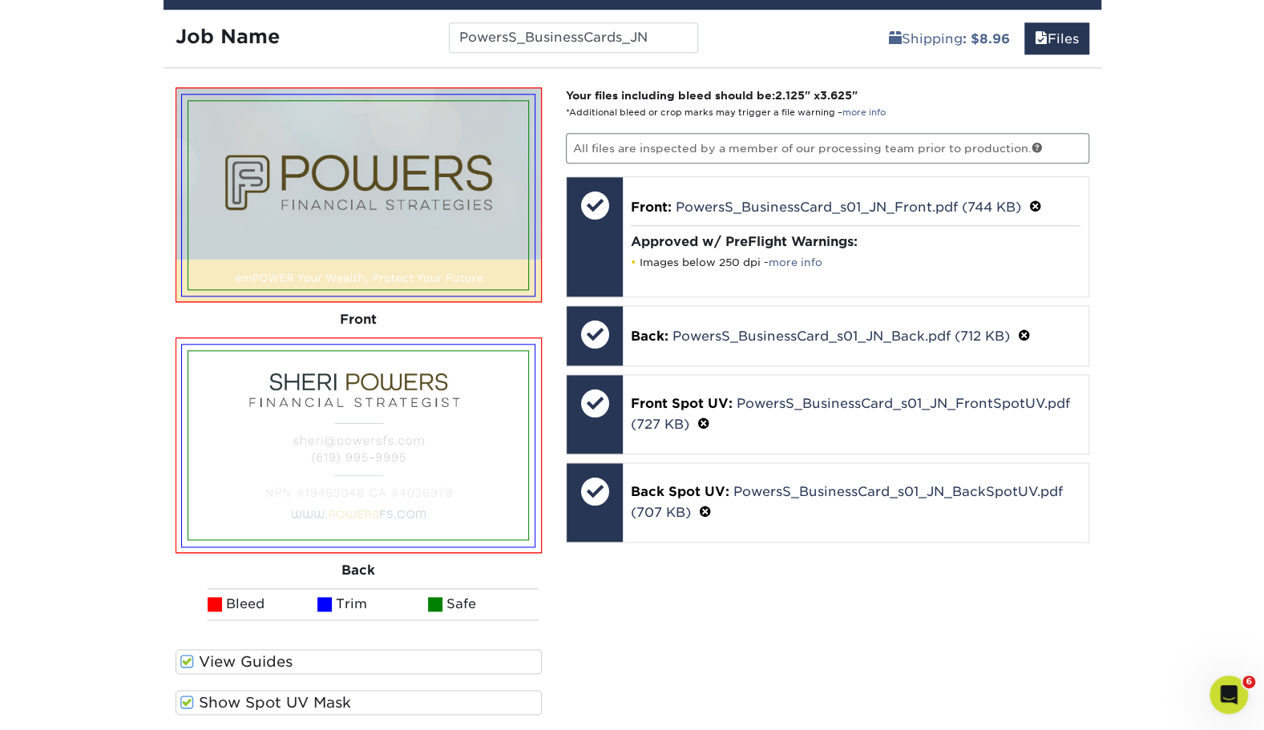
click at [187, 700] on span at bounding box center [187, 702] width 14 height 15
click at [0, 0] on input "Show Spot UV Mask" at bounding box center [0, 0] width 0 height 0
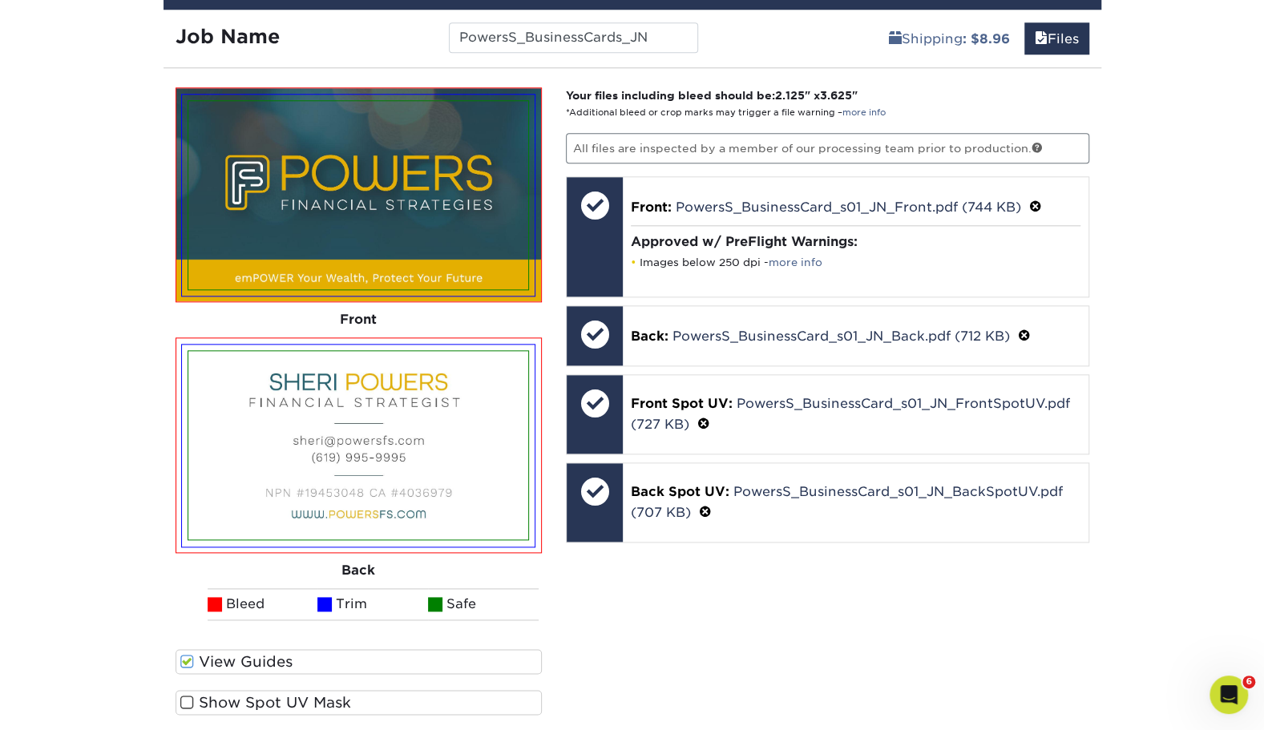
click at [187, 700] on span at bounding box center [187, 702] width 14 height 15
click at [0, 0] on input "Show Spot UV Mask" at bounding box center [0, 0] width 0 height 0
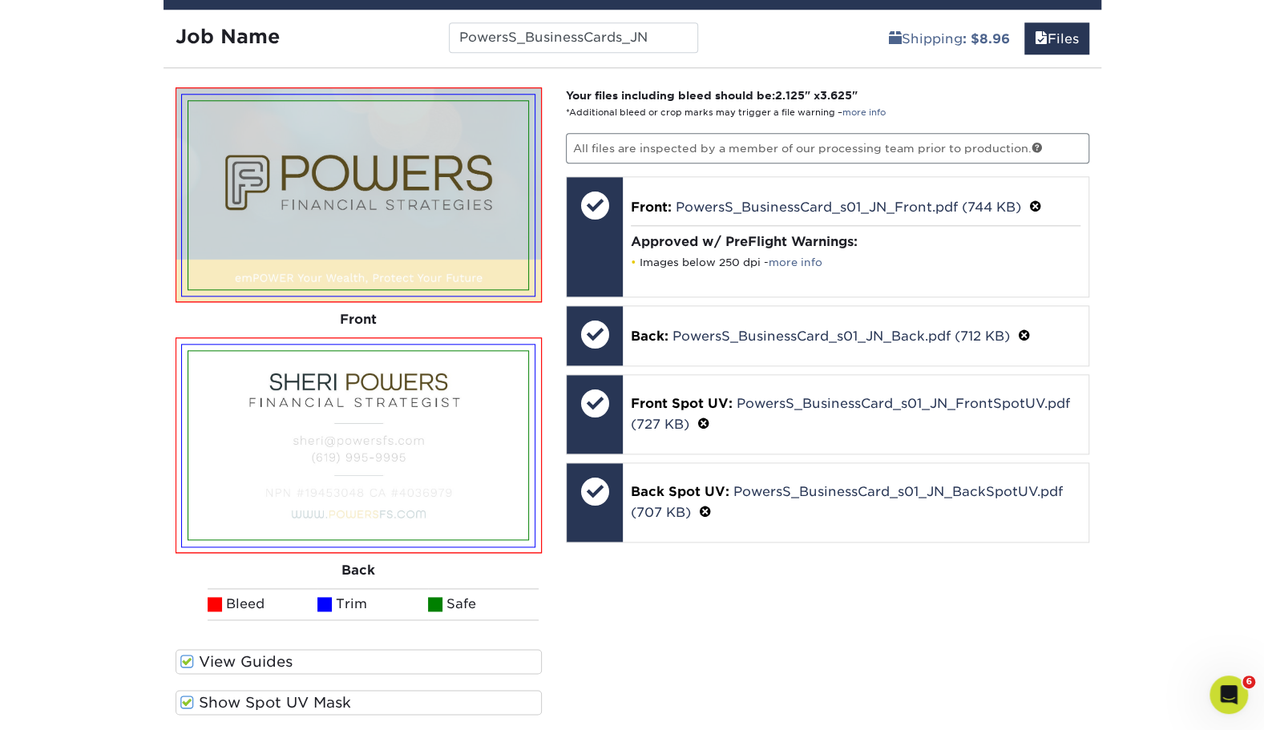
click at [187, 700] on span at bounding box center [187, 702] width 14 height 15
click at [0, 0] on input "Show Spot UV Mask" at bounding box center [0, 0] width 0 height 0
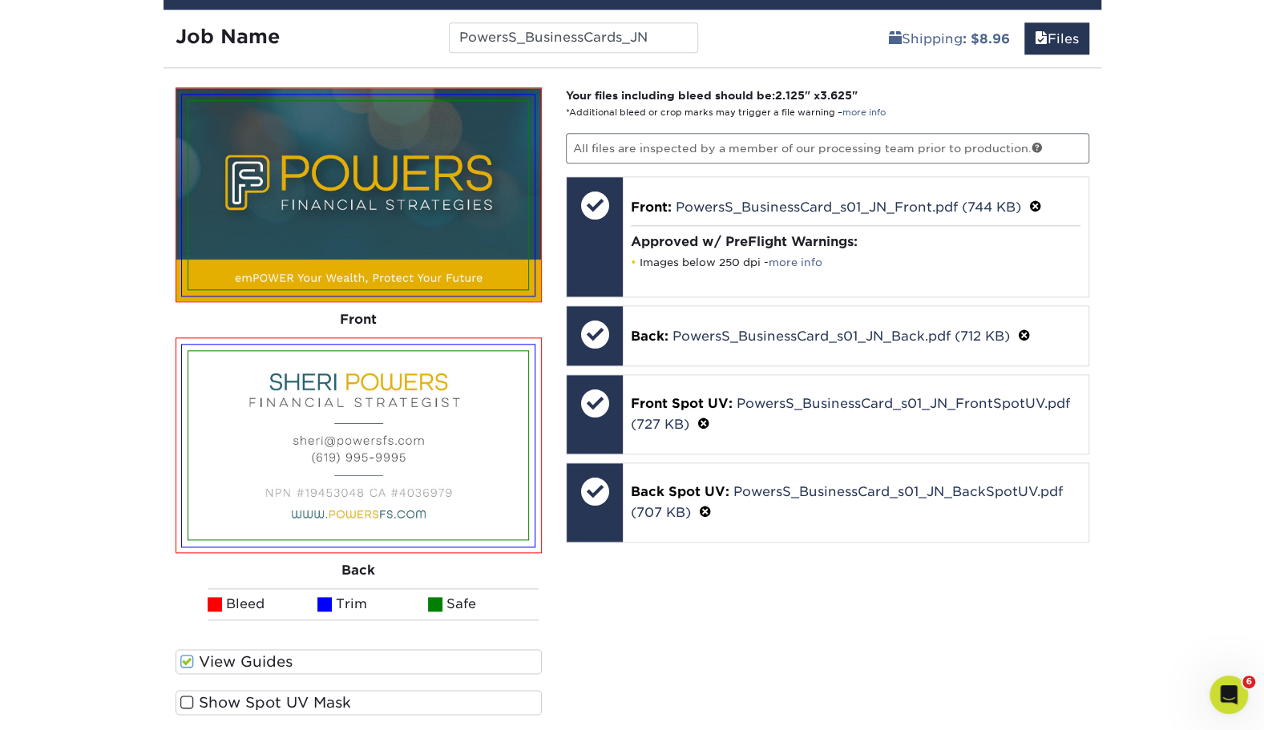
click at [187, 700] on span at bounding box center [187, 702] width 14 height 15
click at [0, 0] on input "Show Spot UV Mask" at bounding box center [0, 0] width 0 height 0
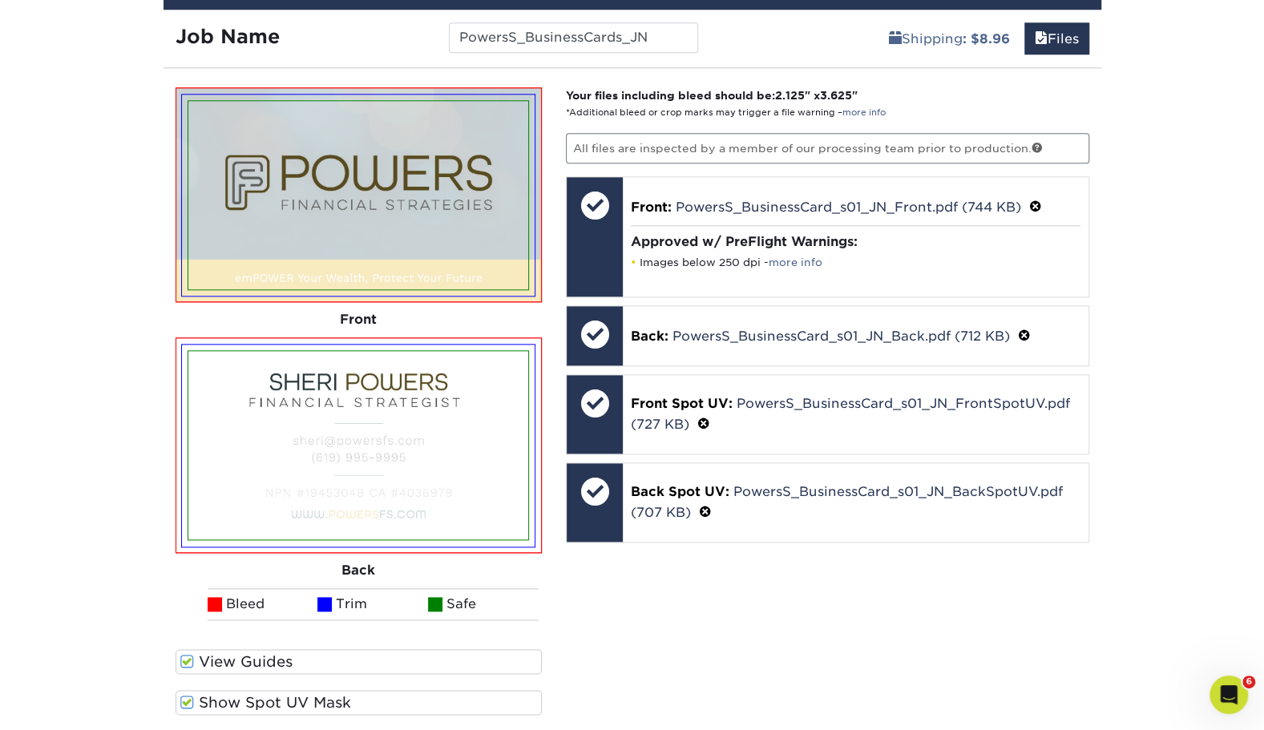
click at [187, 700] on span at bounding box center [187, 702] width 14 height 15
click at [0, 0] on input "Show Spot UV Mask" at bounding box center [0, 0] width 0 height 0
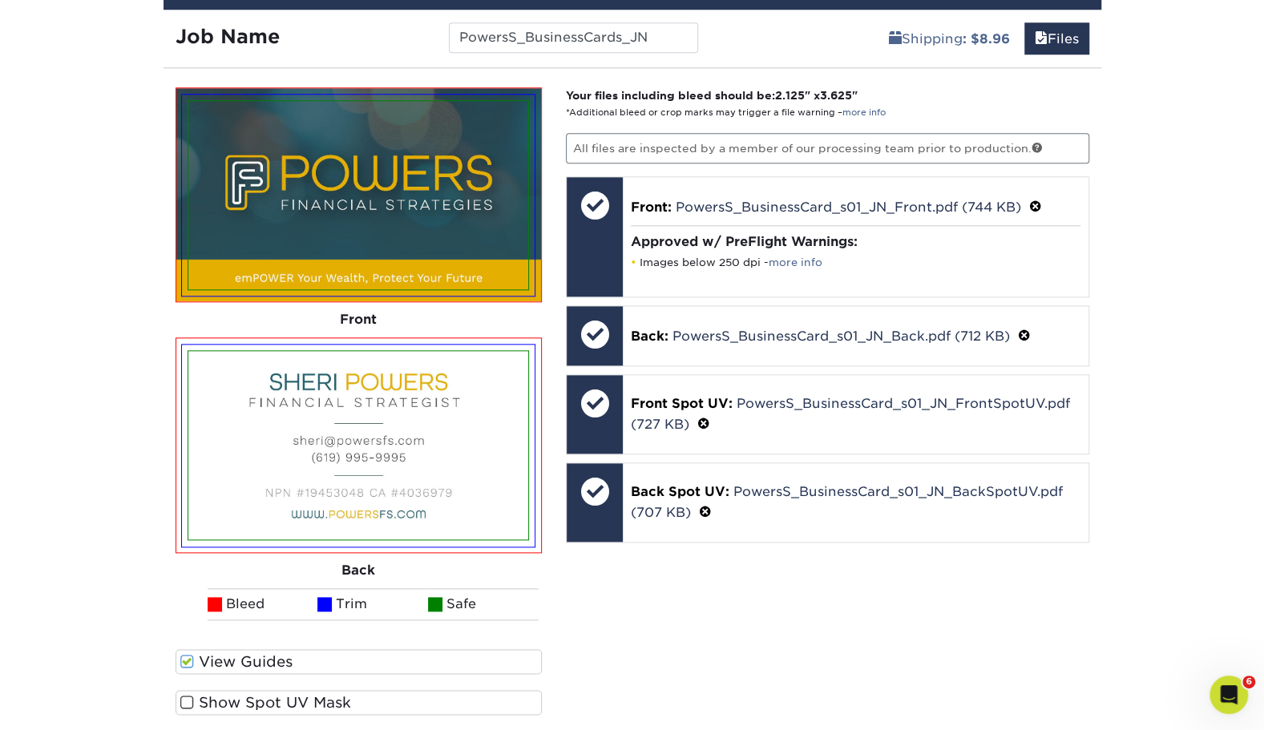
click at [187, 700] on span at bounding box center [187, 702] width 14 height 15
click at [0, 0] on input "Show Spot UV Mask" at bounding box center [0, 0] width 0 height 0
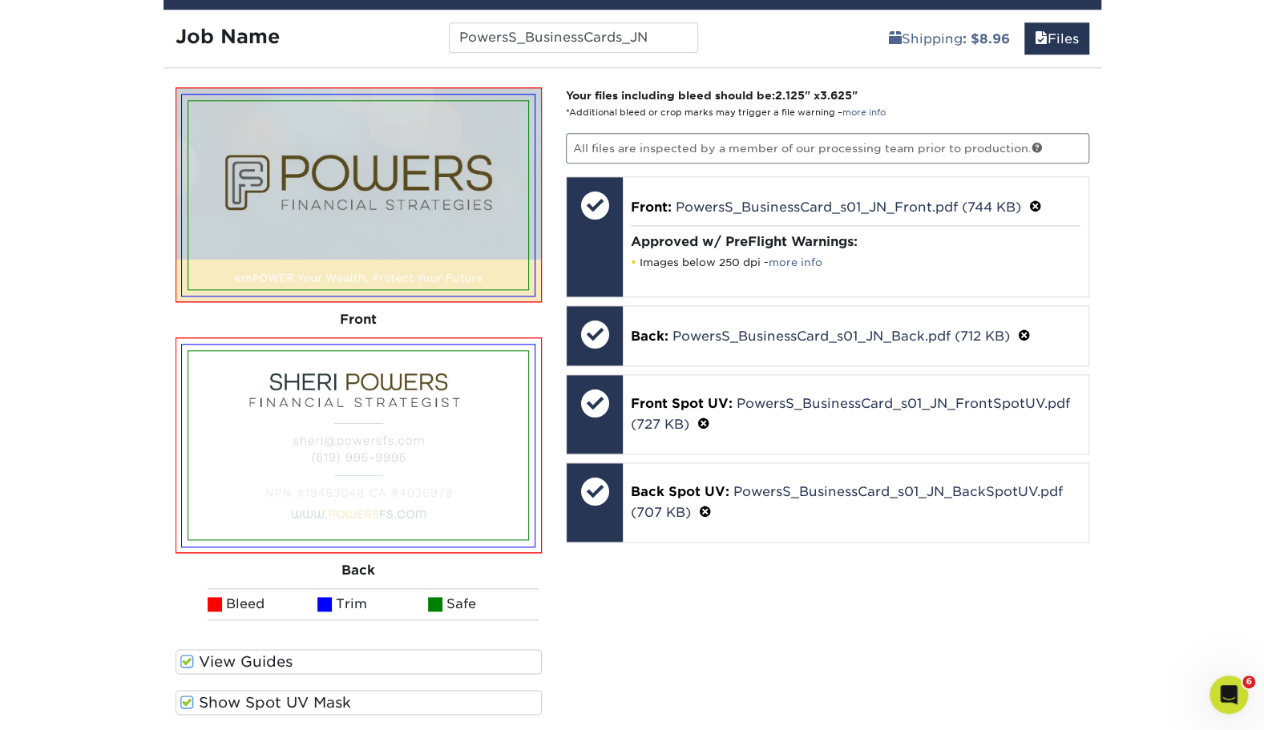
click at [187, 700] on span at bounding box center [187, 702] width 14 height 15
click at [0, 0] on input "Show Spot UV Mask" at bounding box center [0, 0] width 0 height 0
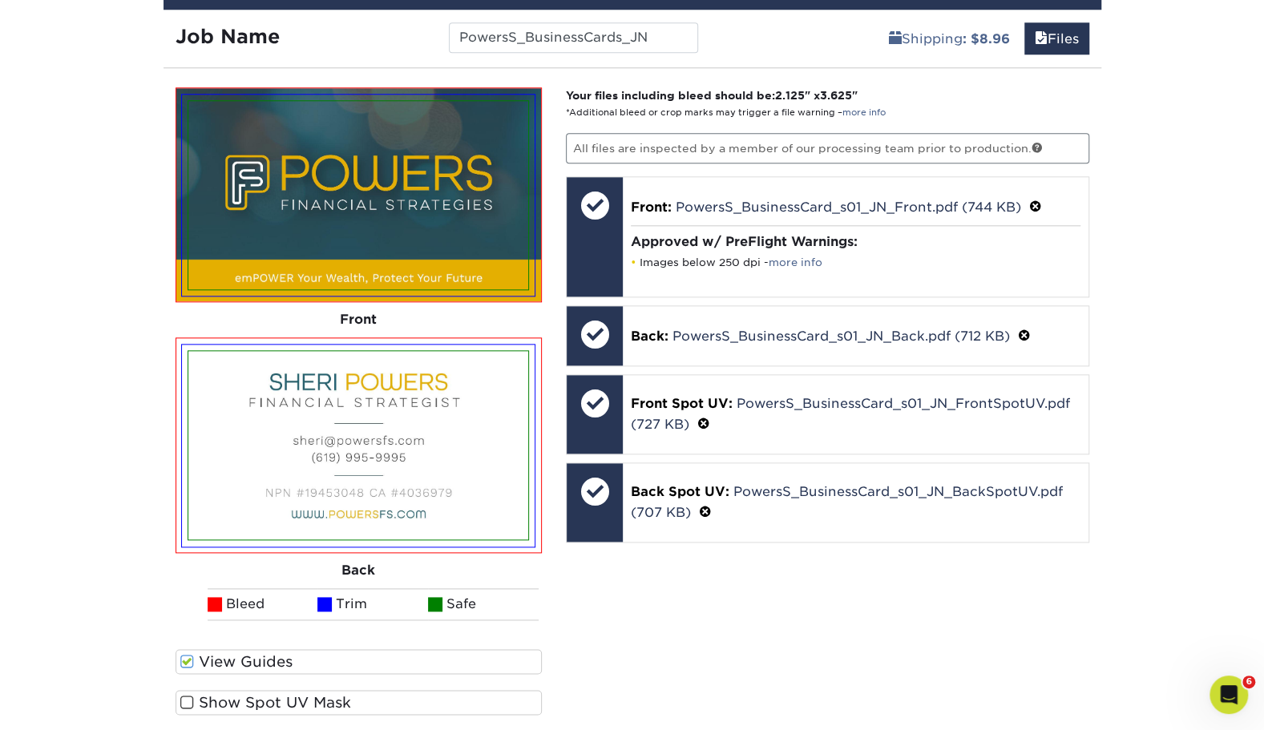
click at [187, 700] on span at bounding box center [187, 702] width 14 height 15
click at [0, 0] on input "Show Spot UV Mask" at bounding box center [0, 0] width 0 height 0
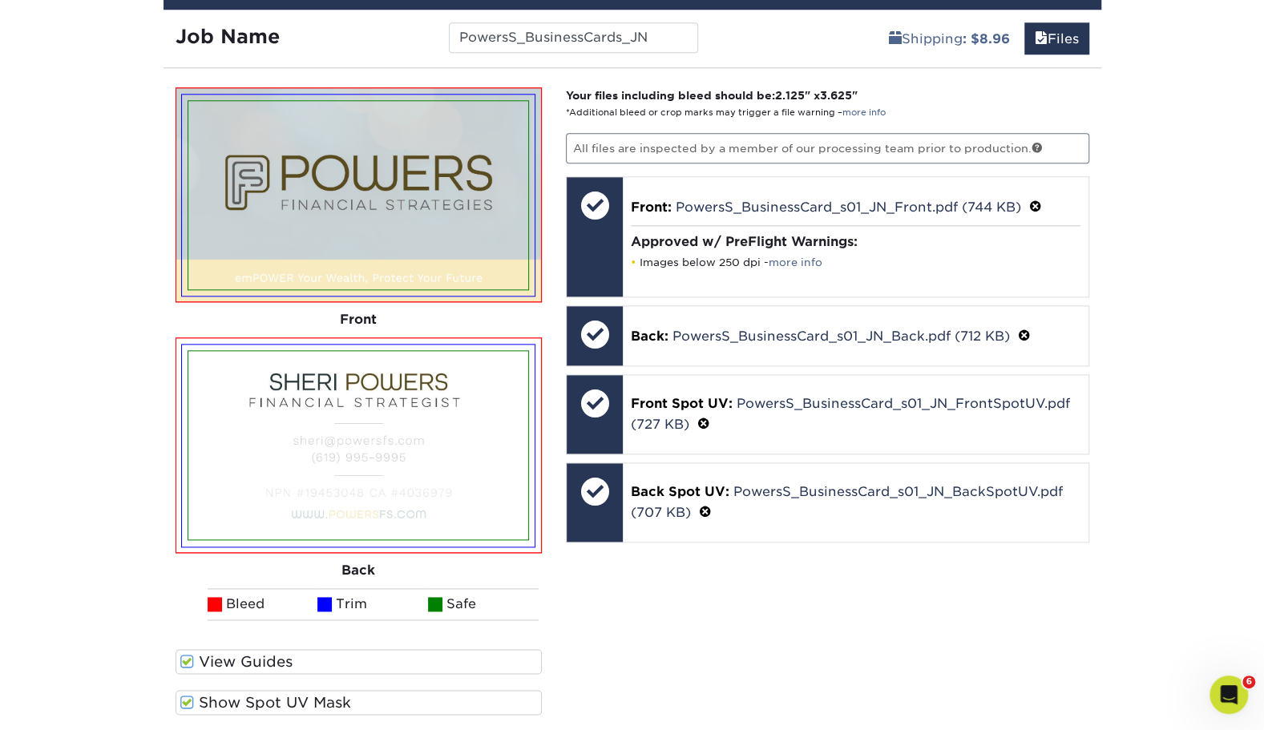
click at [187, 700] on span at bounding box center [187, 702] width 14 height 15
click at [0, 0] on input "Show Spot UV Mask" at bounding box center [0, 0] width 0 height 0
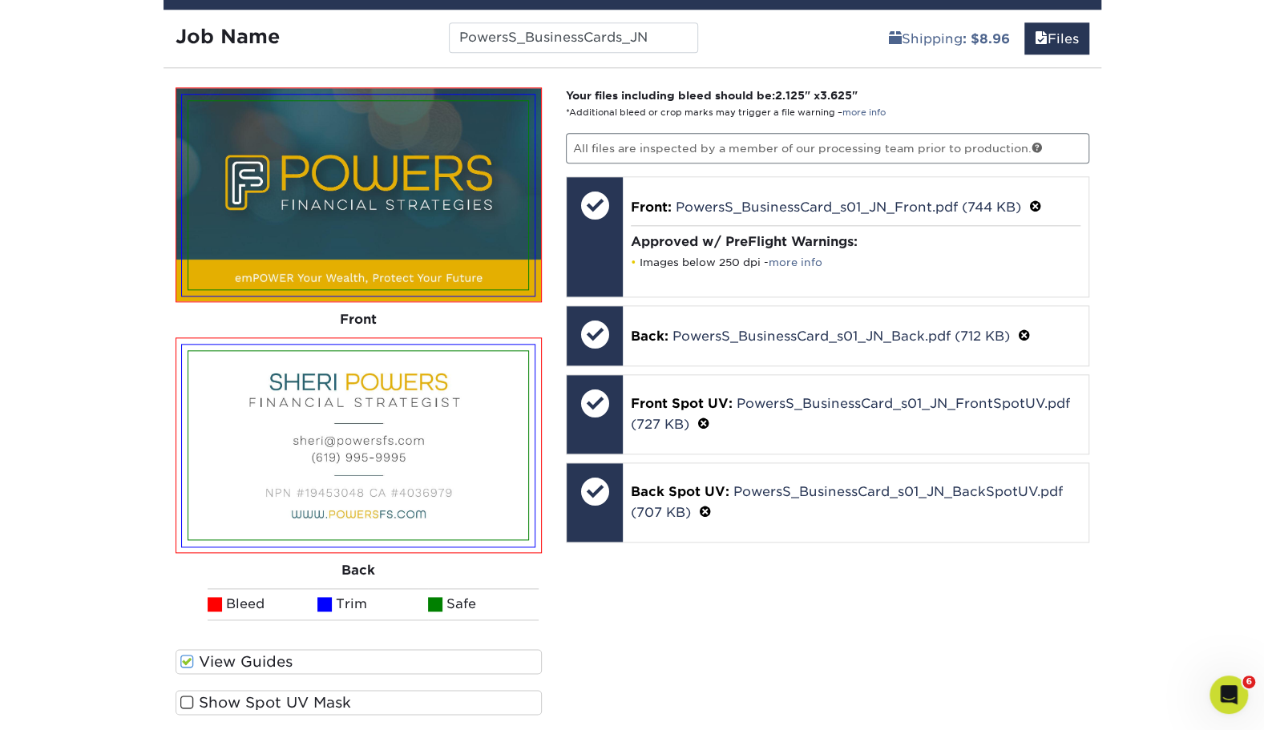
click at [187, 700] on span at bounding box center [187, 702] width 14 height 15
click at [0, 0] on input "Show Spot UV Mask" at bounding box center [0, 0] width 0 height 0
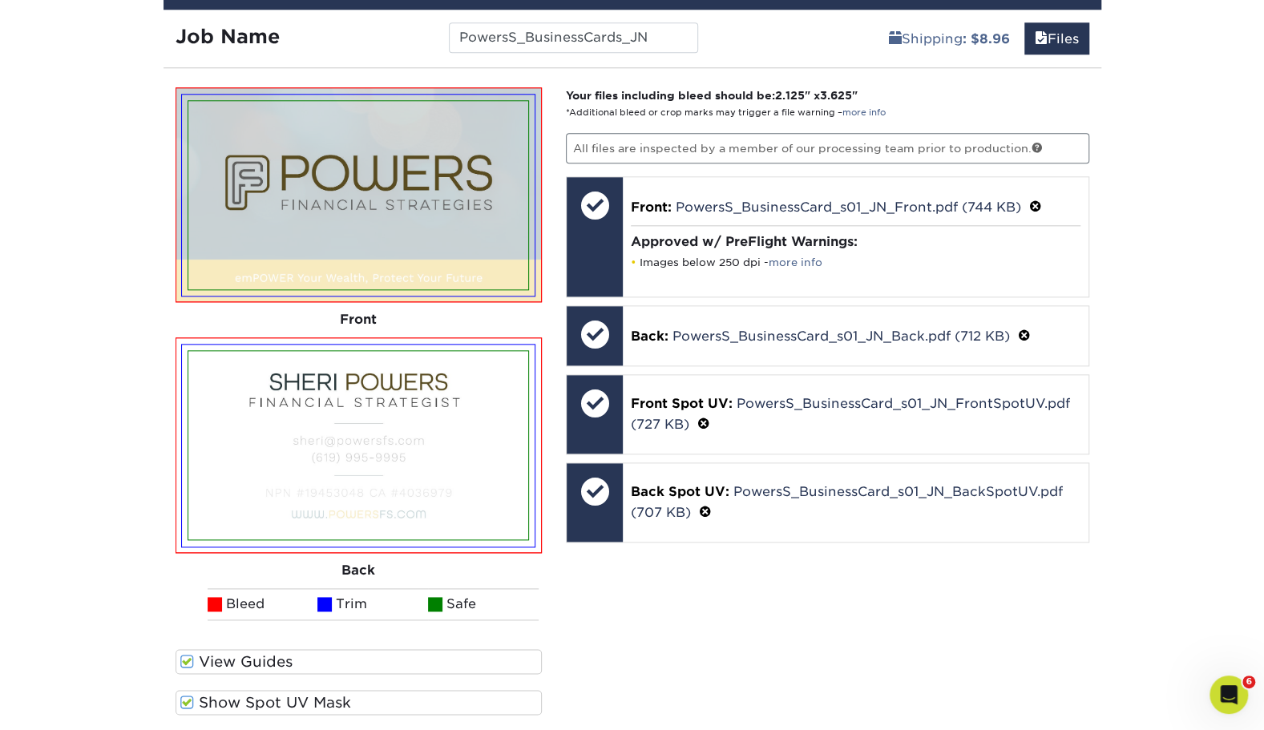
click at [187, 700] on span at bounding box center [187, 702] width 14 height 15
click at [0, 0] on input "Show Spot UV Mask" at bounding box center [0, 0] width 0 height 0
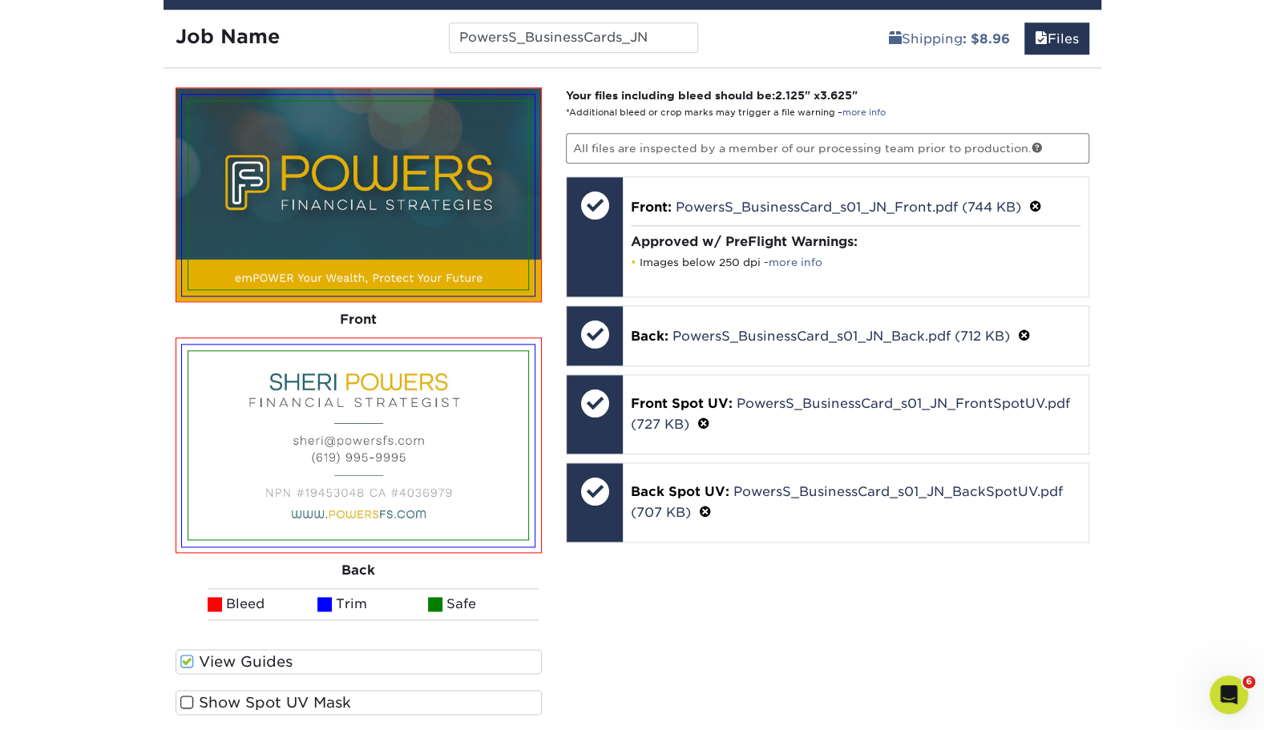
click at [187, 700] on span at bounding box center [187, 702] width 14 height 15
click at [0, 0] on input "Show Spot UV Mask" at bounding box center [0, 0] width 0 height 0
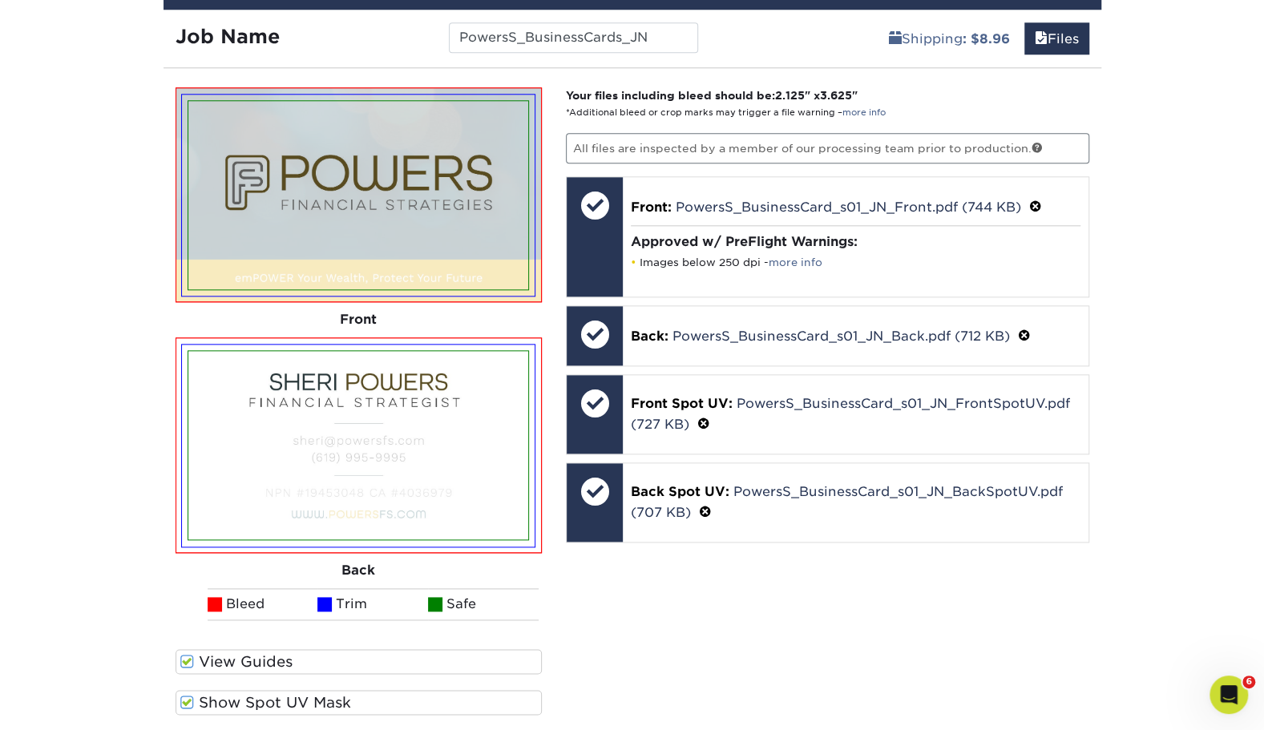
click at [187, 700] on span at bounding box center [187, 702] width 14 height 15
click at [0, 0] on input "Show Spot UV Mask" at bounding box center [0, 0] width 0 height 0
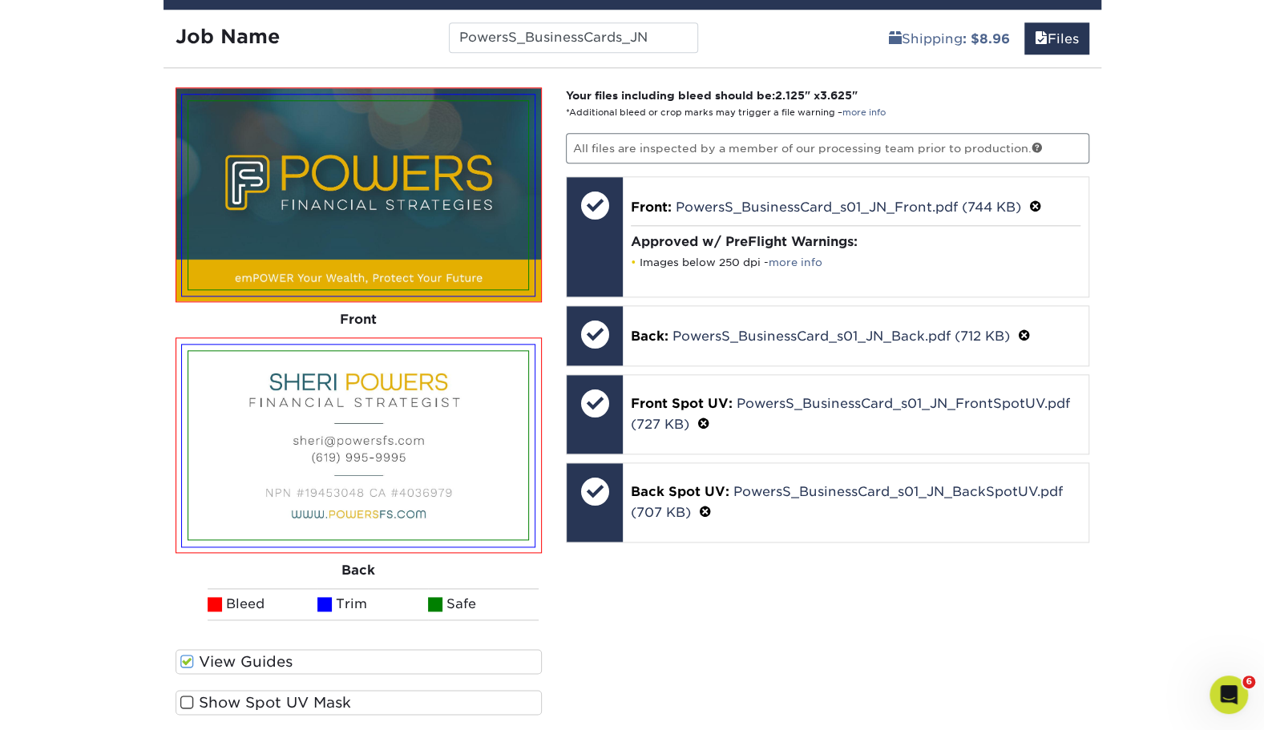
click at [187, 700] on span at bounding box center [187, 702] width 14 height 15
click at [0, 0] on input "Show Spot UV Mask" at bounding box center [0, 0] width 0 height 0
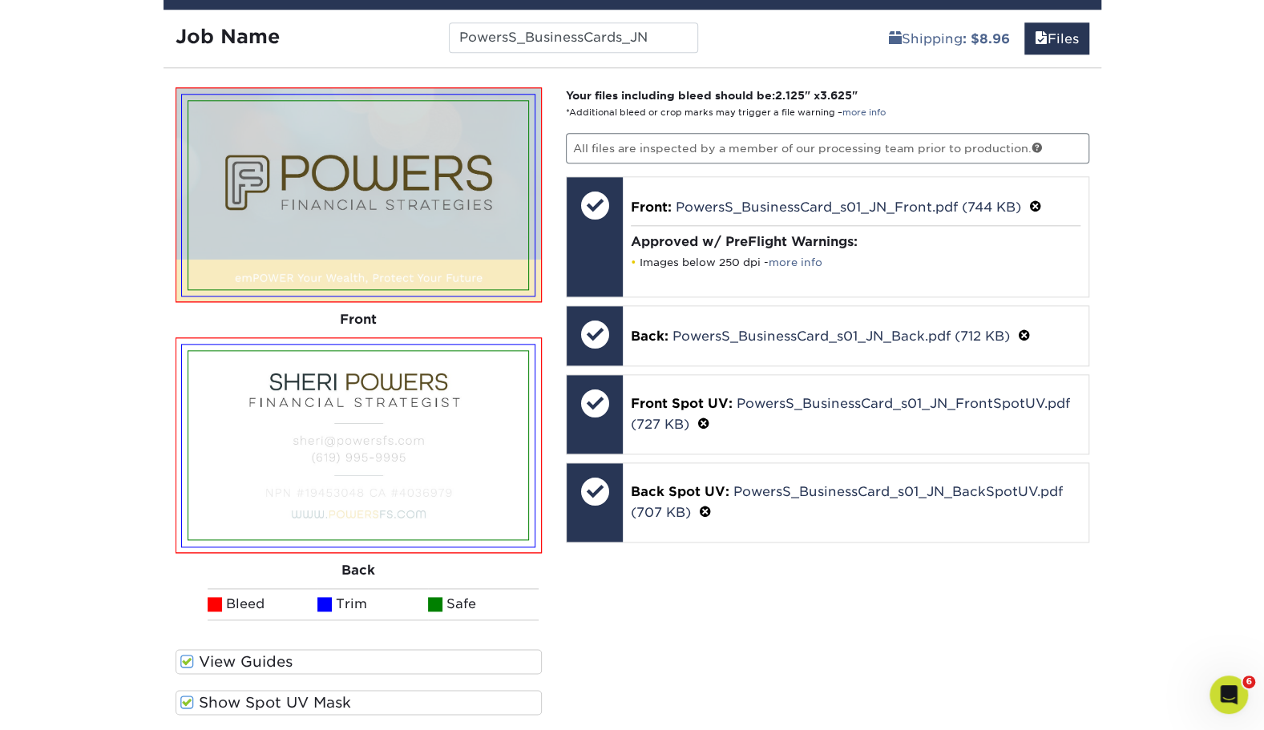
click at [187, 700] on span at bounding box center [187, 702] width 14 height 15
click at [0, 0] on input "Show Spot UV Mask" at bounding box center [0, 0] width 0 height 0
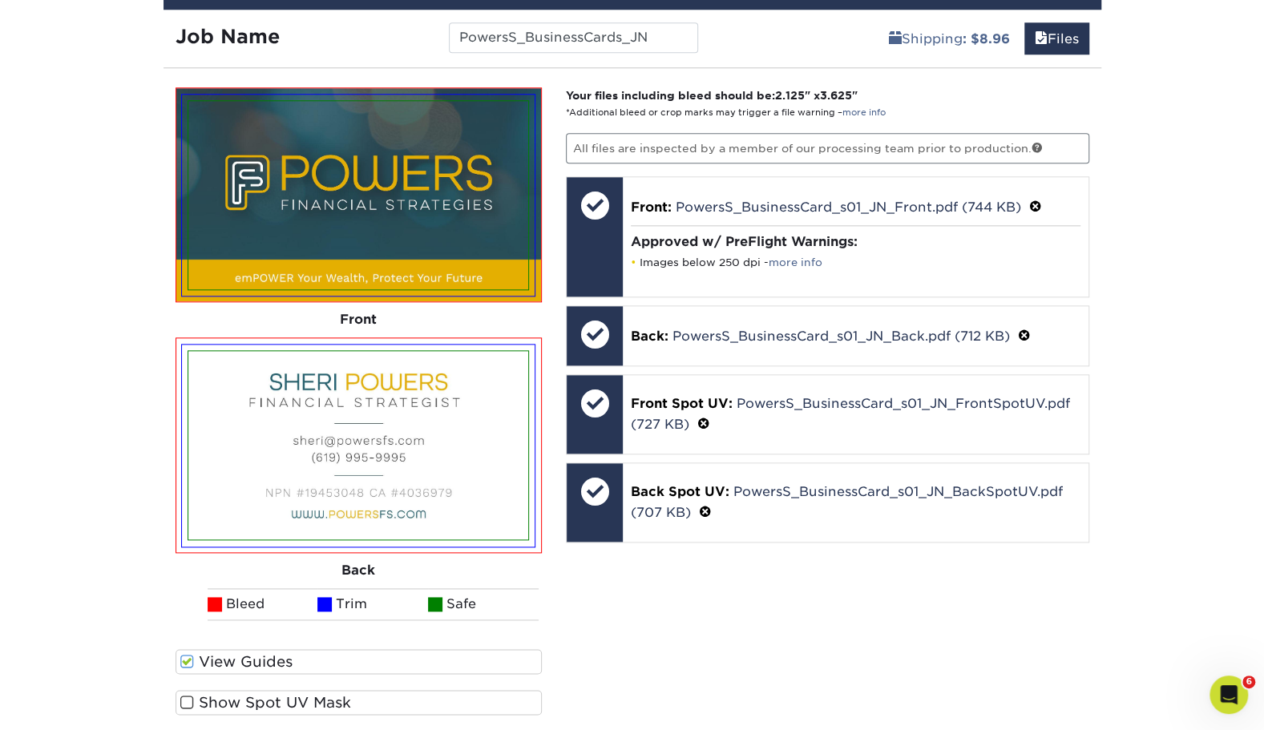
click at [187, 700] on span at bounding box center [187, 702] width 14 height 15
click at [0, 0] on input "Show Spot UV Mask" at bounding box center [0, 0] width 0 height 0
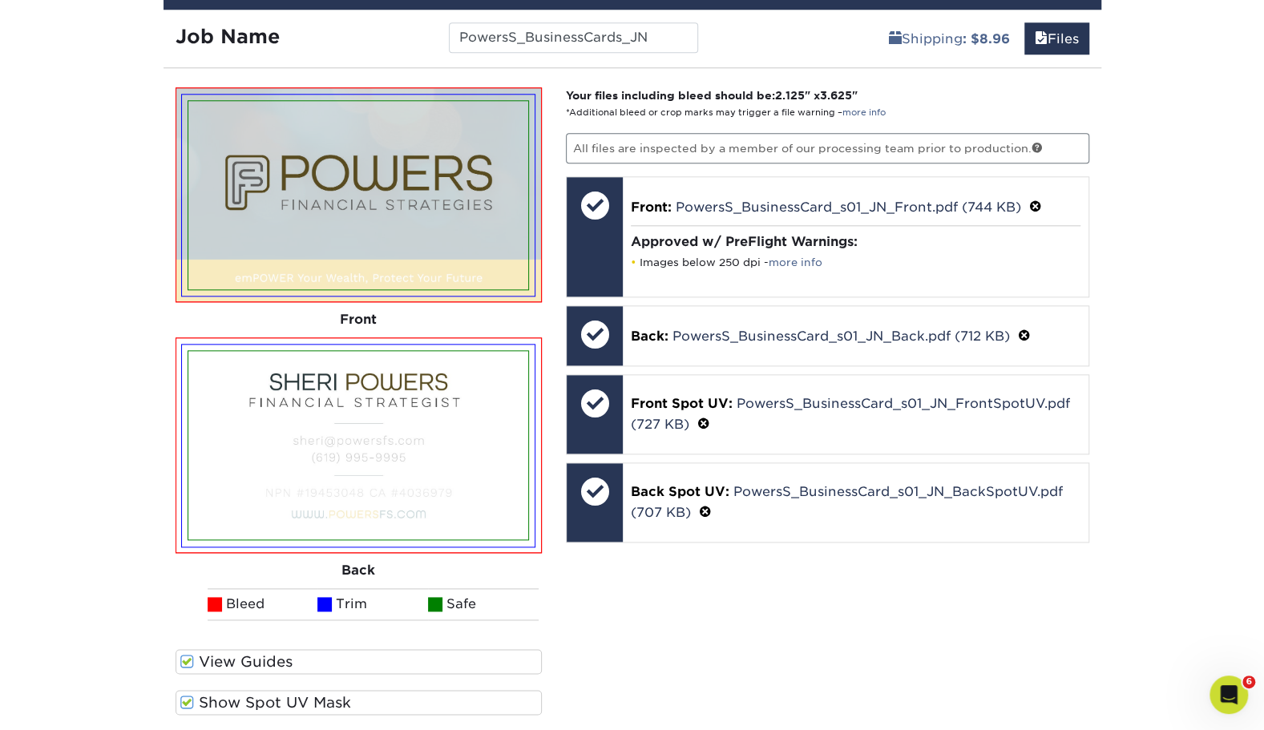
click at [187, 700] on span at bounding box center [187, 702] width 14 height 15
click at [0, 0] on input "Show Spot UV Mask" at bounding box center [0, 0] width 0 height 0
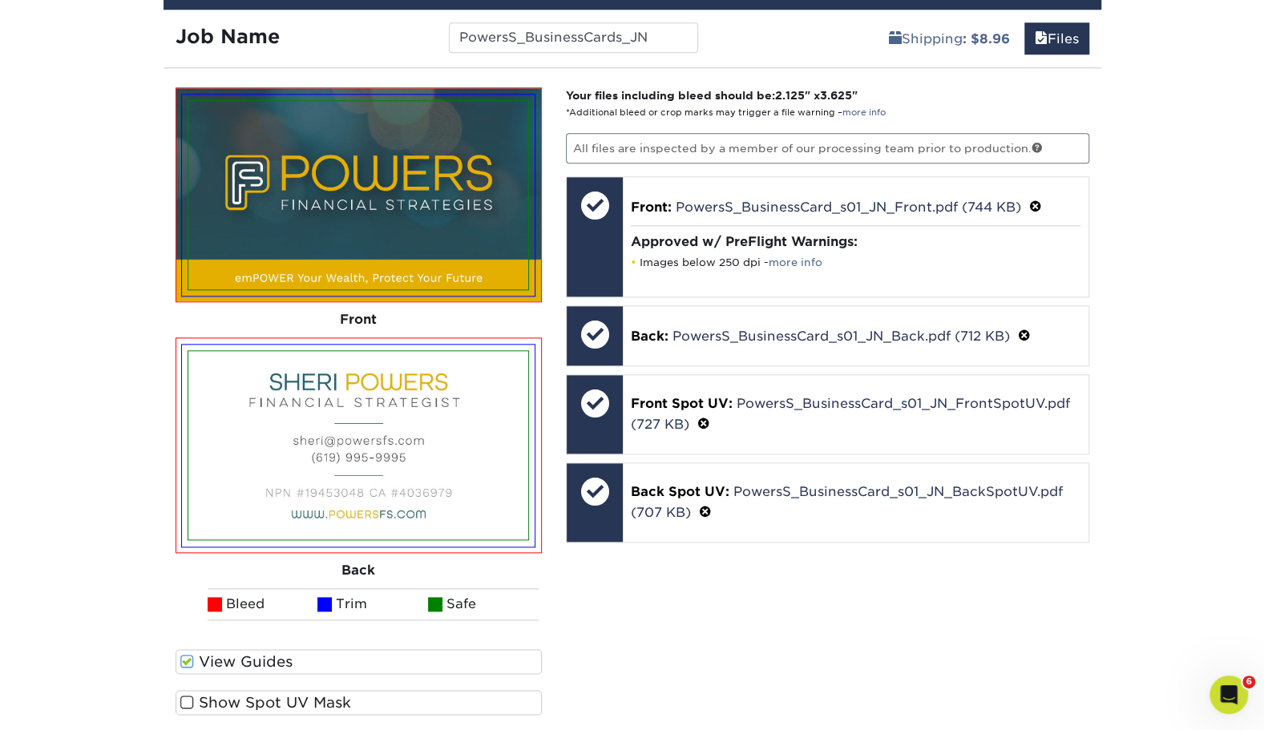
click at [187, 700] on span at bounding box center [187, 702] width 14 height 15
click at [0, 0] on input "Show Spot UV Mask" at bounding box center [0, 0] width 0 height 0
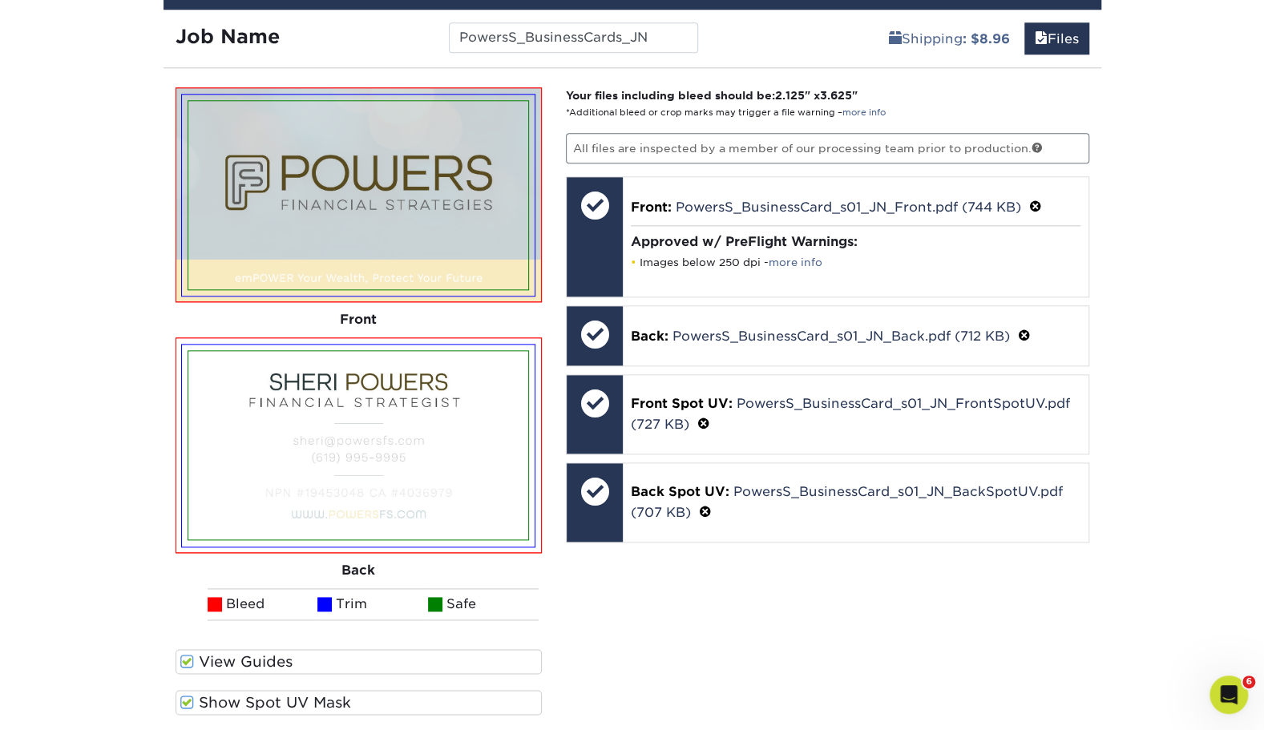
click at [187, 700] on span at bounding box center [187, 702] width 14 height 15
click at [0, 0] on input "Show Spot UV Mask" at bounding box center [0, 0] width 0 height 0
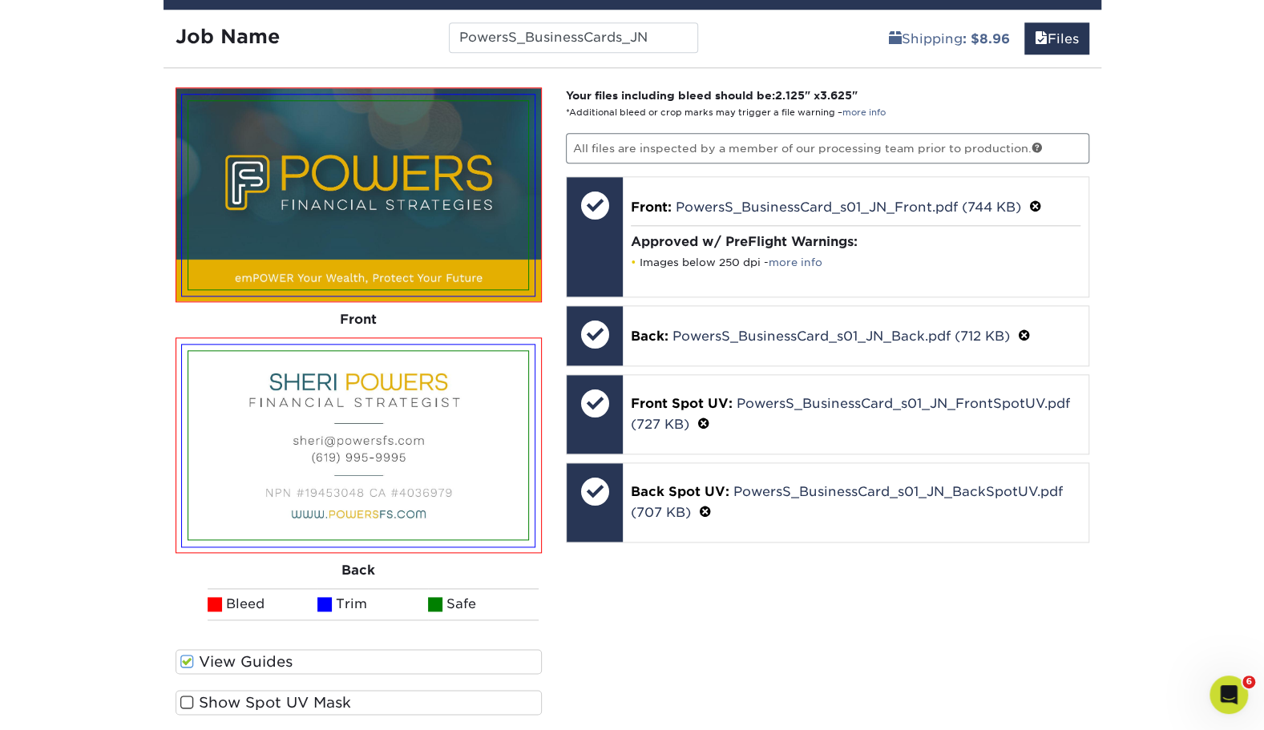
click at [187, 700] on span at bounding box center [187, 702] width 14 height 15
click at [0, 0] on input "Show Spot UV Mask" at bounding box center [0, 0] width 0 height 0
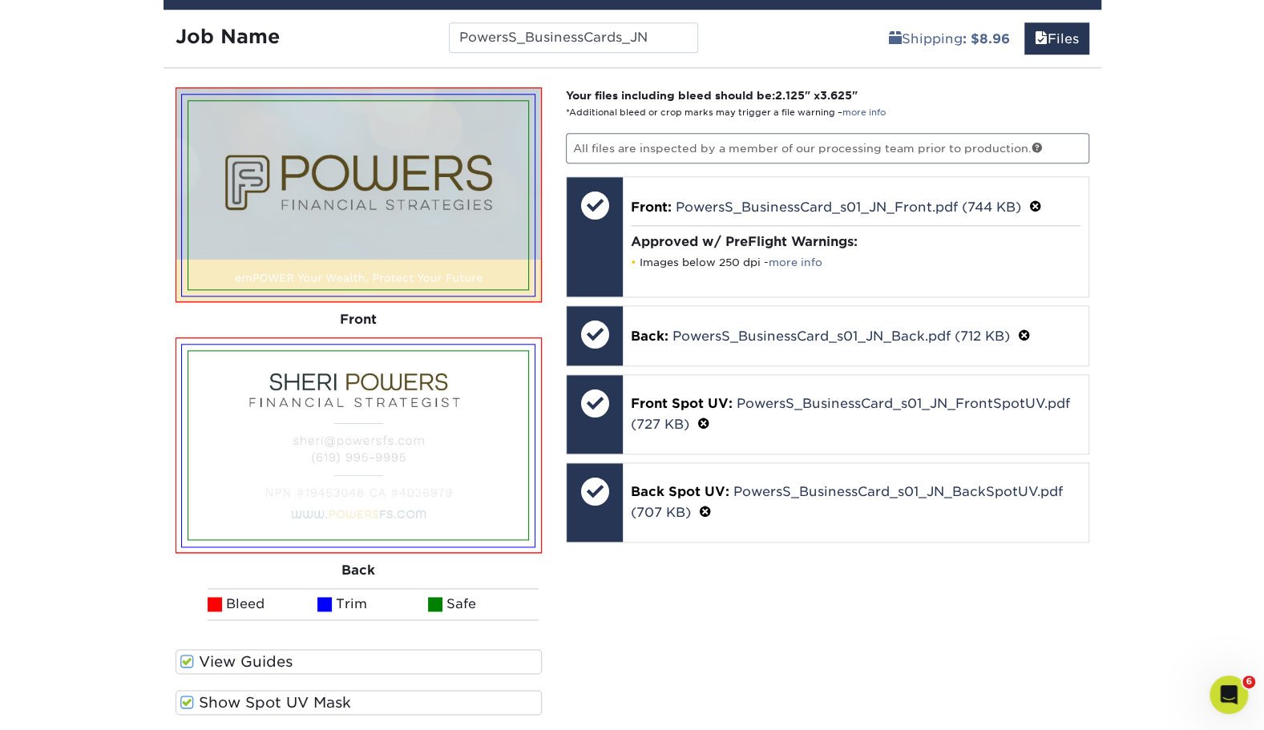
click at [187, 700] on span at bounding box center [187, 702] width 14 height 15
click at [0, 0] on input "Show Spot UV Mask" at bounding box center [0, 0] width 0 height 0
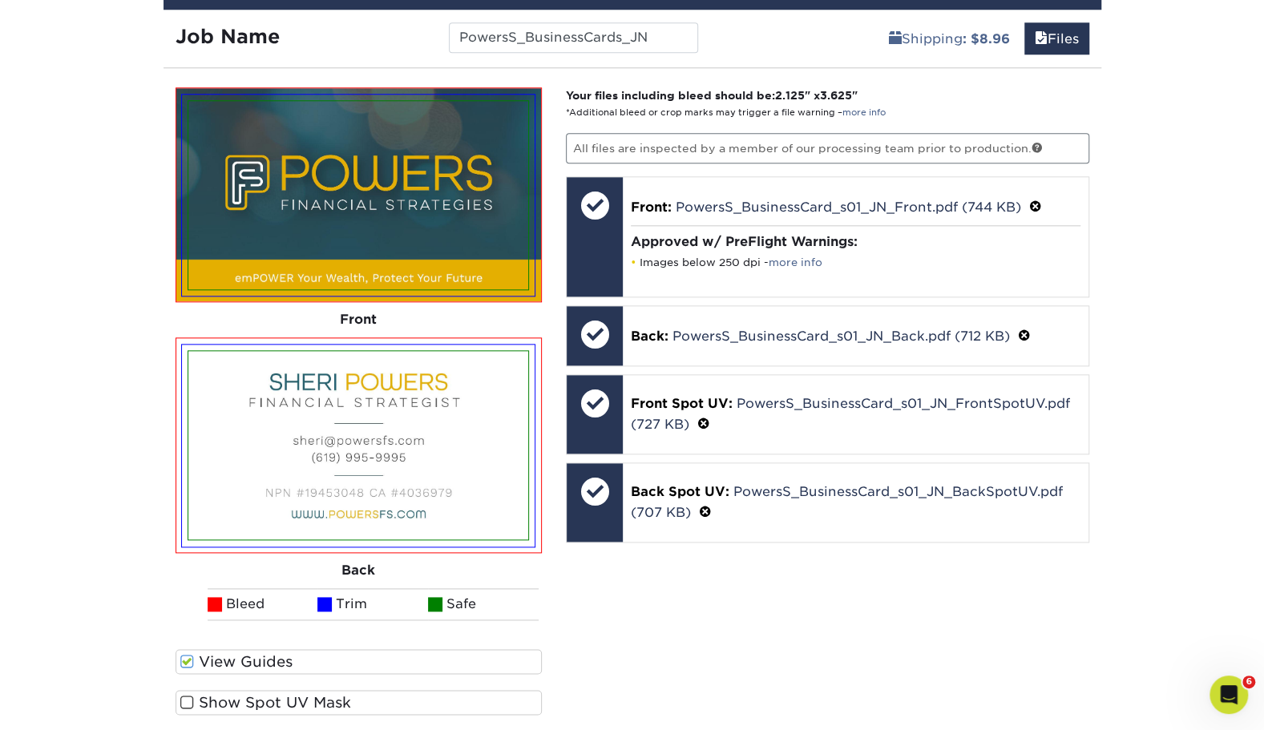
click at [187, 700] on span at bounding box center [187, 702] width 14 height 15
click at [0, 0] on input "Show Spot UV Mask" at bounding box center [0, 0] width 0 height 0
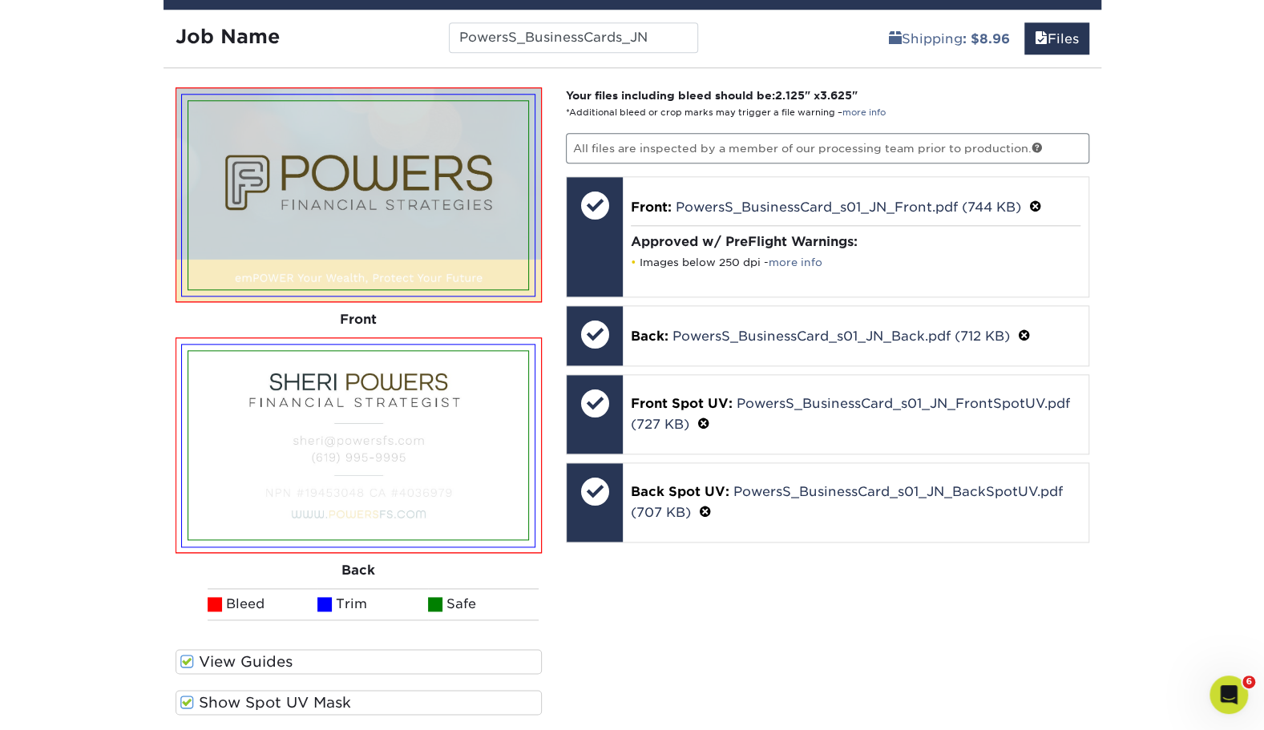
click at [187, 700] on span at bounding box center [187, 702] width 14 height 15
click at [0, 0] on input "Show Spot UV Mask" at bounding box center [0, 0] width 0 height 0
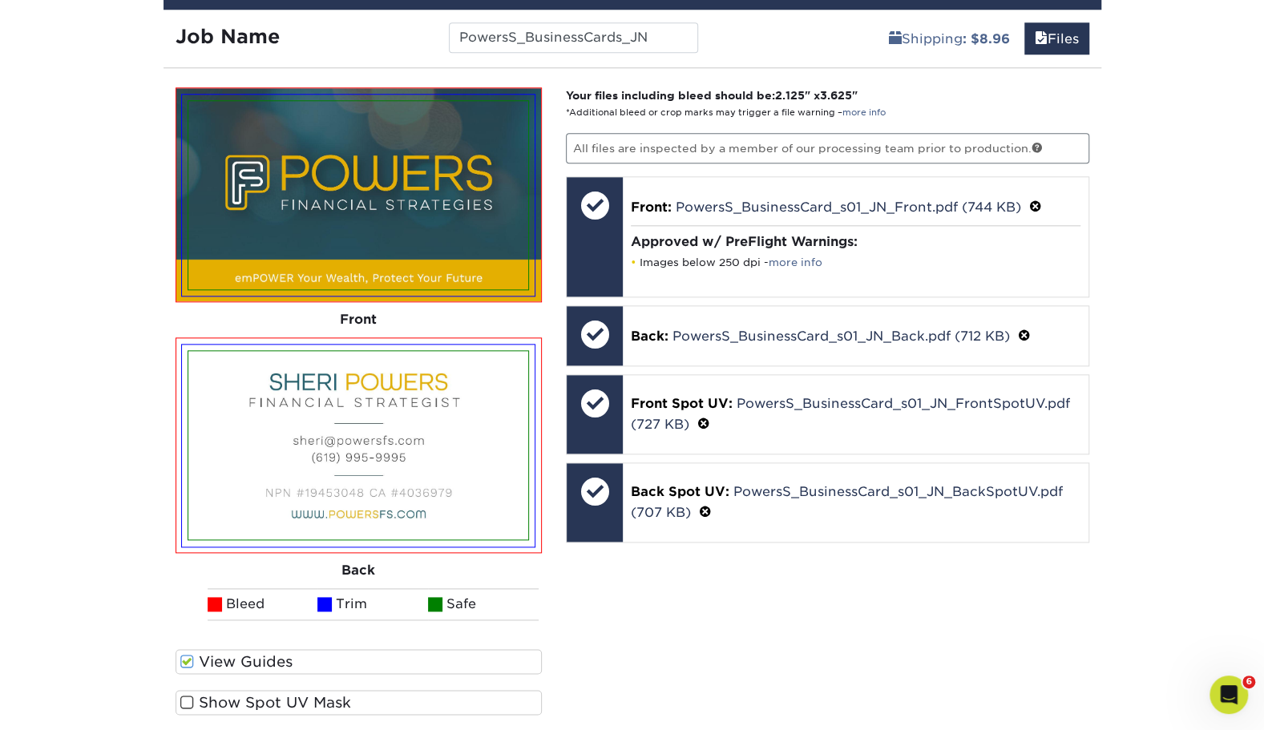
click at [187, 700] on span at bounding box center [187, 702] width 14 height 15
click at [0, 0] on input "Show Spot UV Mask" at bounding box center [0, 0] width 0 height 0
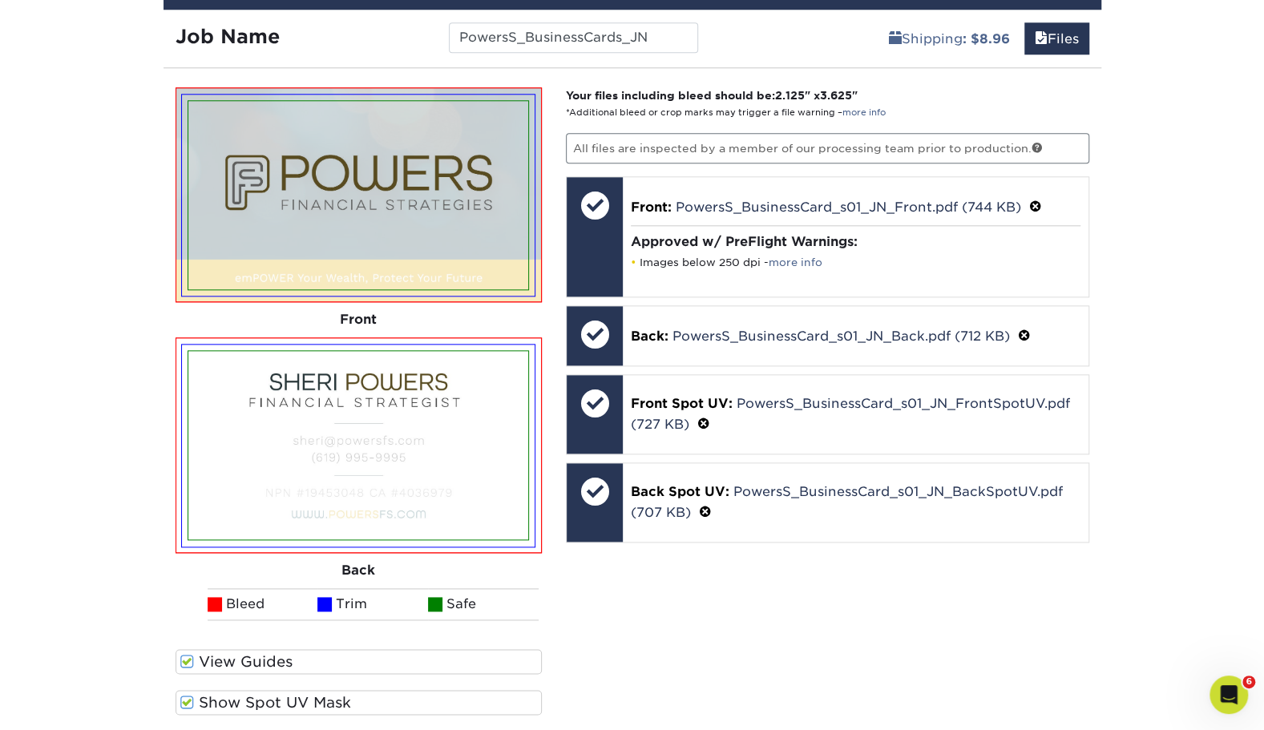
click at [192, 664] on span at bounding box center [187, 661] width 14 height 15
click at [0, 0] on input "View Guides" at bounding box center [0, 0] width 0 height 0
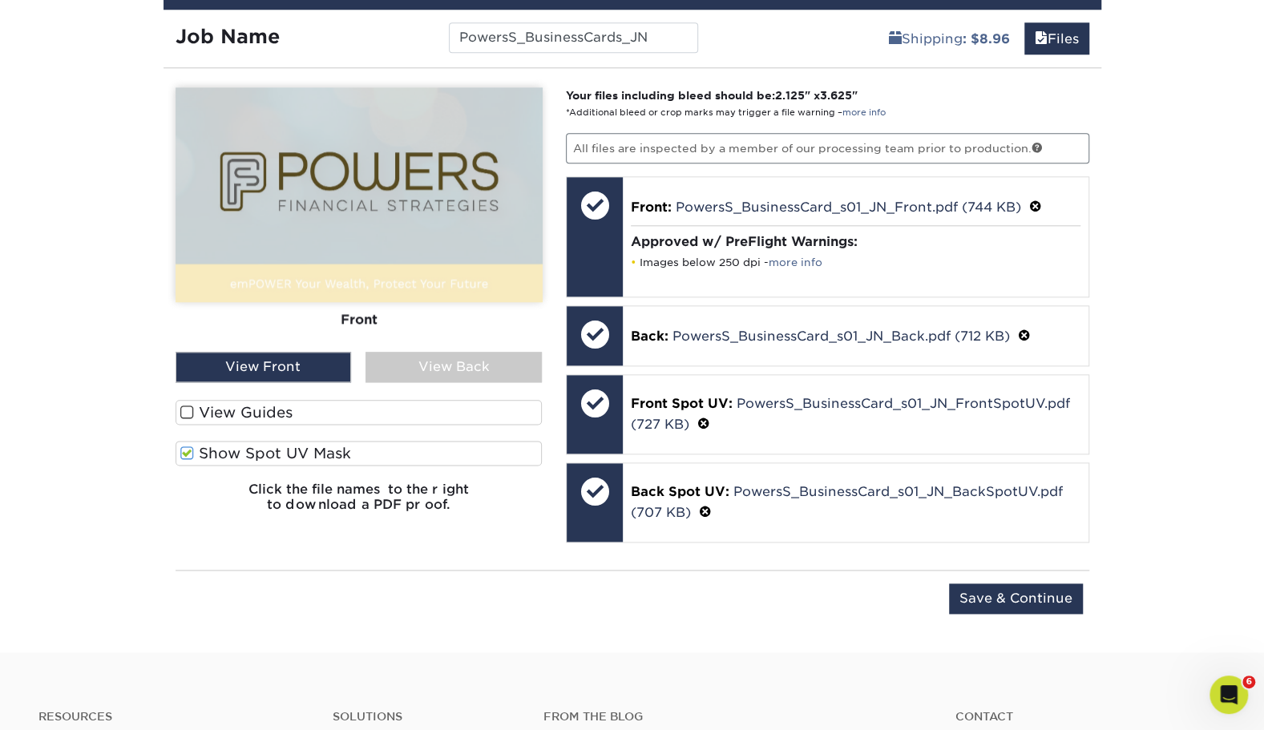
click at [432, 354] on div "View Back" at bounding box center [454, 367] width 176 height 30
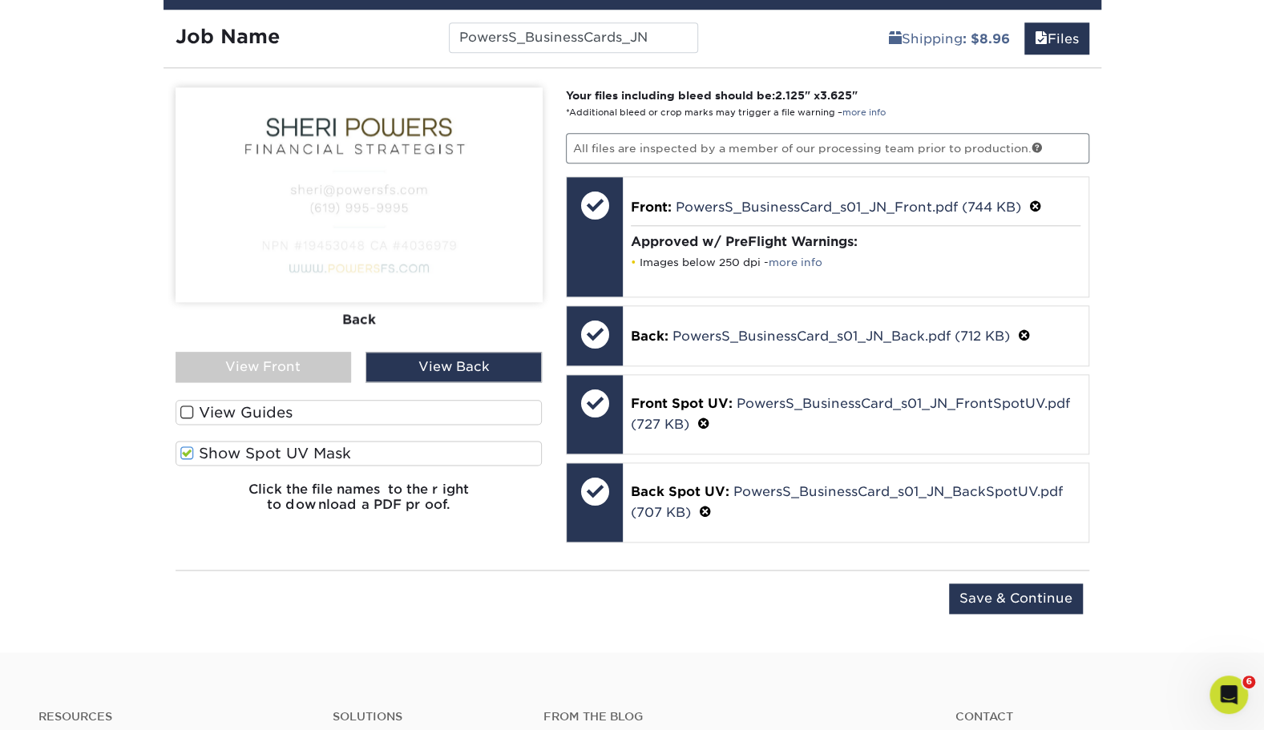
click at [216, 427] on div "View Guides" at bounding box center [359, 416] width 367 height 33
click at [188, 446] on span at bounding box center [187, 453] width 14 height 15
click at [0, 0] on input "Show Spot UV Mask" at bounding box center [0, 0] width 0 height 0
click at [255, 446] on label "Show Spot UV Mask" at bounding box center [359, 453] width 367 height 25
click at [0, 0] on input "Show Spot UV Mask" at bounding box center [0, 0] width 0 height 0
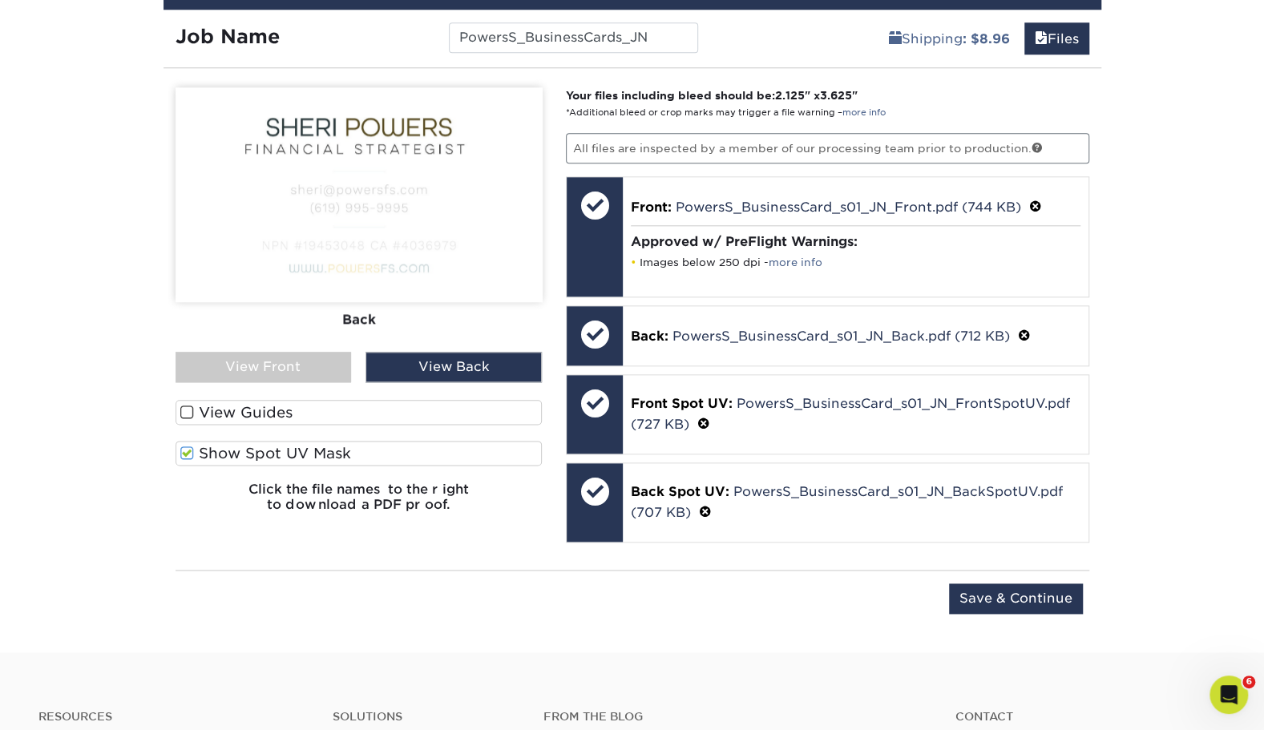
click at [255, 446] on label "Show Spot UV Mask" at bounding box center [359, 453] width 367 height 25
click at [0, 0] on input "Show Spot UV Mask" at bounding box center [0, 0] width 0 height 0
click at [255, 446] on label "Show Spot UV Mask" at bounding box center [359, 453] width 367 height 25
click at [0, 0] on input "Show Spot UV Mask" at bounding box center [0, 0] width 0 height 0
click at [255, 446] on label "Show Spot UV Mask" at bounding box center [359, 453] width 367 height 25
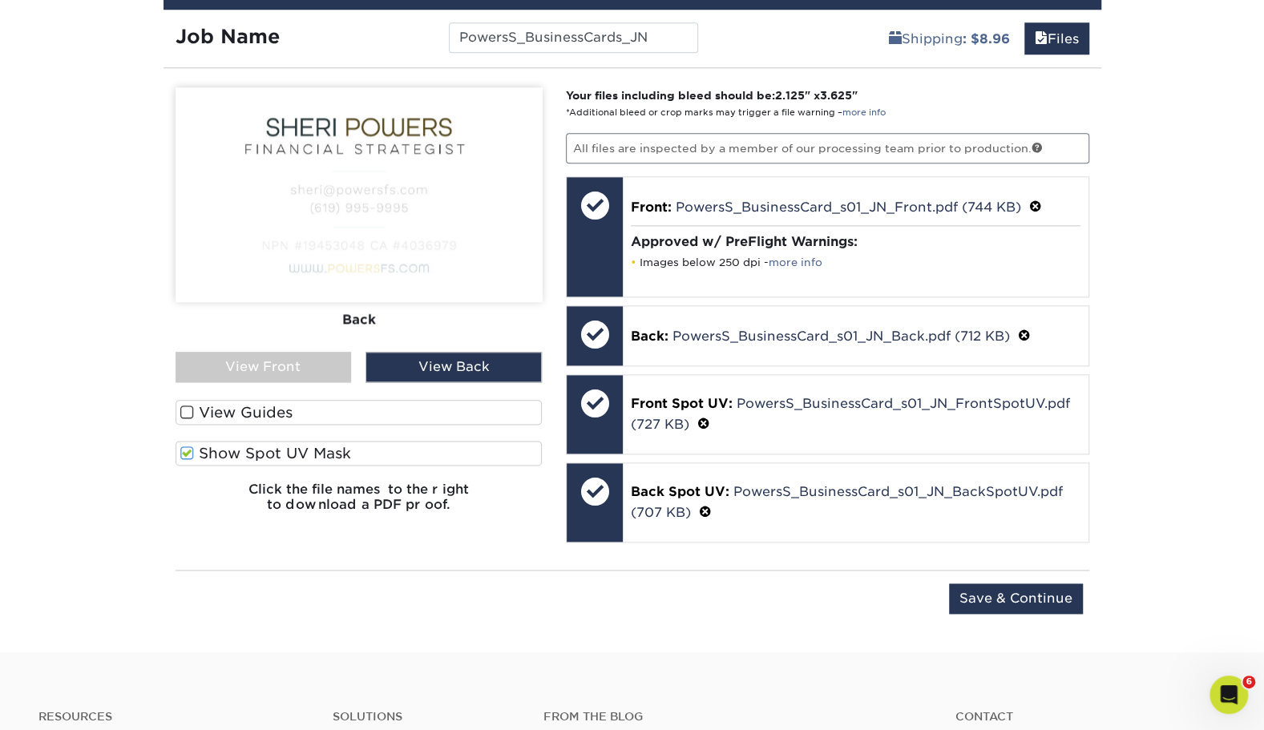
click at [0, 0] on input "Show Spot UV Mask" at bounding box center [0, 0] width 0 height 0
click at [255, 446] on label "Show Spot UV Mask" at bounding box center [359, 453] width 367 height 25
click at [0, 0] on input "Show Spot UV Mask" at bounding box center [0, 0] width 0 height 0
click at [255, 446] on label "Show Spot UV Mask" at bounding box center [359, 453] width 367 height 25
click at [0, 0] on input "Show Spot UV Mask" at bounding box center [0, 0] width 0 height 0
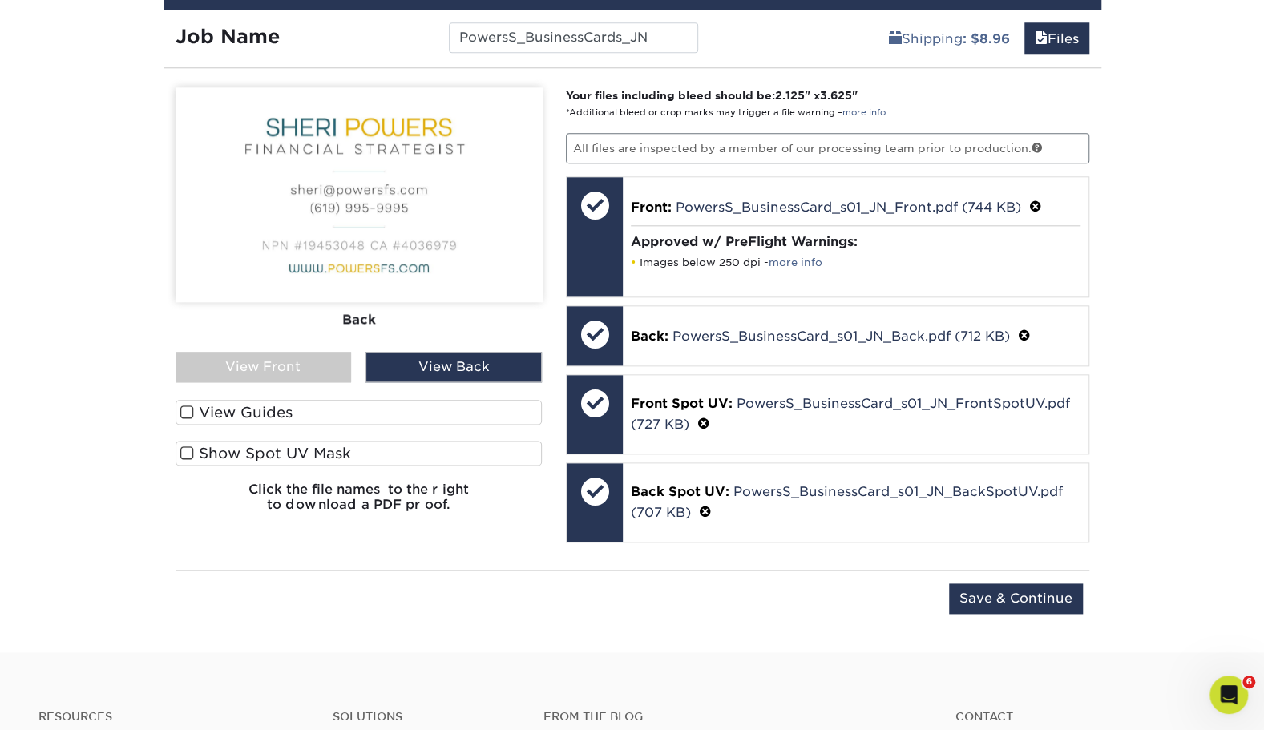
click at [255, 446] on label "Show Spot UV Mask" at bounding box center [359, 453] width 367 height 25
click at [0, 0] on input "Show Spot UV Mask" at bounding box center [0, 0] width 0 height 0
click at [255, 446] on label "Show Spot UV Mask" at bounding box center [359, 453] width 367 height 25
click at [0, 0] on input "Show Spot UV Mask" at bounding box center [0, 0] width 0 height 0
click at [255, 446] on label "Show Spot UV Mask" at bounding box center [359, 453] width 367 height 25
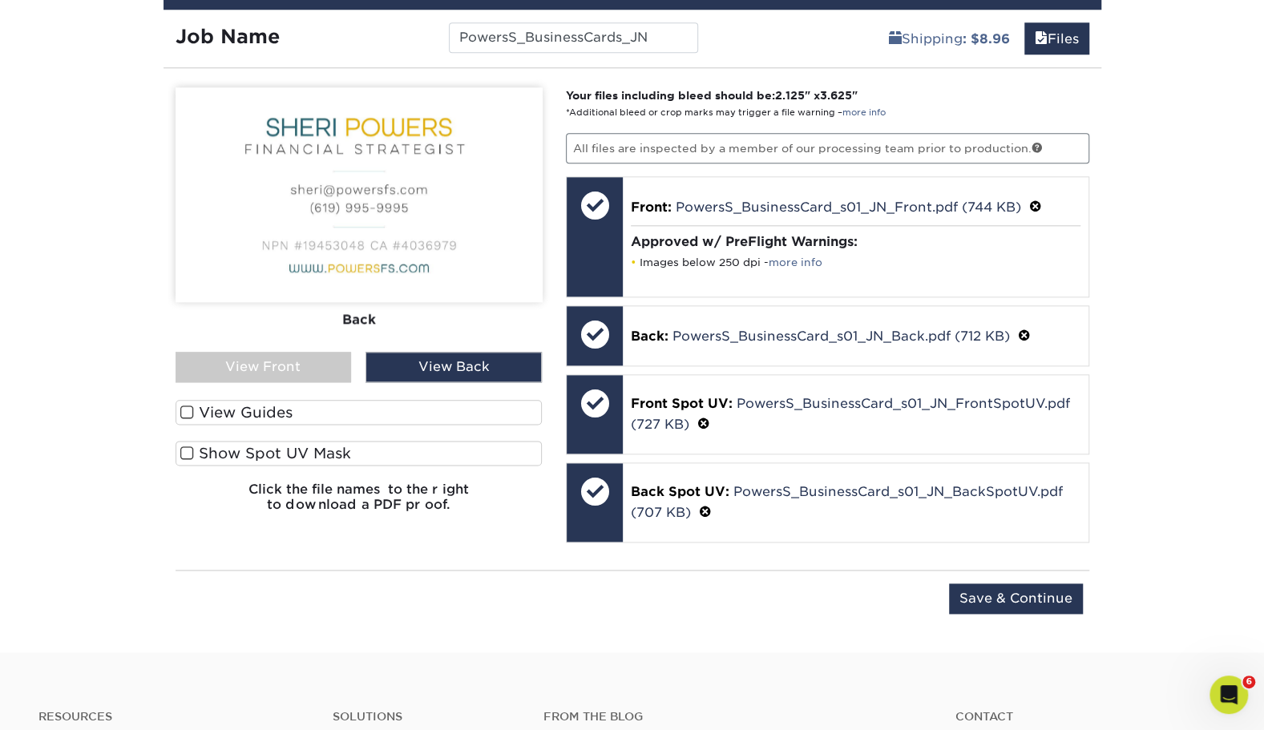
click at [0, 0] on input "Show Spot UV Mask" at bounding box center [0, 0] width 0 height 0
click at [255, 446] on label "Show Spot UV Mask" at bounding box center [359, 453] width 367 height 25
click at [0, 0] on input "Show Spot UV Mask" at bounding box center [0, 0] width 0 height 0
click at [237, 410] on label "View Guides" at bounding box center [359, 412] width 367 height 25
click at [0, 0] on input "View Guides" at bounding box center [0, 0] width 0 height 0
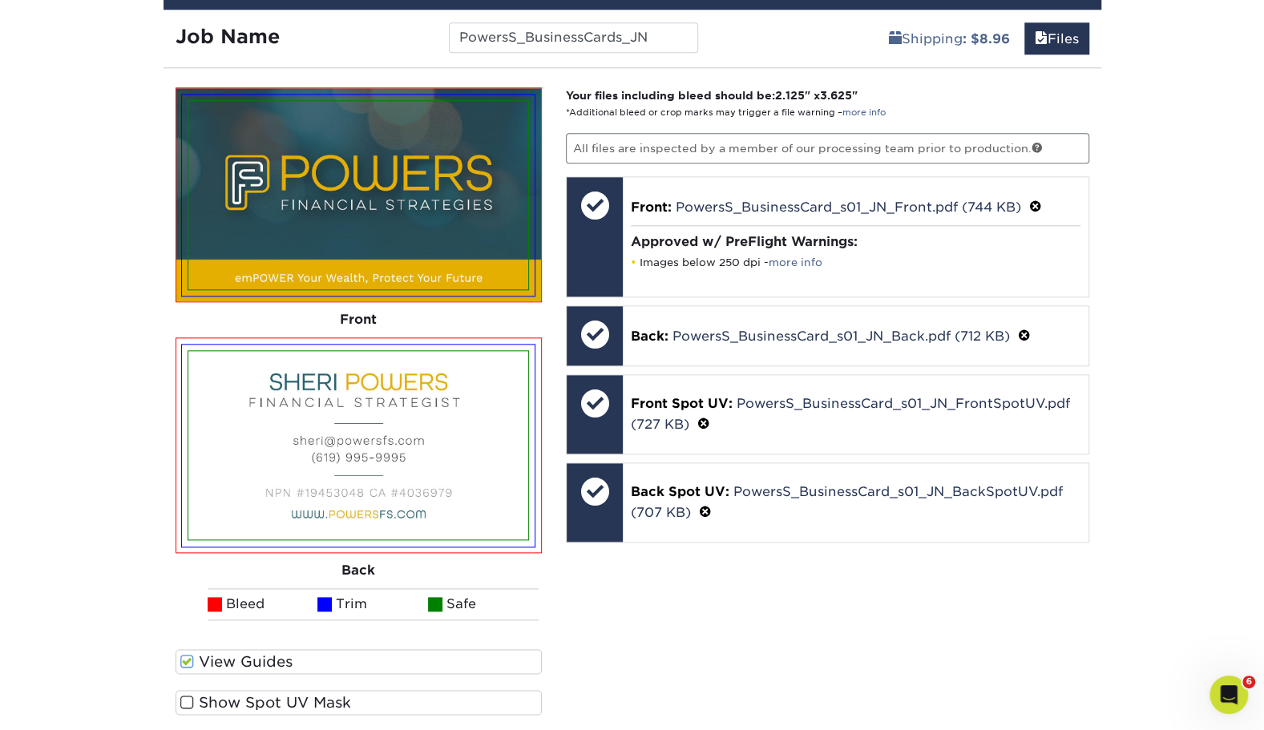
click at [220, 701] on label "Show Spot UV Mask" at bounding box center [359, 702] width 367 height 25
click at [0, 0] on input "Show Spot UV Mask" at bounding box center [0, 0] width 0 height 0
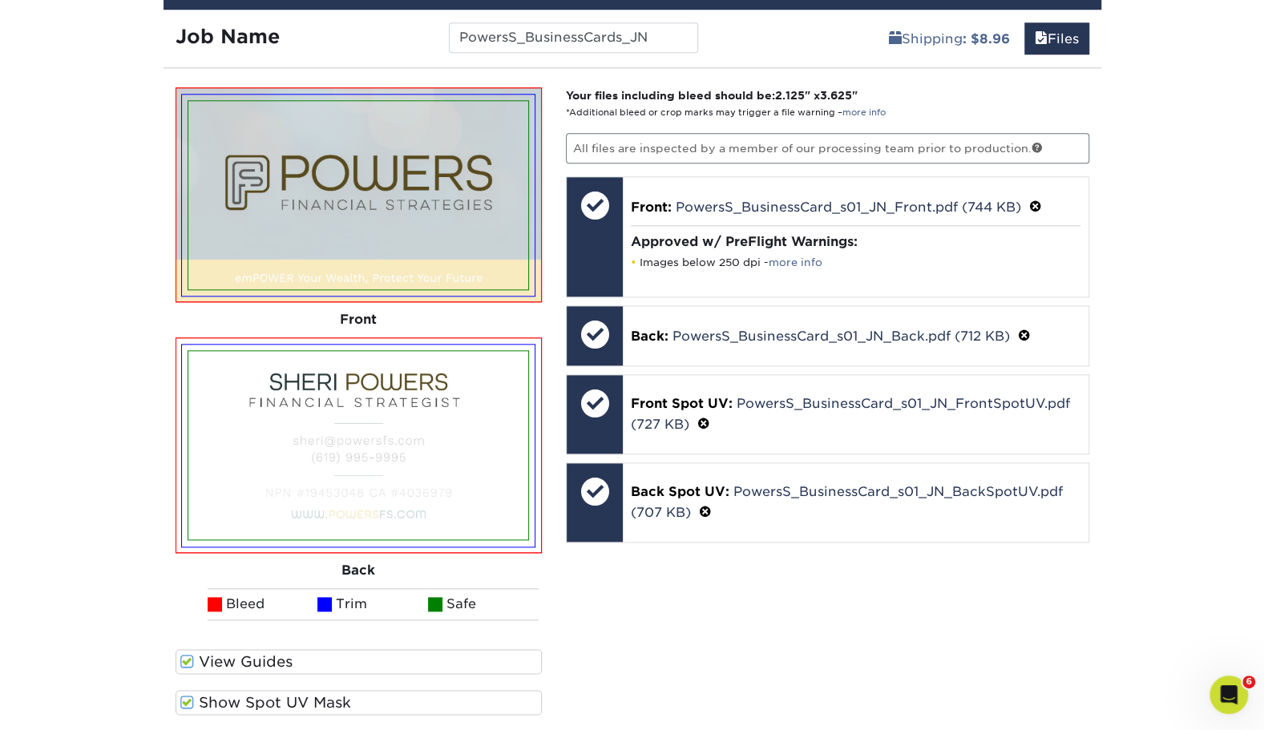
click at [220, 701] on label "Show Spot UV Mask" at bounding box center [359, 702] width 367 height 25
click at [0, 0] on input "Show Spot UV Mask" at bounding box center [0, 0] width 0 height 0
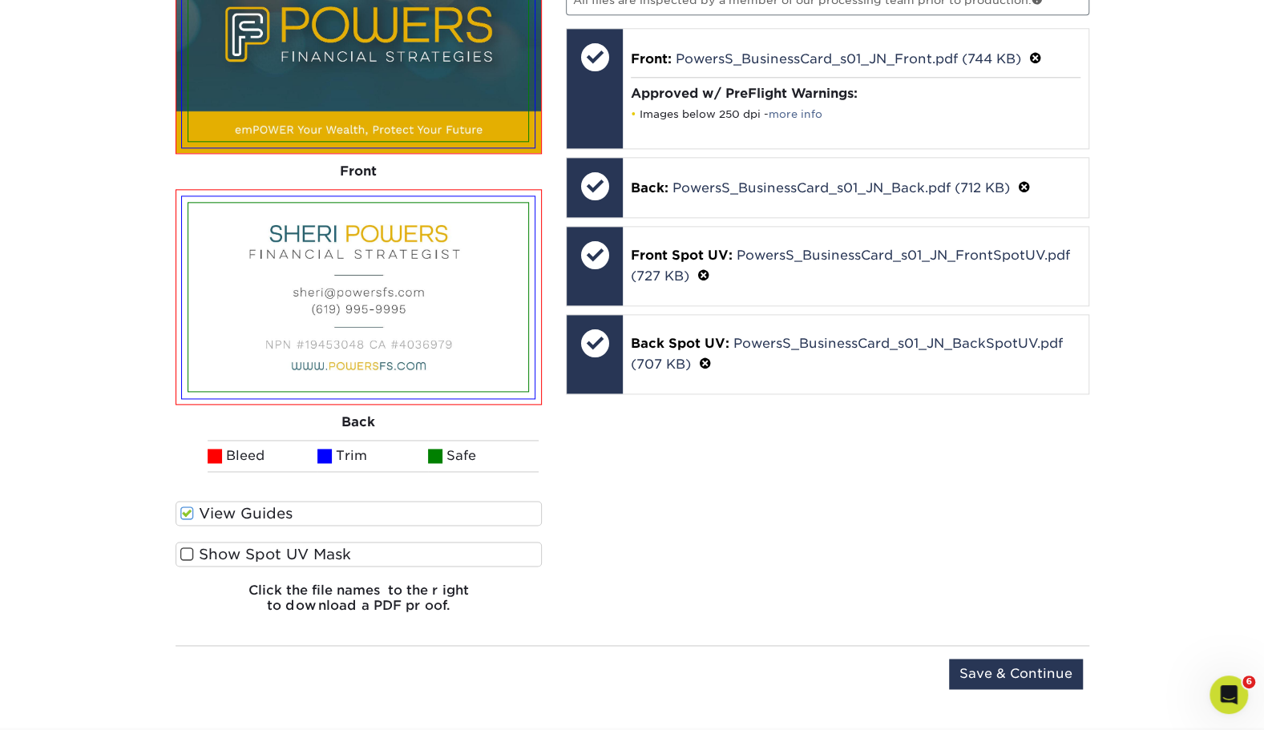
scroll to position [1153, 0]
click at [1024, 665] on input "Save & Continue" at bounding box center [1016, 673] width 134 height 30
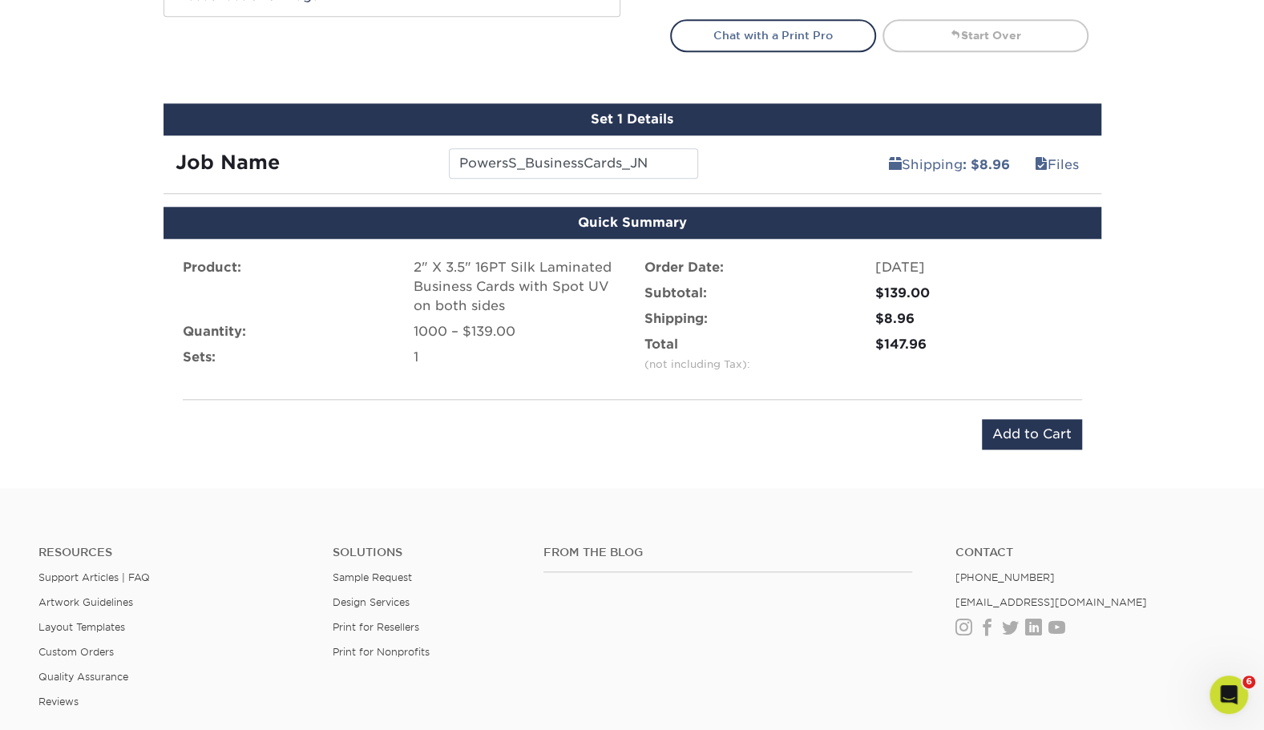
scroll to position [882, 0]
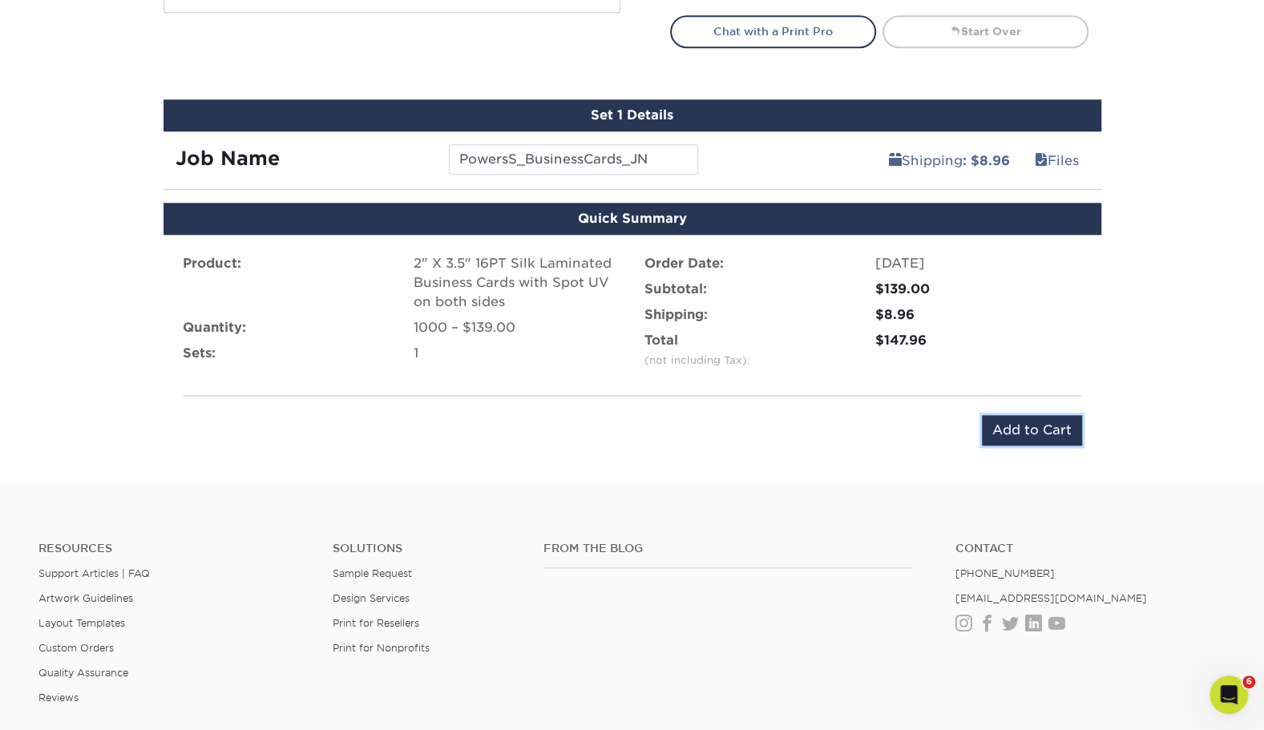
click at [1025, 433] on input "Add to Cart" at bounding box center [1032, 430] width 100 height 30
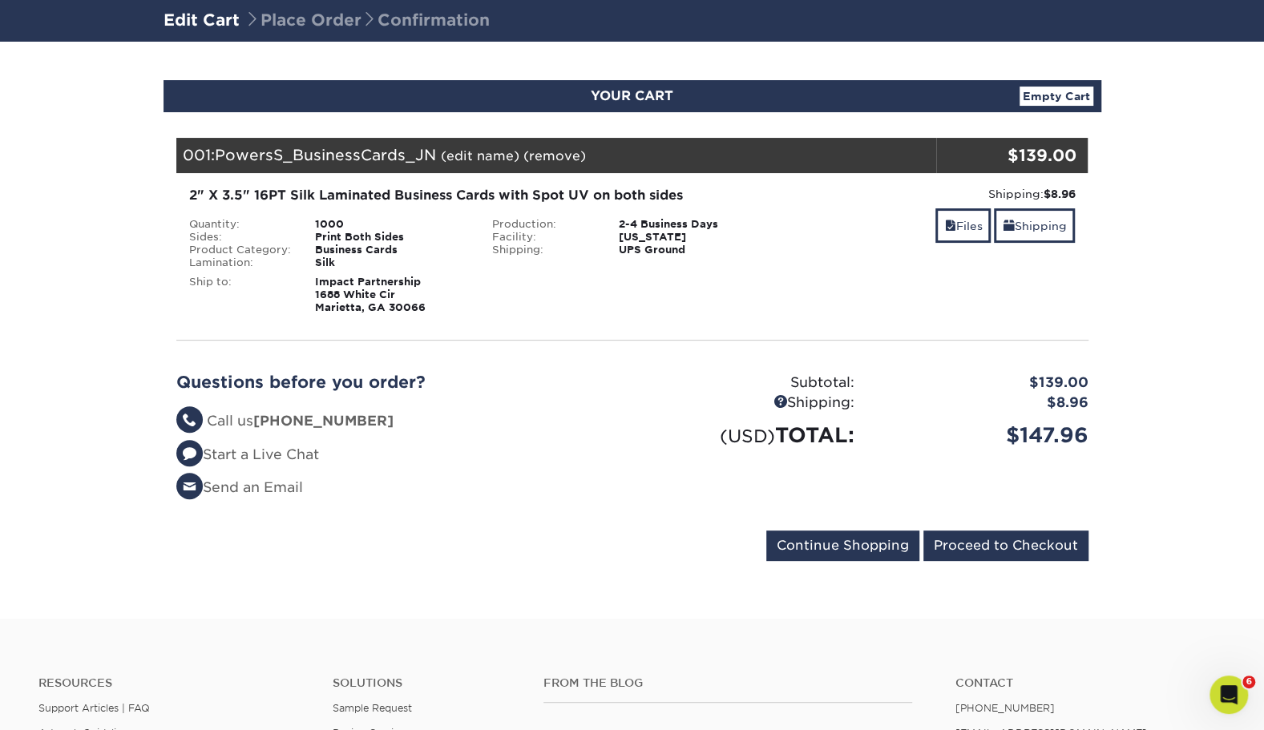
click at [653, 277] on div "Blind Ship:" at bounding box center [632, 291] width 304 height 45
click at [1033, 231] on link "Shipping" at bounding box center [1034, 225] width 81 height 34
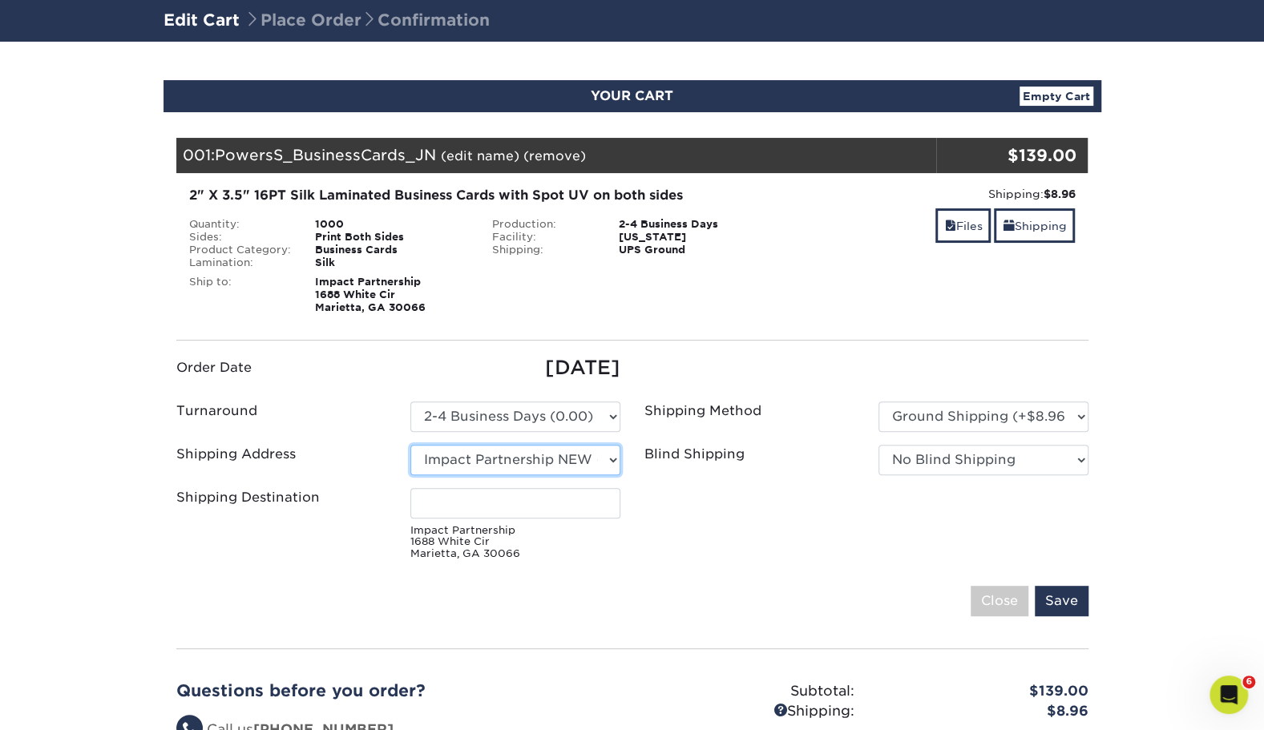
click at [542, 457] on select "Select One Andrew Hansen - Palm Spring, Suite 3 John McNamara - 7350 W. College…" at bounding box center [515, 460] width 210 height 30
select select "246365"
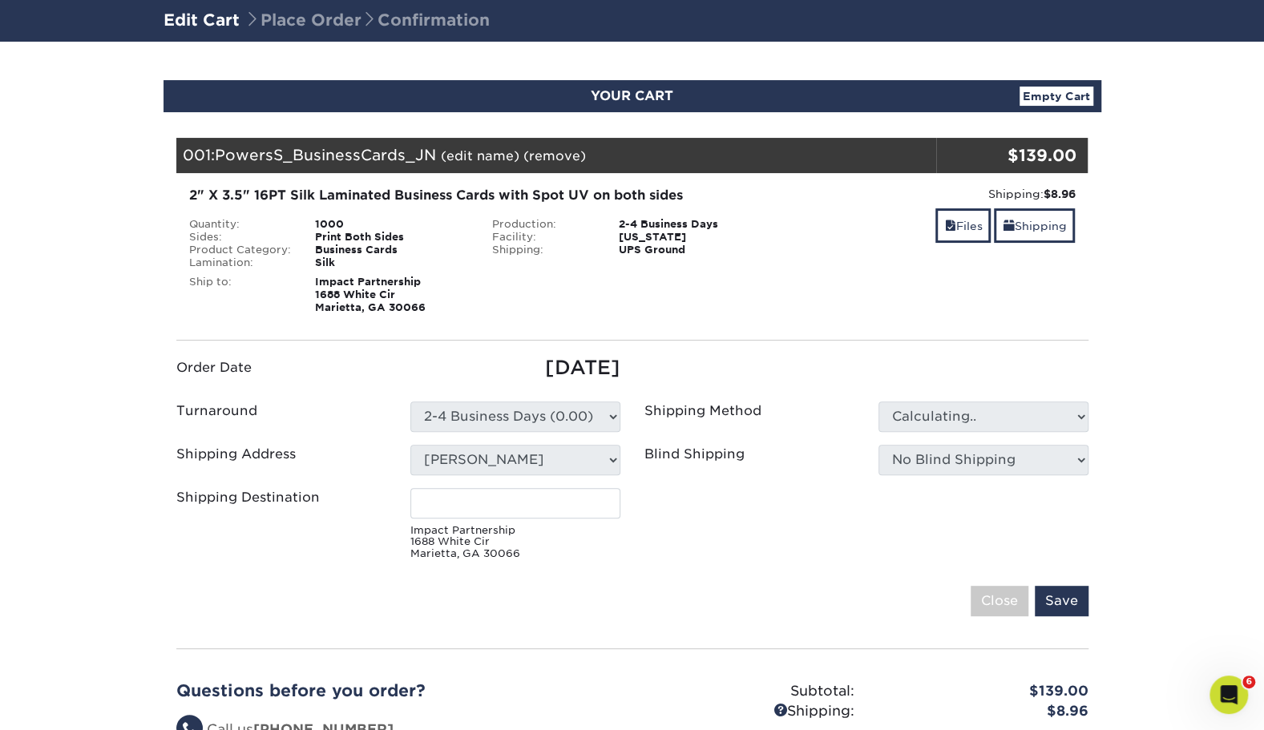
click at [593, 640] on div "Your Cart is Empty View Account Active Orders Order History Contact Us Business…" at bounding box center [632, 507] width 912 height 738
click at [514, 505] on input "Shipping Destination" at bounding box center [515, 503] width 210 height 30
click at [646, 496] on ul "Order Date 10/14/2025 Turnaround Please Select Select One" at bounding box center [632, 460] width 936 height 213
type input "[PERSON_NAME]"
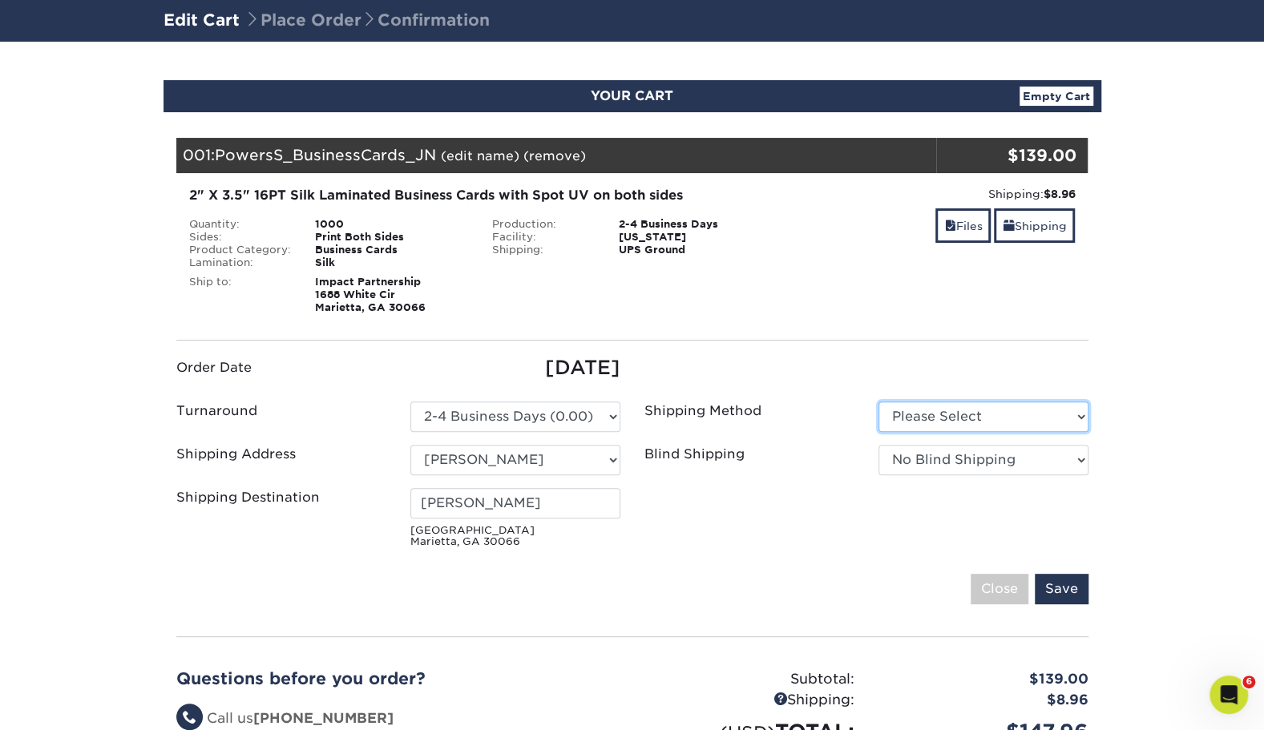
click at [921, 413] on select "Please Select Ground Shipping (+$8.96) 3 Day Shipping Service (+$16.56)" at bounding box center [984, 417] width 210 height 30
select select "03"
click at [879, 402] on select "Please Select Ground Shipping (+$8.96) 3 Day Shipping Service (+$16.56)" at bounding box center [984, 417] width 210 height 30
click at [811, 528] on ul "Order Date 10/14/2025 Turnaround Please Select Select One" at bounding box center [632, 454] width 936 height 201
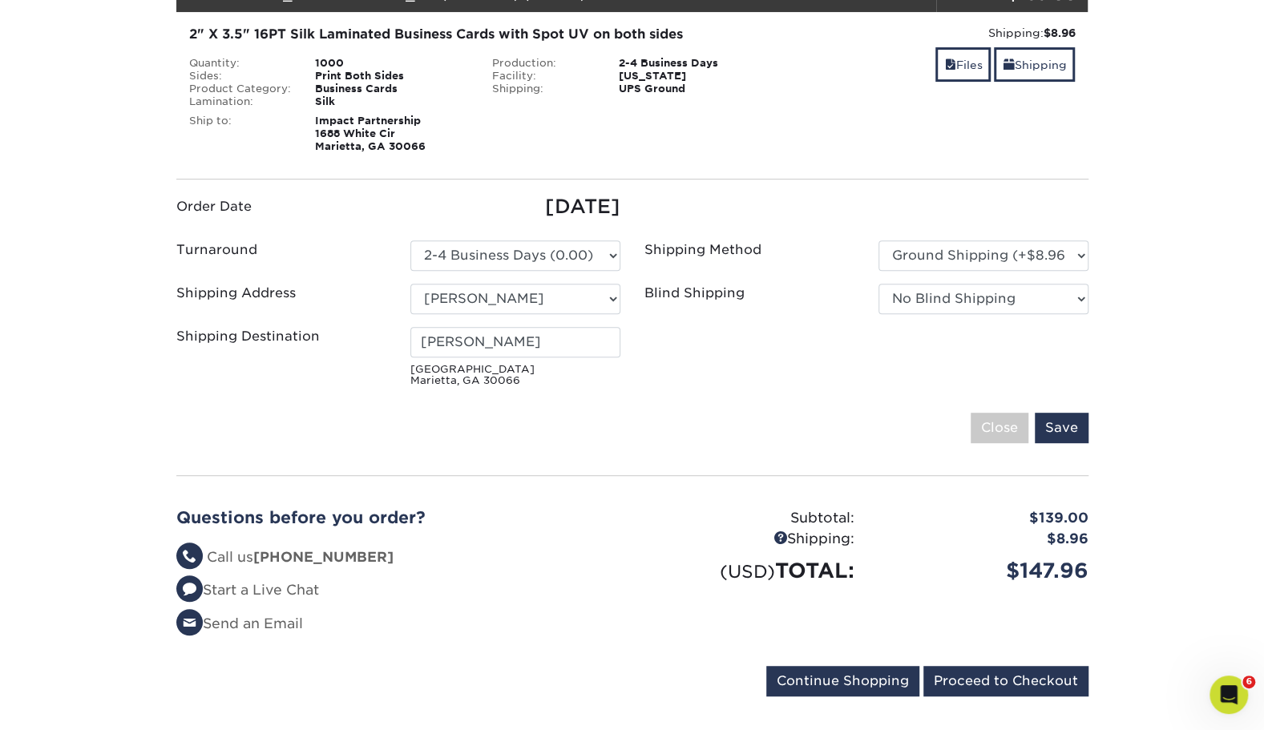
scroll to position [268, 0]
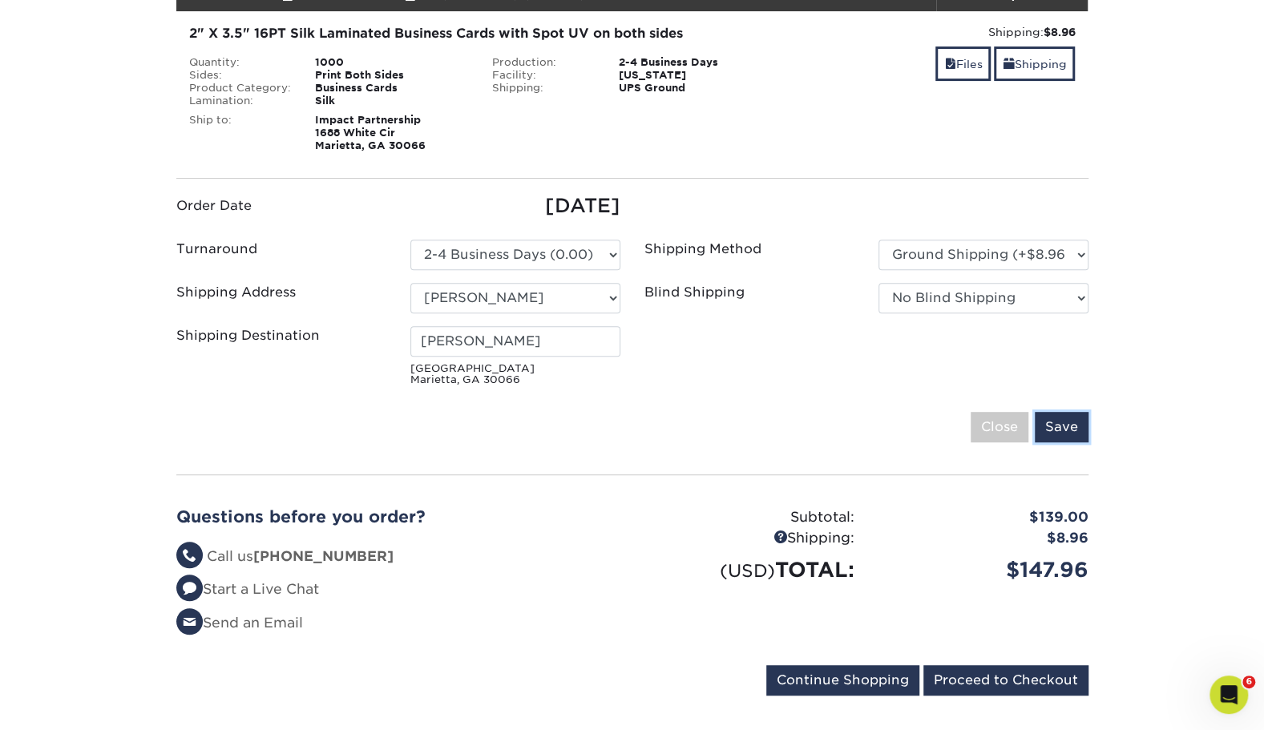
click at [1060, 418] on input "Save" at bounding box center [1062, 427] width 54 height 30
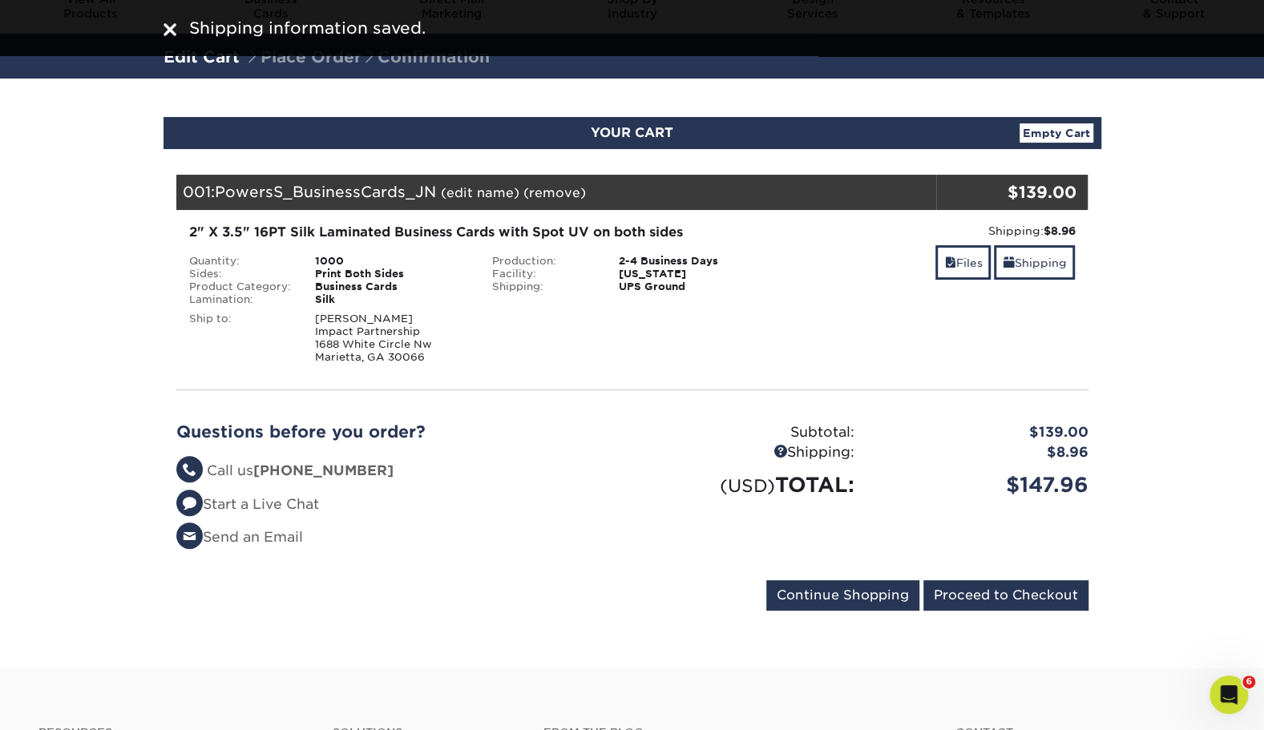
scroll to position [68, 0]
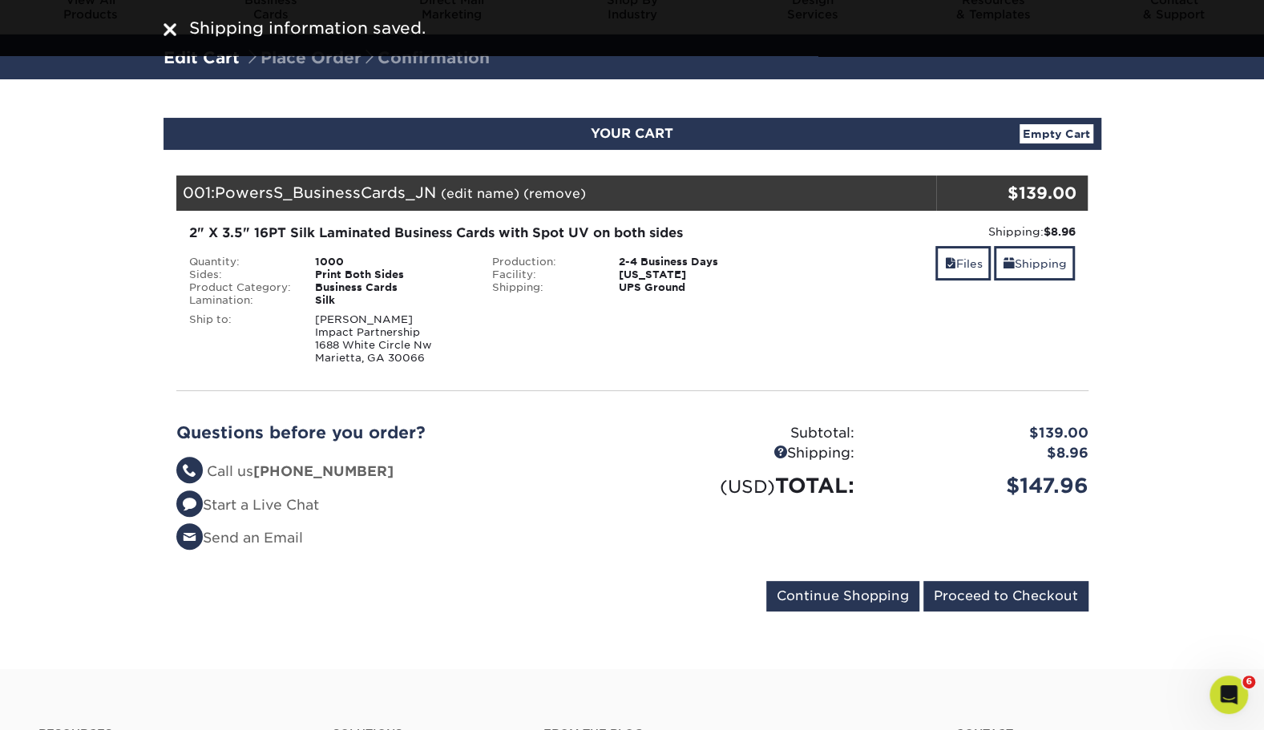
click at [907, 150] on div "Your Cart is Empty View Account Active Orders Order History Contact Us Business…" at bounding box center [633, 390] width 938 height 481
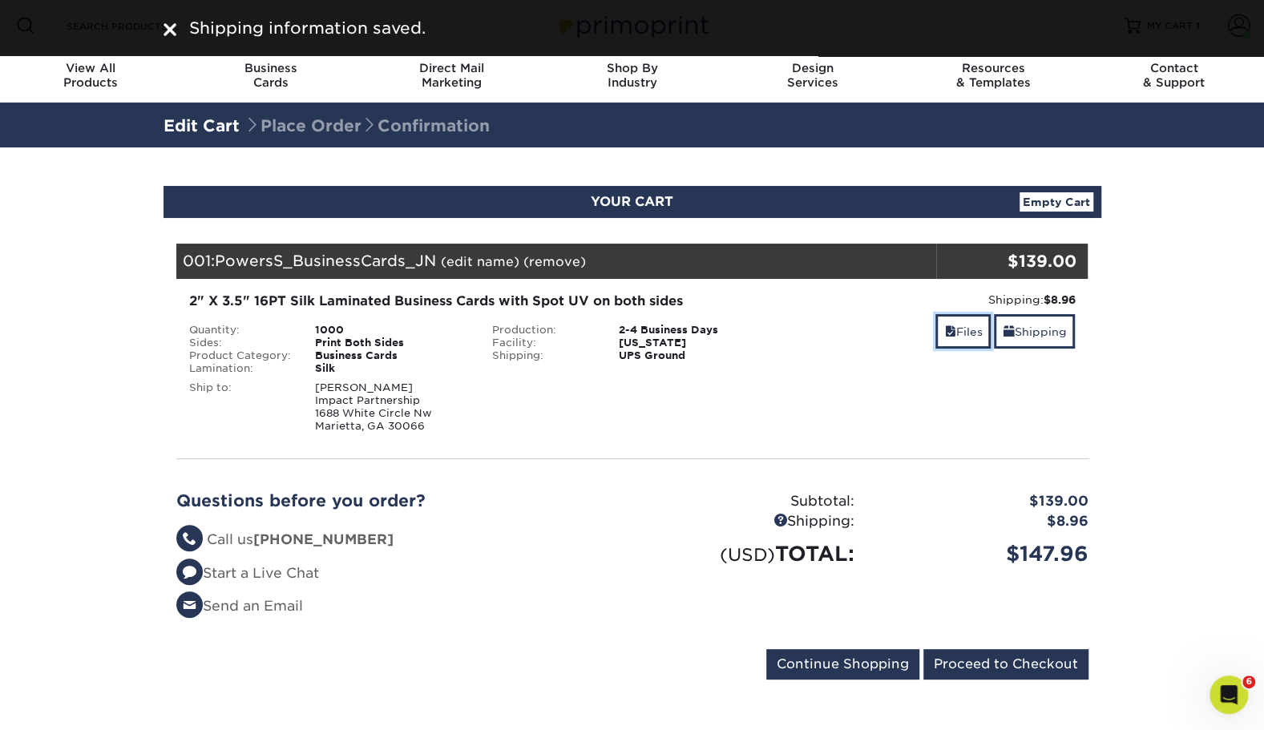
click at [958, 322] on link "Files" at bounding box center [963, 331] width 55 height 34
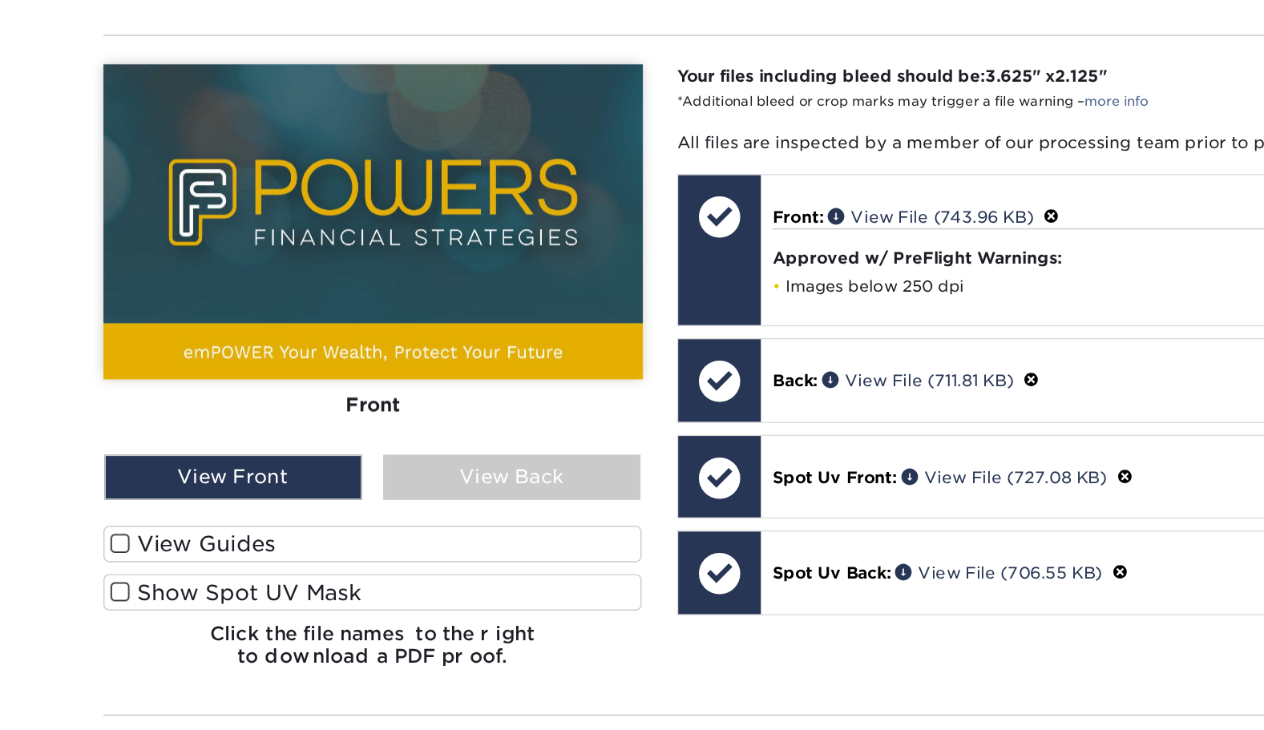
scroll to position [355, 0]
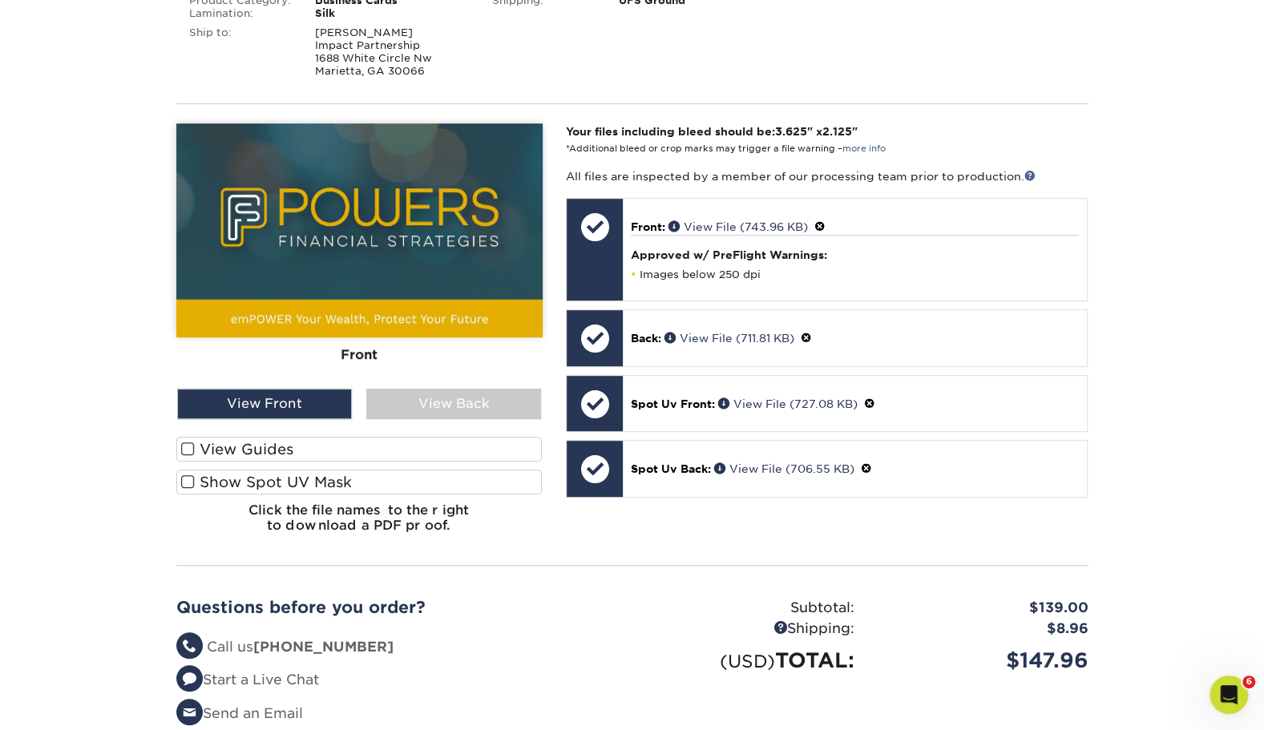
click at [208, 489] on label "Show Spot UV Mask" at bounding box center [359, 482] width 366 height 25
click at [0, 0] on input "Show Spot UV Mask" at bounding box center [0, 0] width 0 height 0
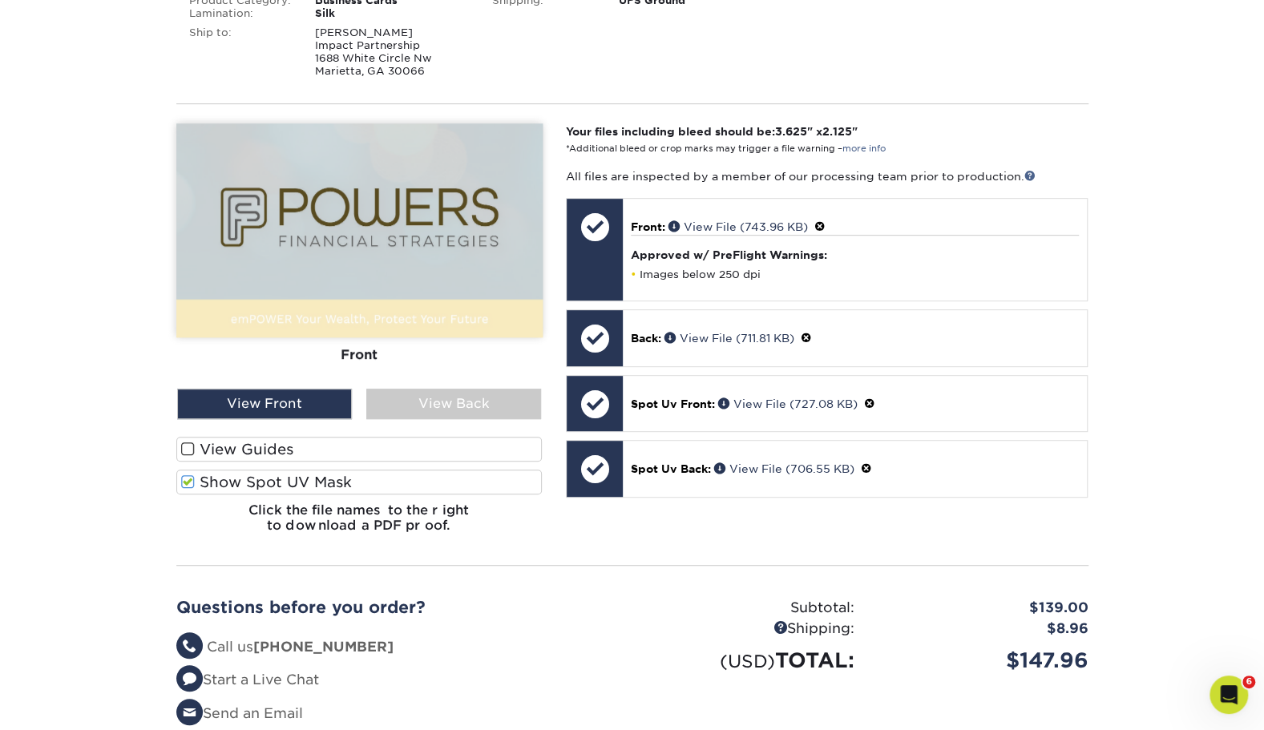
click at [191, 457] on label "View Guides" at bounding box center [359, 449] width 366 height 25
click at [0, 0] on input "View Guides" at bounding box center [0, 0] width 0 height 0
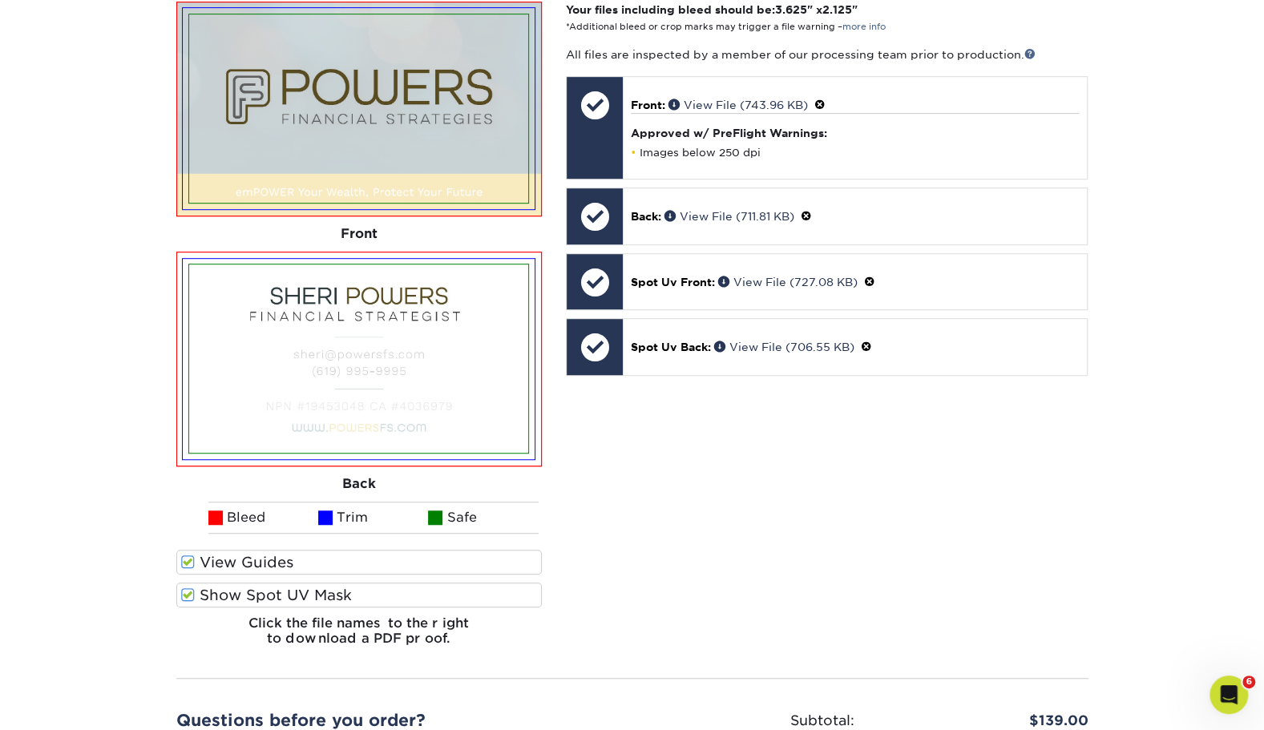
scroll to position [487, 0]
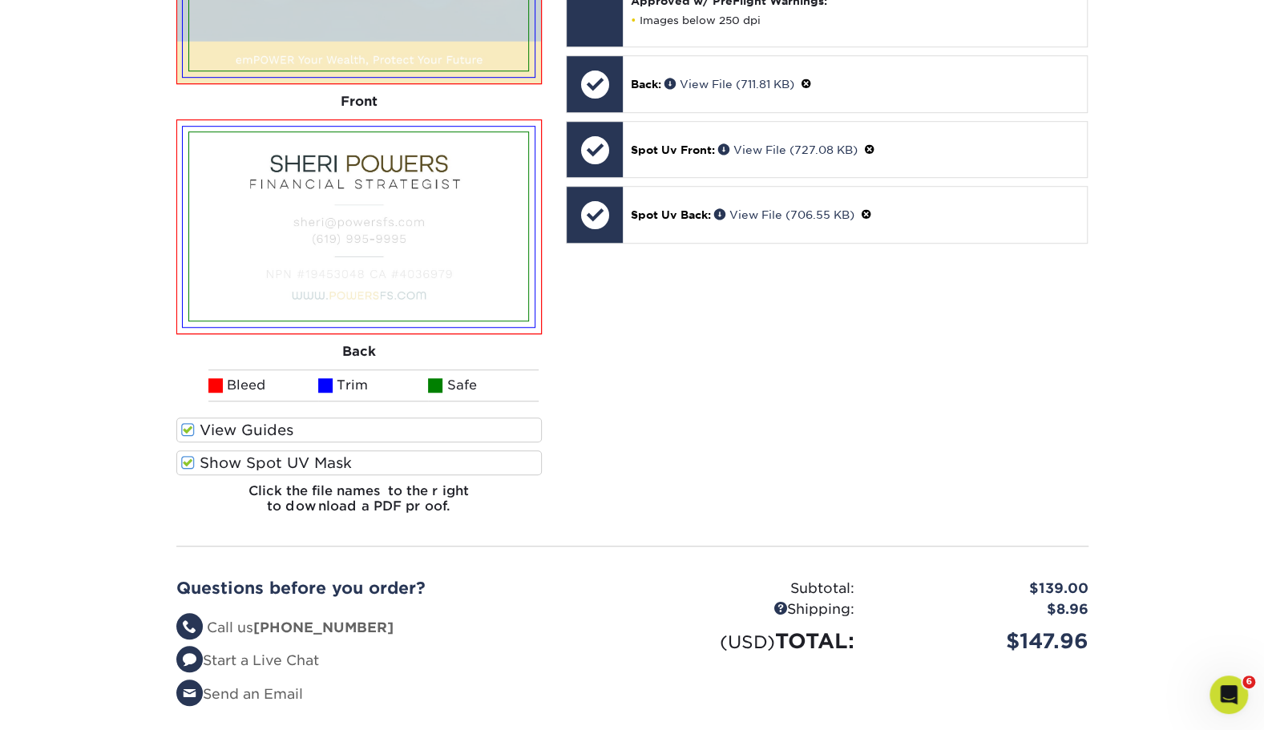
click at [228, 431] on label "View Guides" at bounding box center [359, 430] width 366 height 25
click at [0, 0] on input "View Guides" at bounding box center [0, 0] width 0 height 0
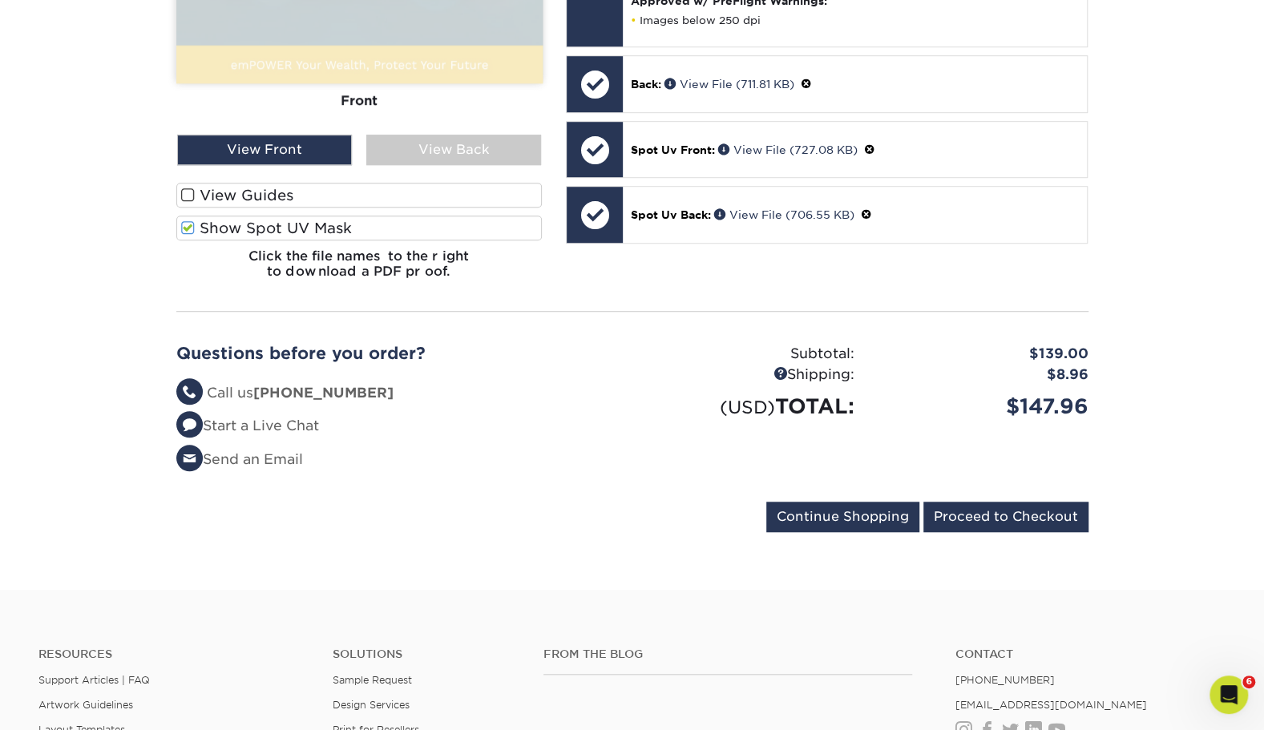
scroll to position [374, 0]
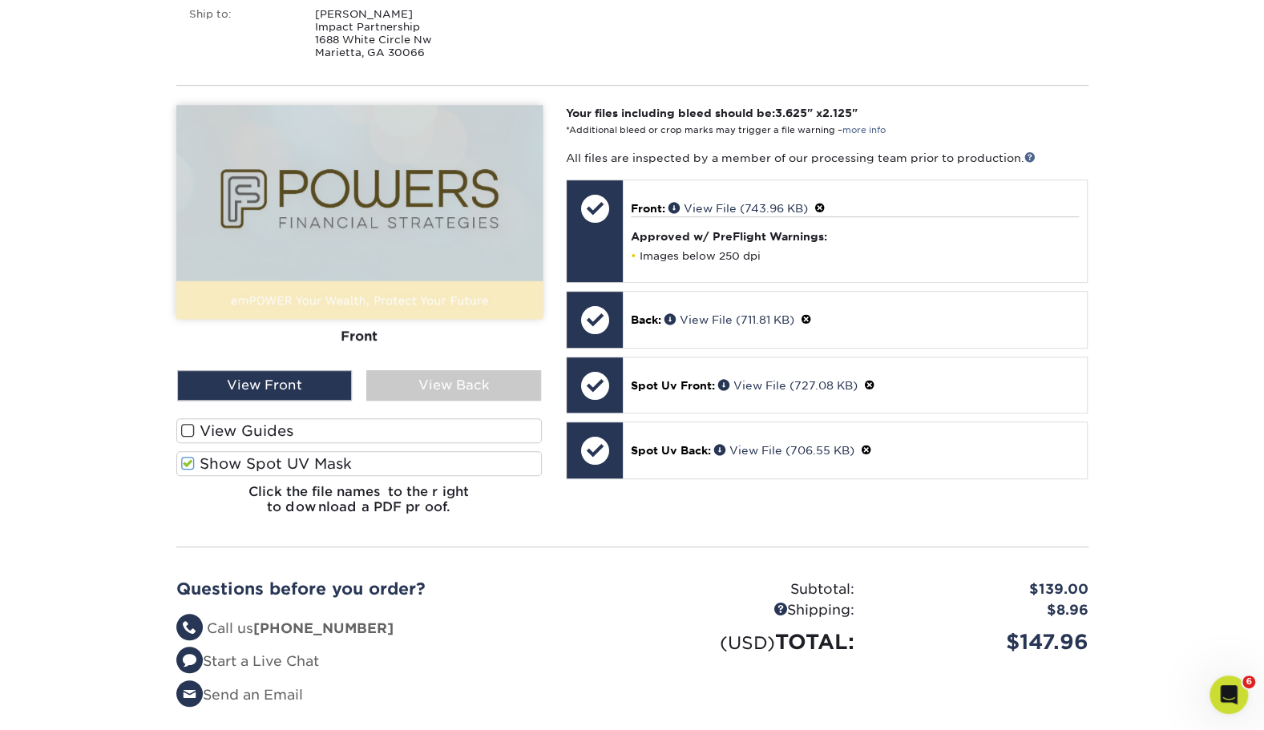
click at [217, 461] on label "Show Spot UV Mask" at bounding box center [359, 463] width 366 height 25
click at [0, 0] on input "Show Spot UV Mask" at bounding box center [0, 0] width 0 height 0
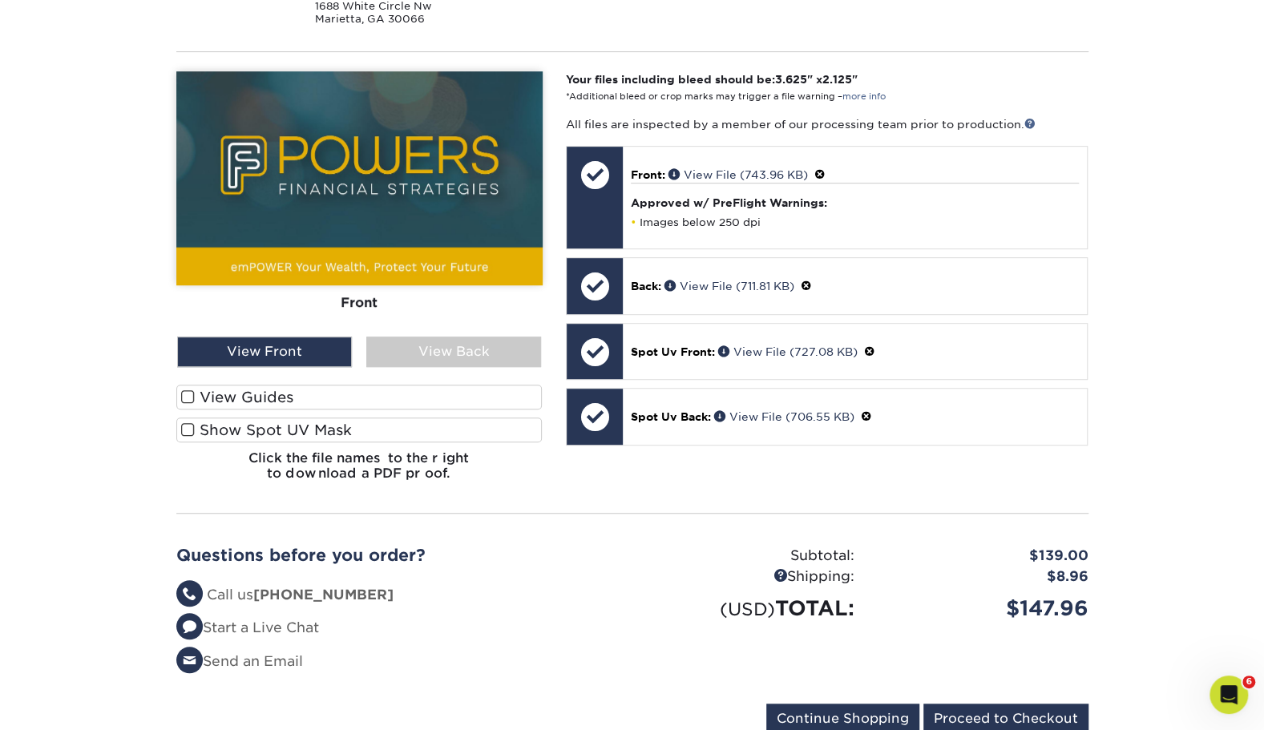
scroll to position [409, 0]
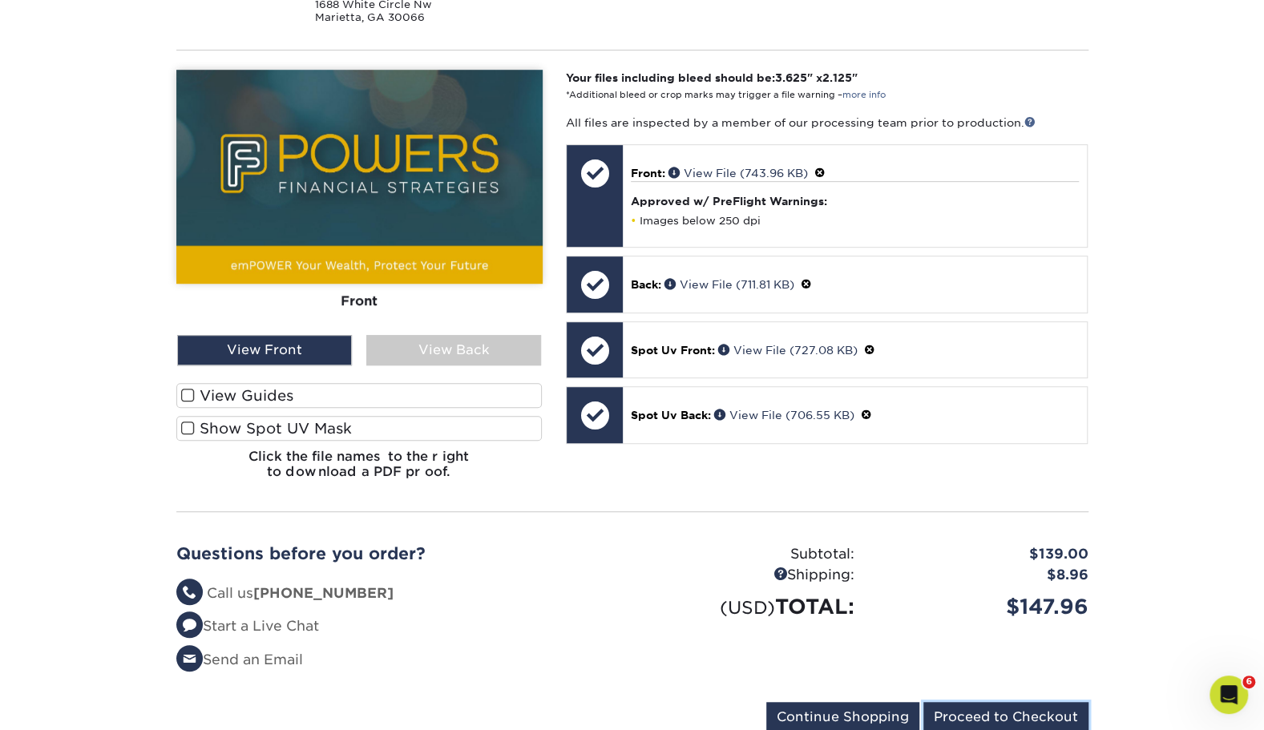
click at [962, 704] on input "Proceed to Checkout" at bounding box center [1006, 717] width 165 height 30
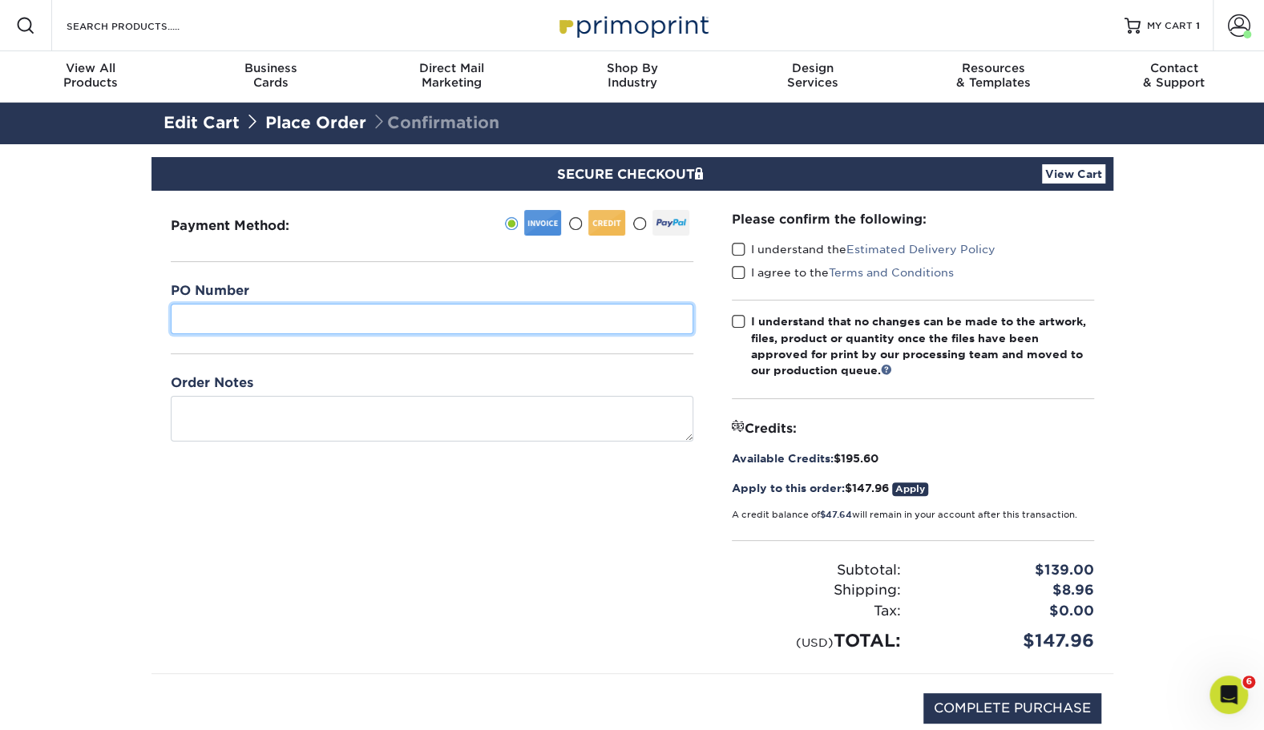
click at [438, 327] on input "text" at bounding box center [432, 319] width 523 height 30
type input "PowersS_BusinessCards_JN"
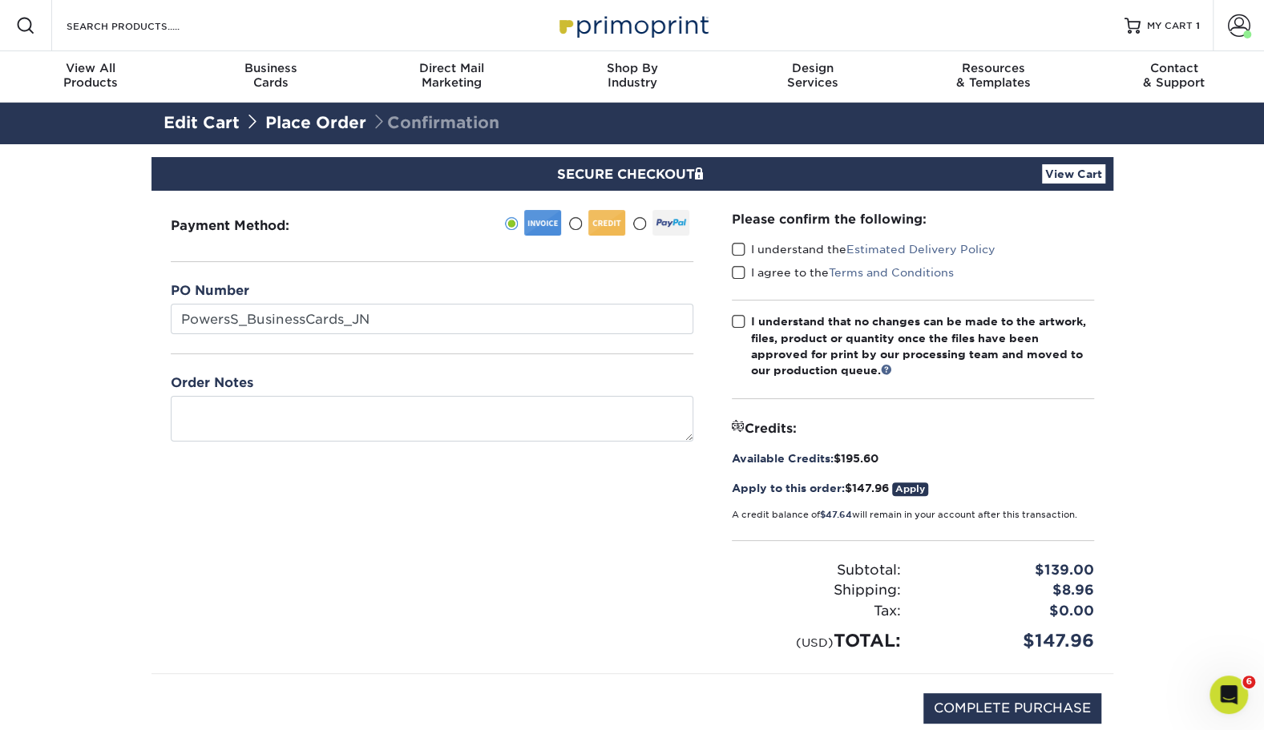
click at [333, 539] on div "Payment Method:" at bounding box center [432, 432] width 561 height 483
click at [779, 248] on label "I understand the Estimated Delivery Policy" at bounding box center [864, 249] width 264 height 16
click at [0, 0] on input "I understand the Estimated Delivery Policy" at bounding box center [0, 0] width 0 height 0
click at [773, 273] on label "I agree to the Terms and Conditions" at bounding box center [843, 273] width 222 height 16
click at [0, 0] on input "I agree to the Terms and Conditions" at bounding box center [0, 0] width 0 height 0
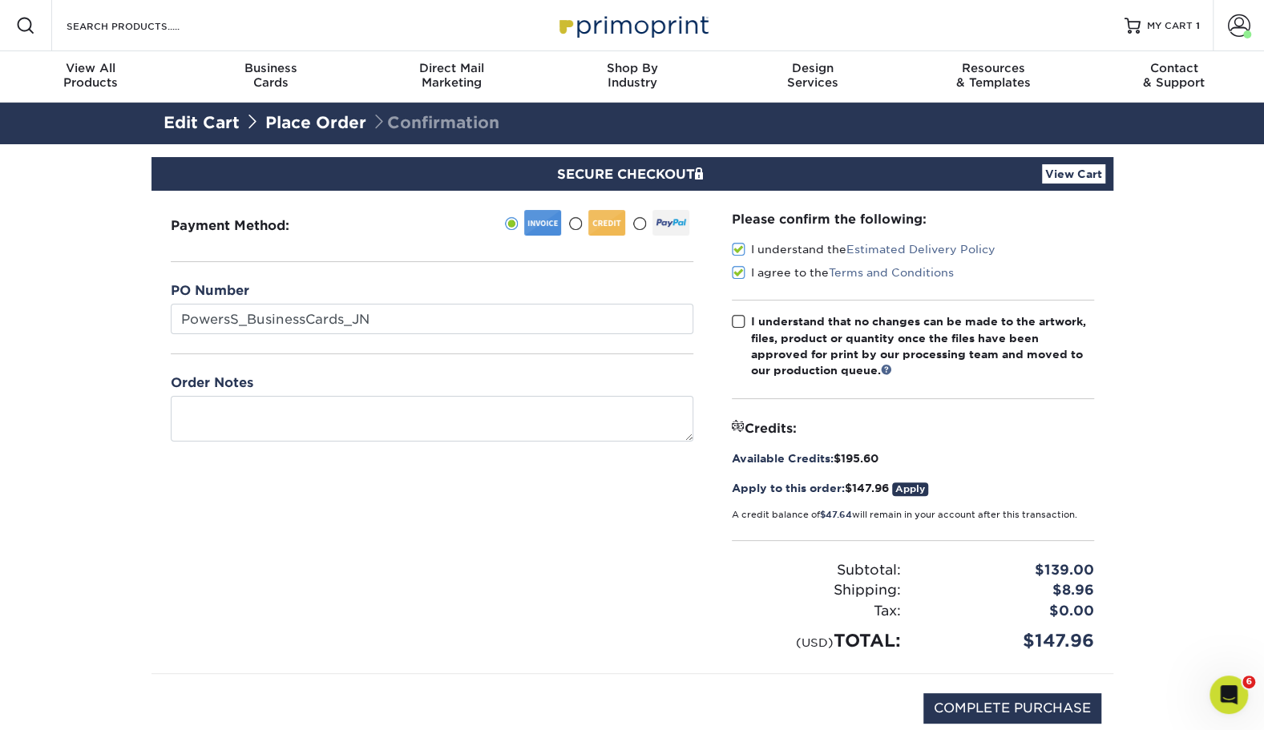
click at [746, 319] on label "I understand that no changes can be made to the artwork, files, product or quan…" at bounding box center [913, 346] width 362 height 66
click at [0, 0] on input "I understand that no changes can be made to the artwork, files, product or quan…" at bounding box center [0, 0] width 0 height 0
click at [1002, 697] on input "COMPLETE PURCHASE" at bounding box center [1013, 708] width 178 height 30
type input "PROCESSING, PLEASE WAIT..."
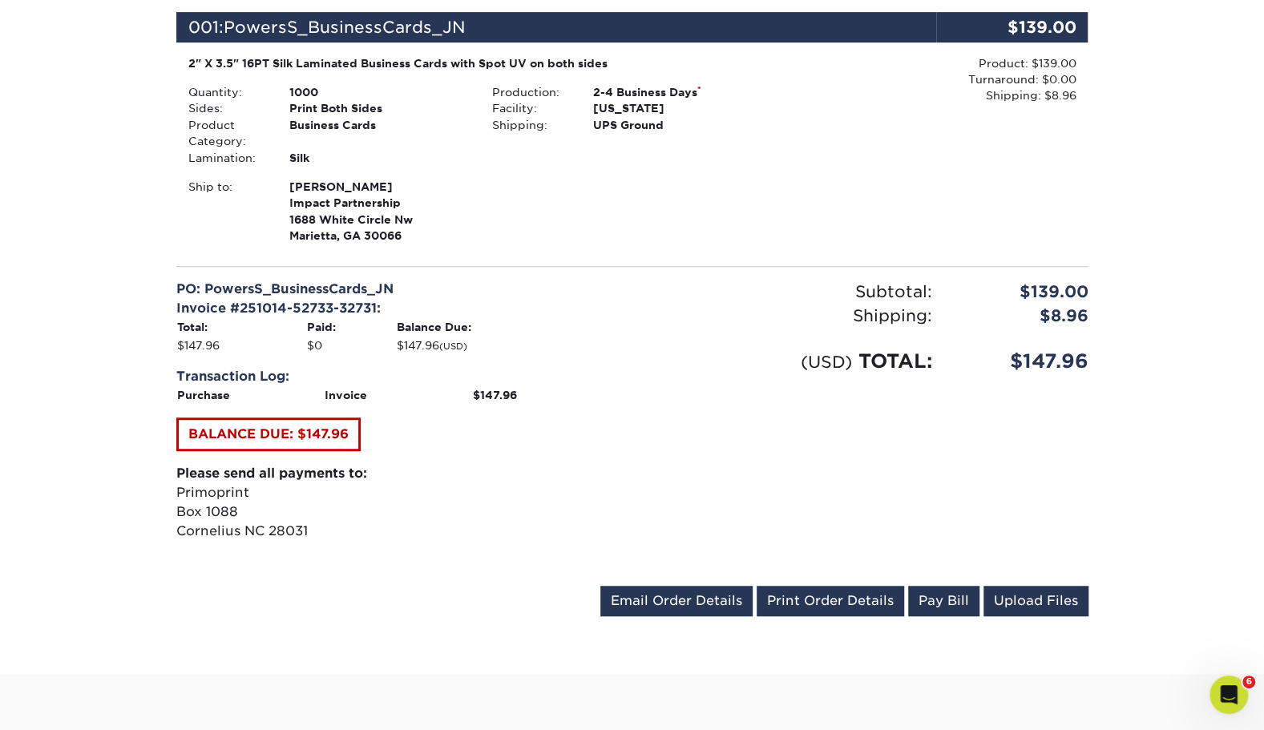
scroll to position [435, 0]
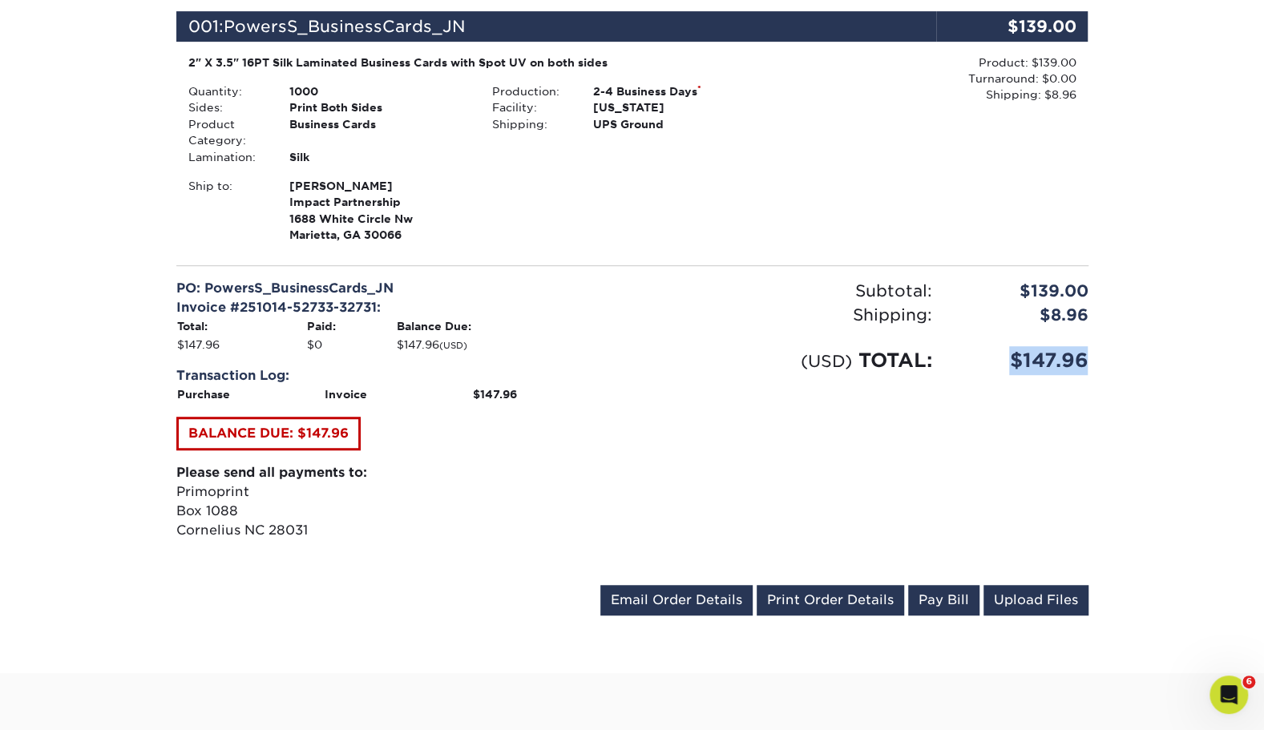
drag, startPoint x: 1110, startPoint y: 340, endPoint x: 1014, endPoint y: 357, distance: 97.7
click at [1014, 357] on div "Your order has been placed! Order #: 251014-52733-32731 [DATE] 5:27pm Go to My …" at bounding box center [633, 192] width 962 height 963
copy div "$147.96"
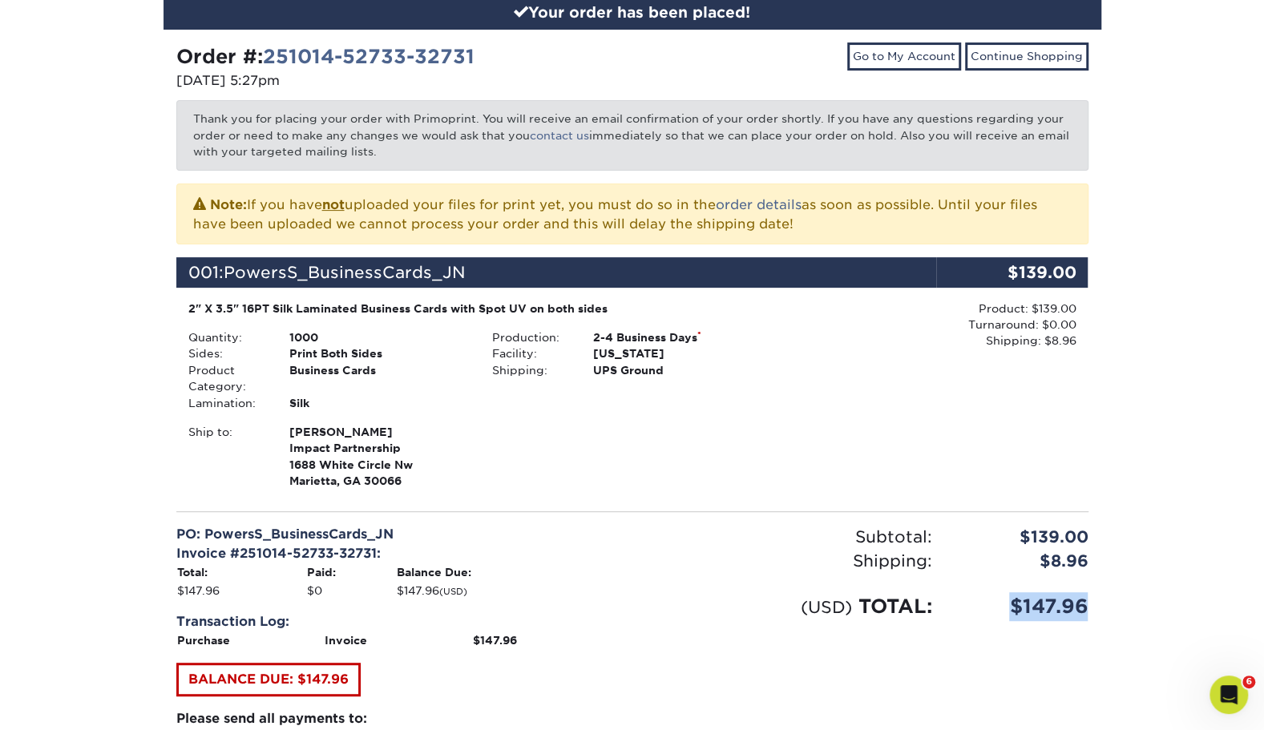
scroll to position [176, 0]
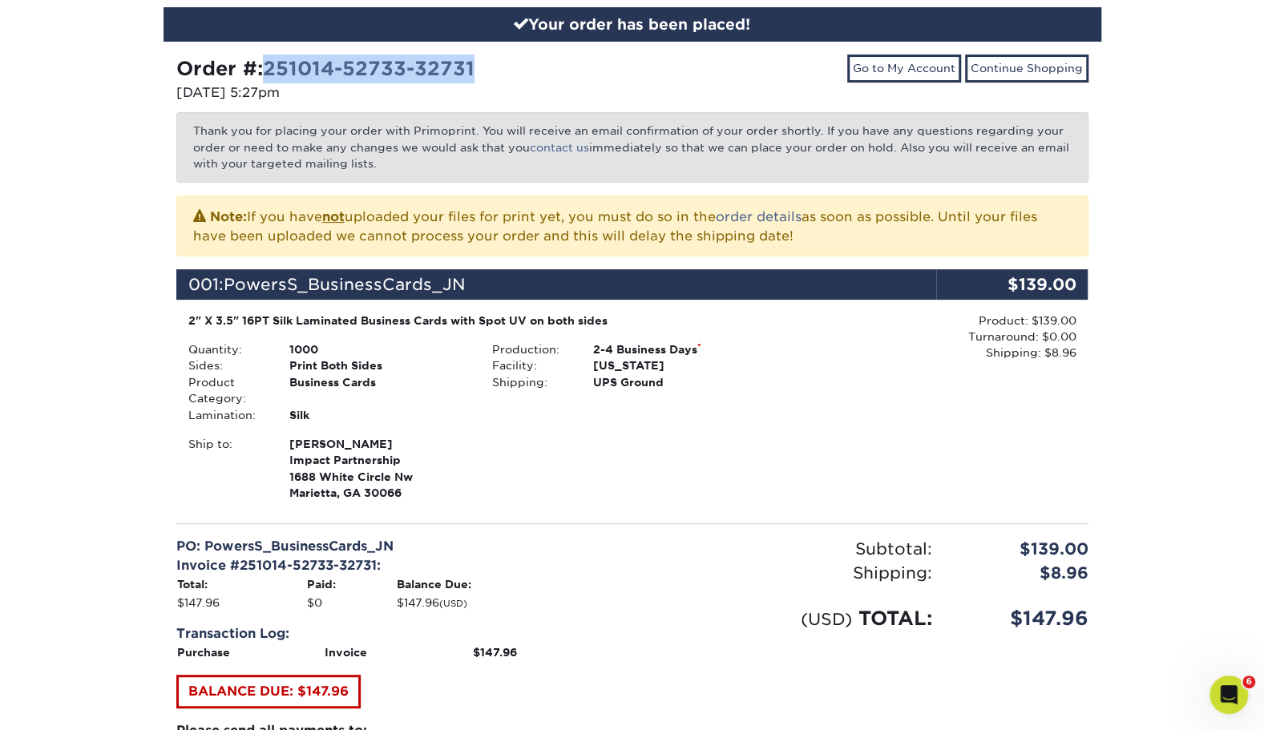
drag, startPoint x: 487, startPoint y: 66, endPoint x: 273, endPoint y: 63, distance: 214.1
click at [273, 63] on div "Order #: 251014-52733-32731" at bounding box center [398, 69] width 444 height 29
copy link "251014-52733-32731"
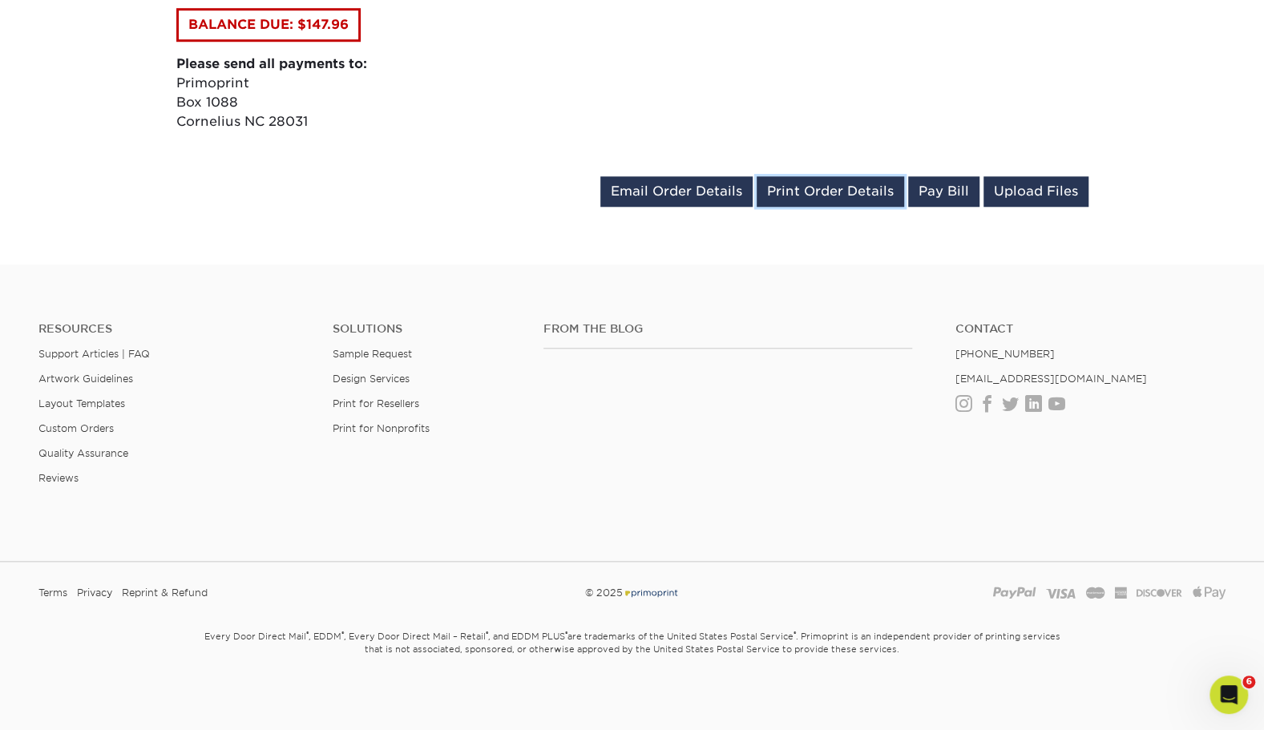
click at [819, 187] on link "Print Order Details" at bounding box center [831, 191] width 148 height 30
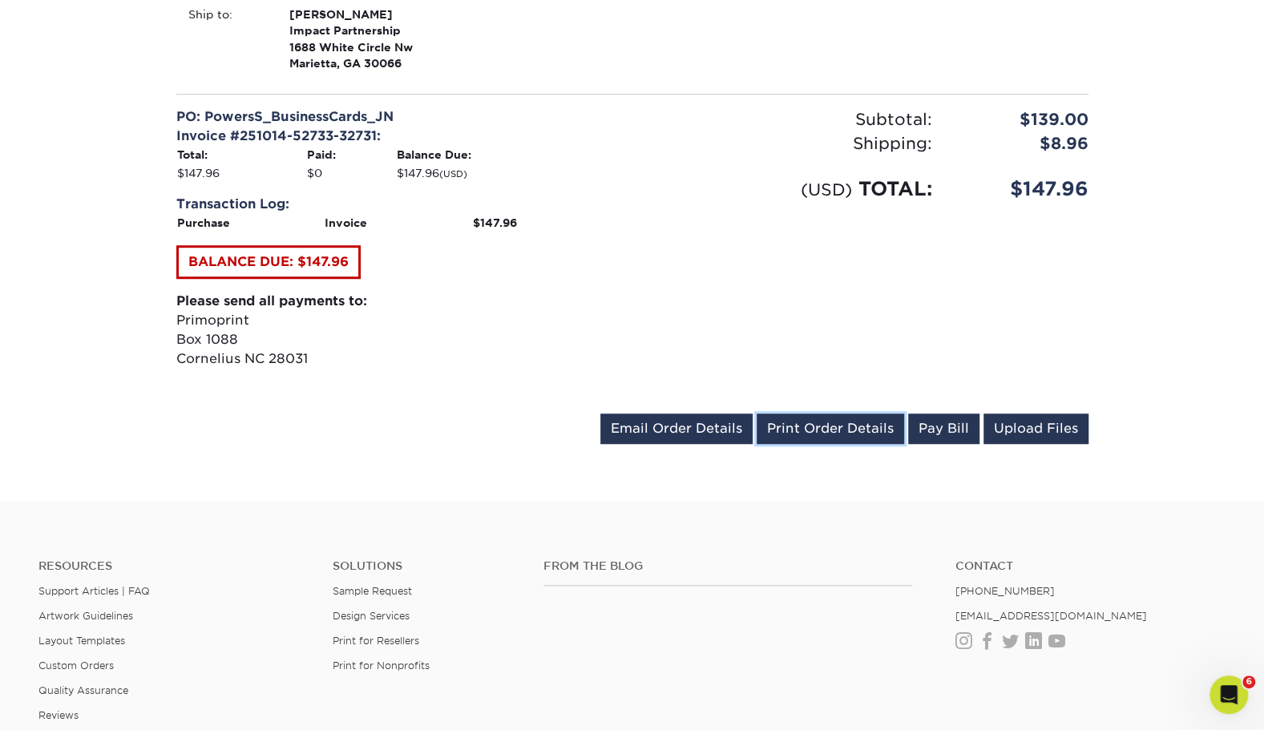
scroll to position [605, 0]
